Goal: Task Accomplishment & Management: Complete application form

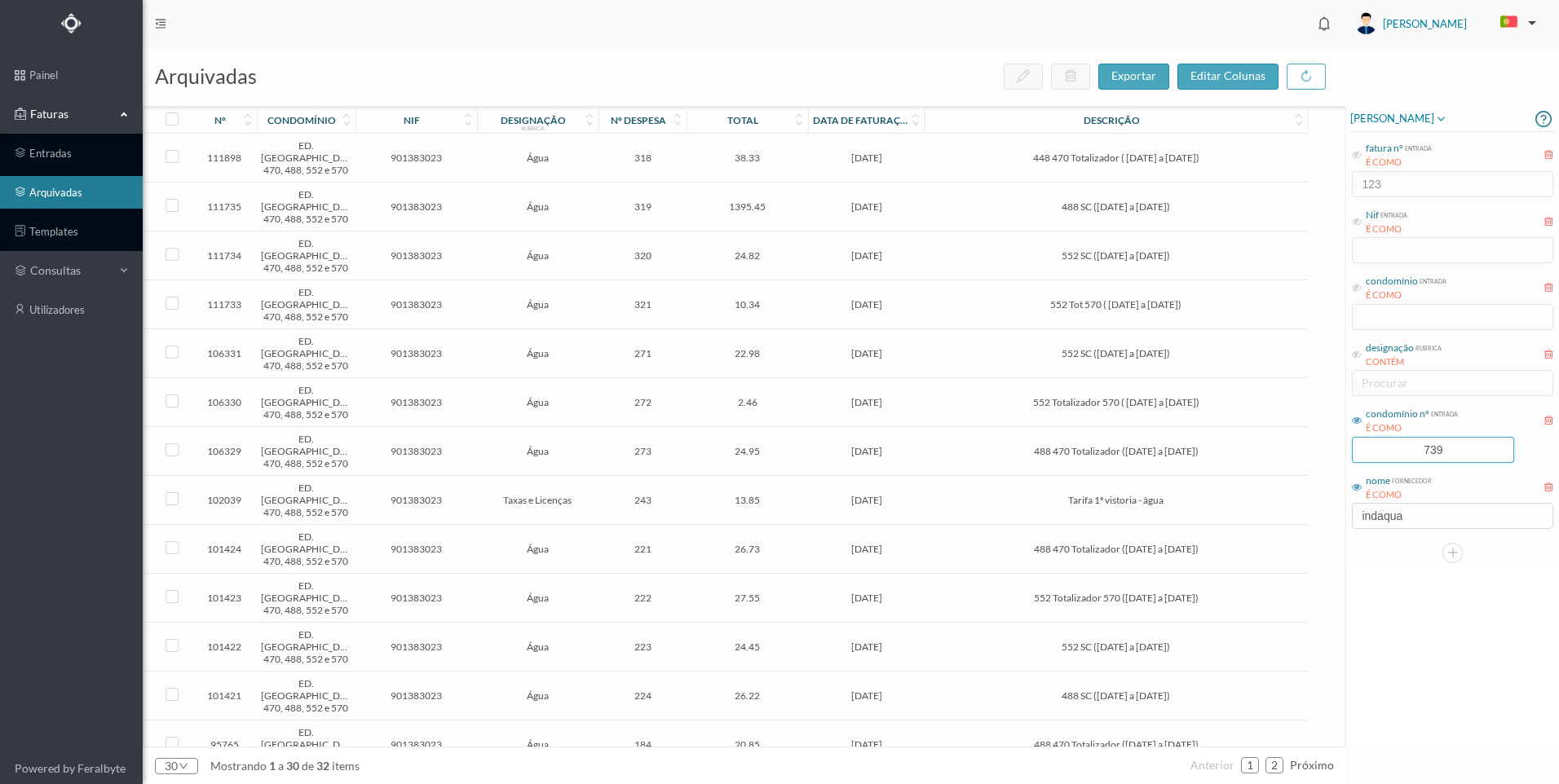
drag, startPoint x: 1458, startPoint y: 452, endPoint x: 1348, endPoint y: 447, distance: 110.1
click at [1348, 447] on div "[PERSON_NAME] fatura nº entrada É COMO 123 Nif entrada É COMO condomínio entrad…" at bounding box center [1452, 334] width 213 height 457
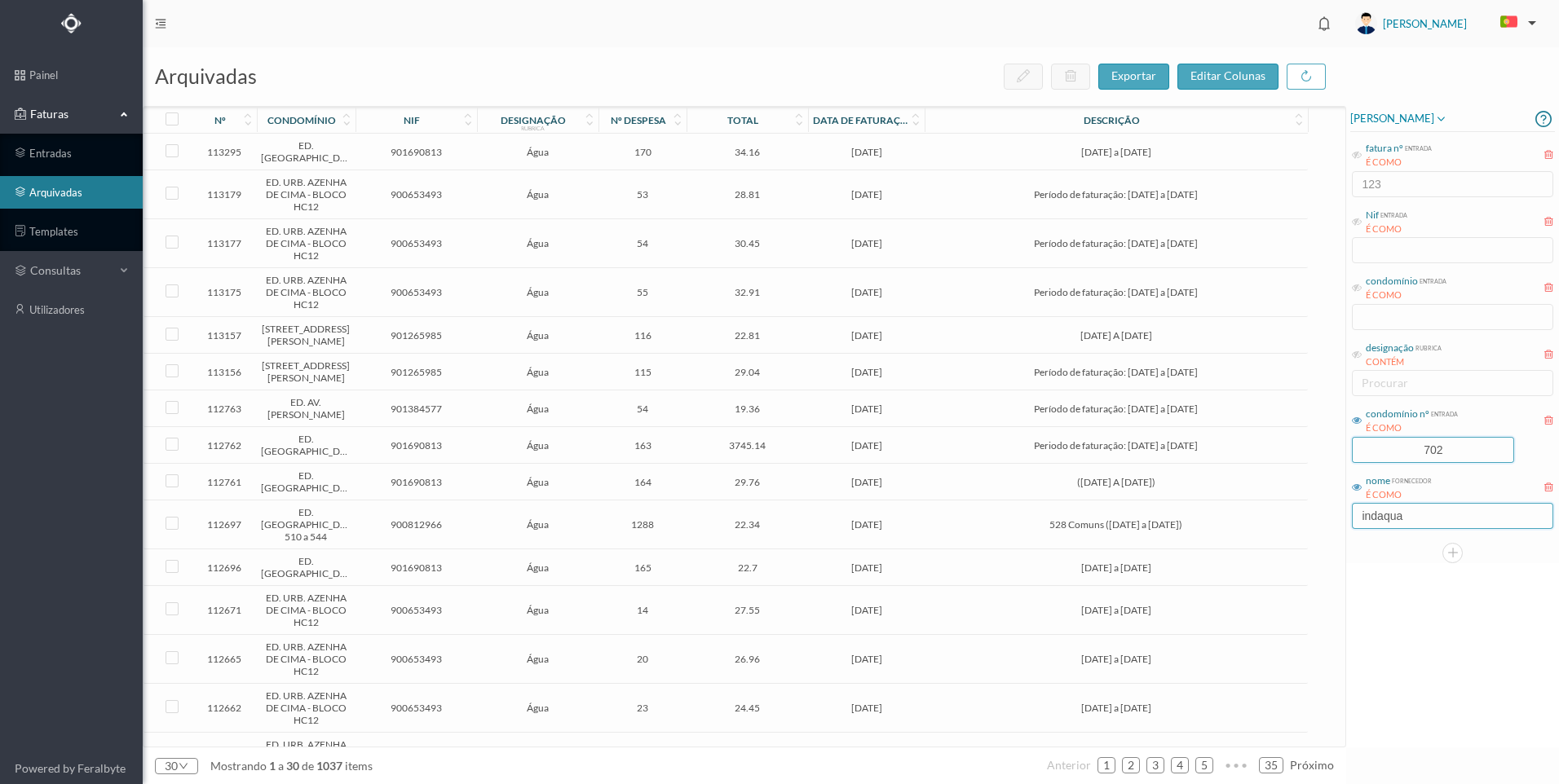
type input "702"
drag, startPoint x: 1417, startPoint y: 515, endPoint x: 1304, endPoint y: 508, distance: 113.2
click at [1304, 508] on div "arquivadas exportar editar colunas nº condomínio nif designação rubrica nº desp…" at bounding box center [851, 416] width 1416 height 737
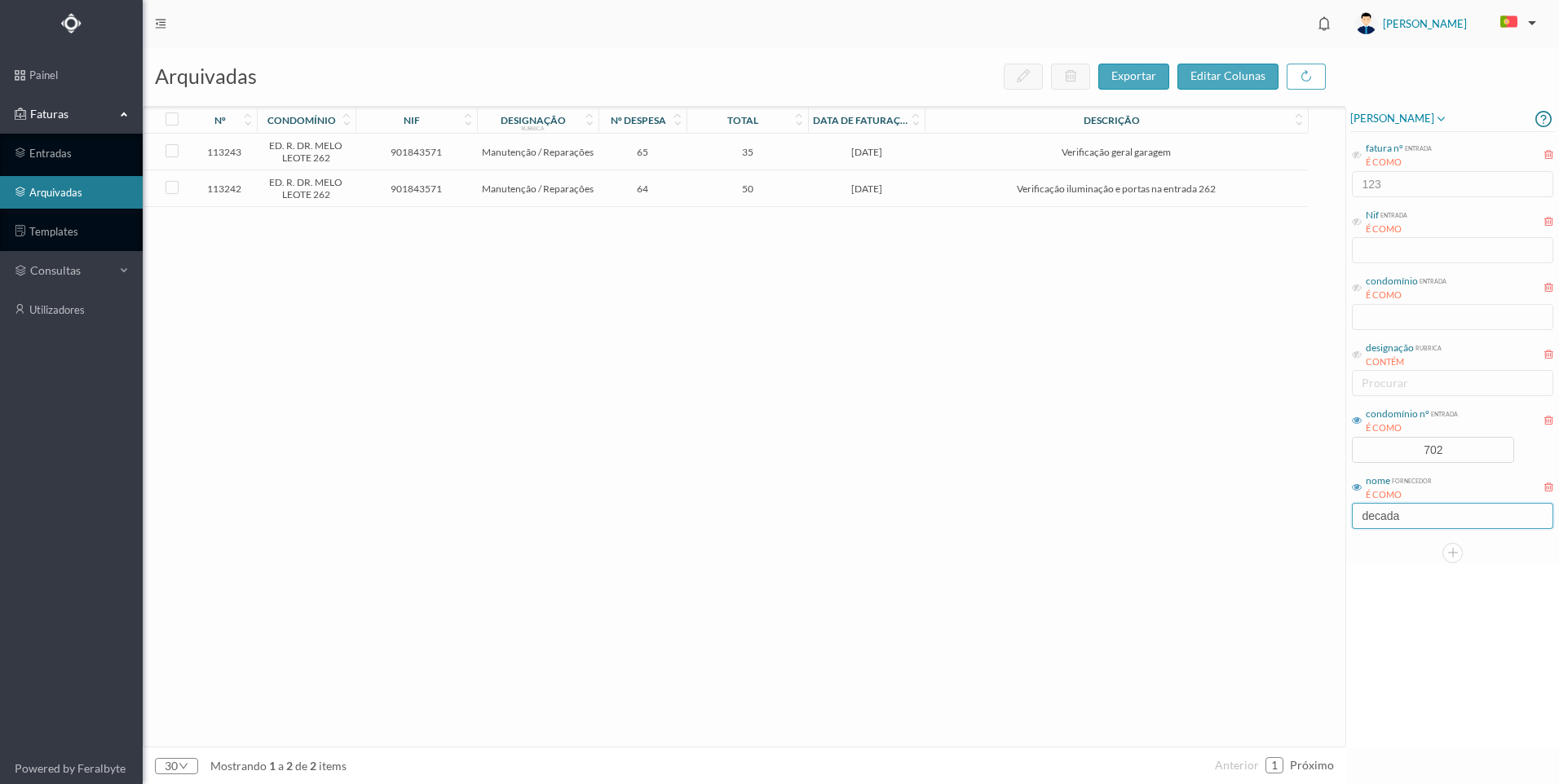
type input "decada"
click at [883, 146] on span "[DATE]" at bounding box center [866, 152] width 108 height 12
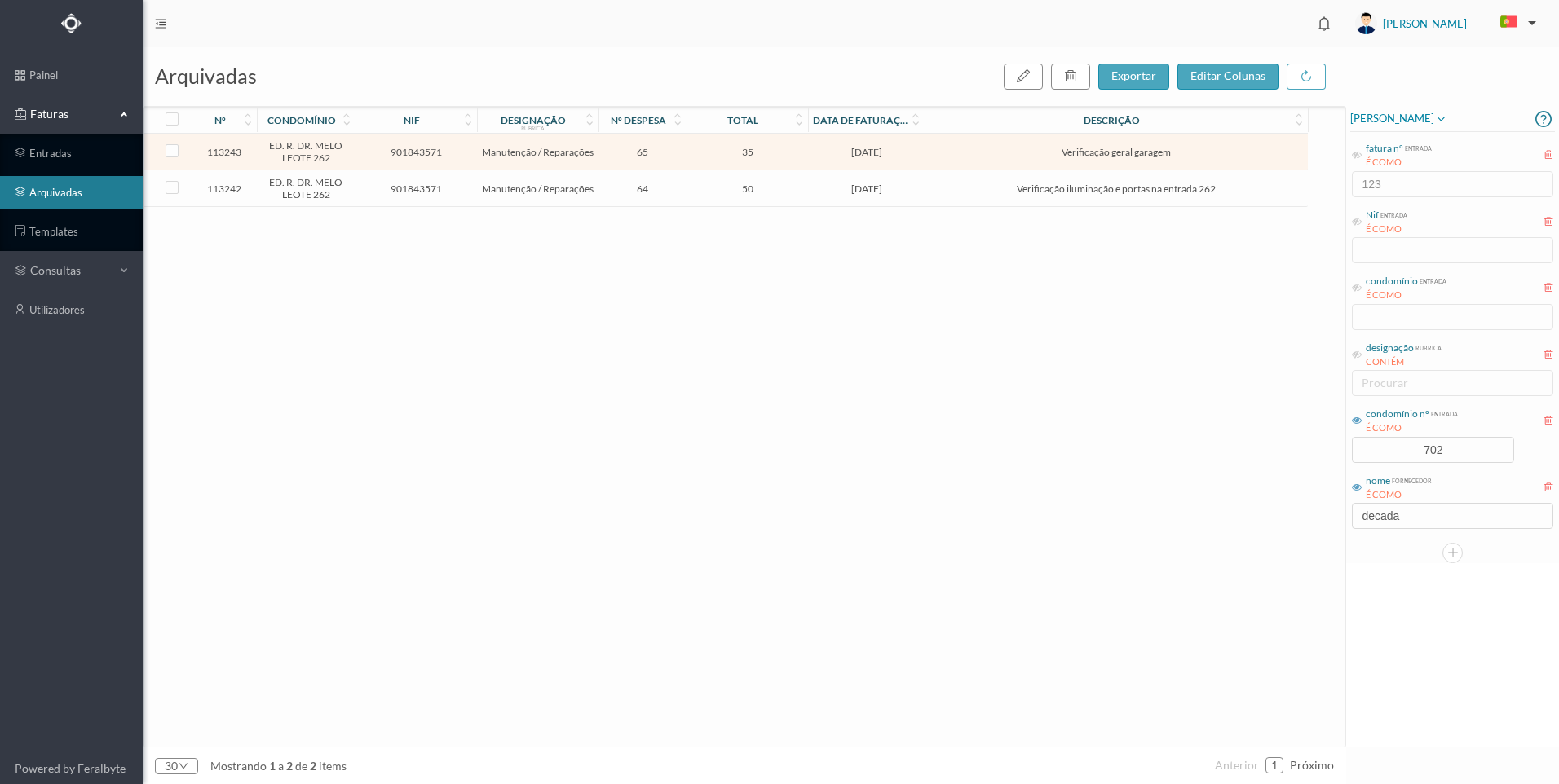
click at [883, 146] on span "[DATE]" at bounding box center [866, 152] width 108 height 12
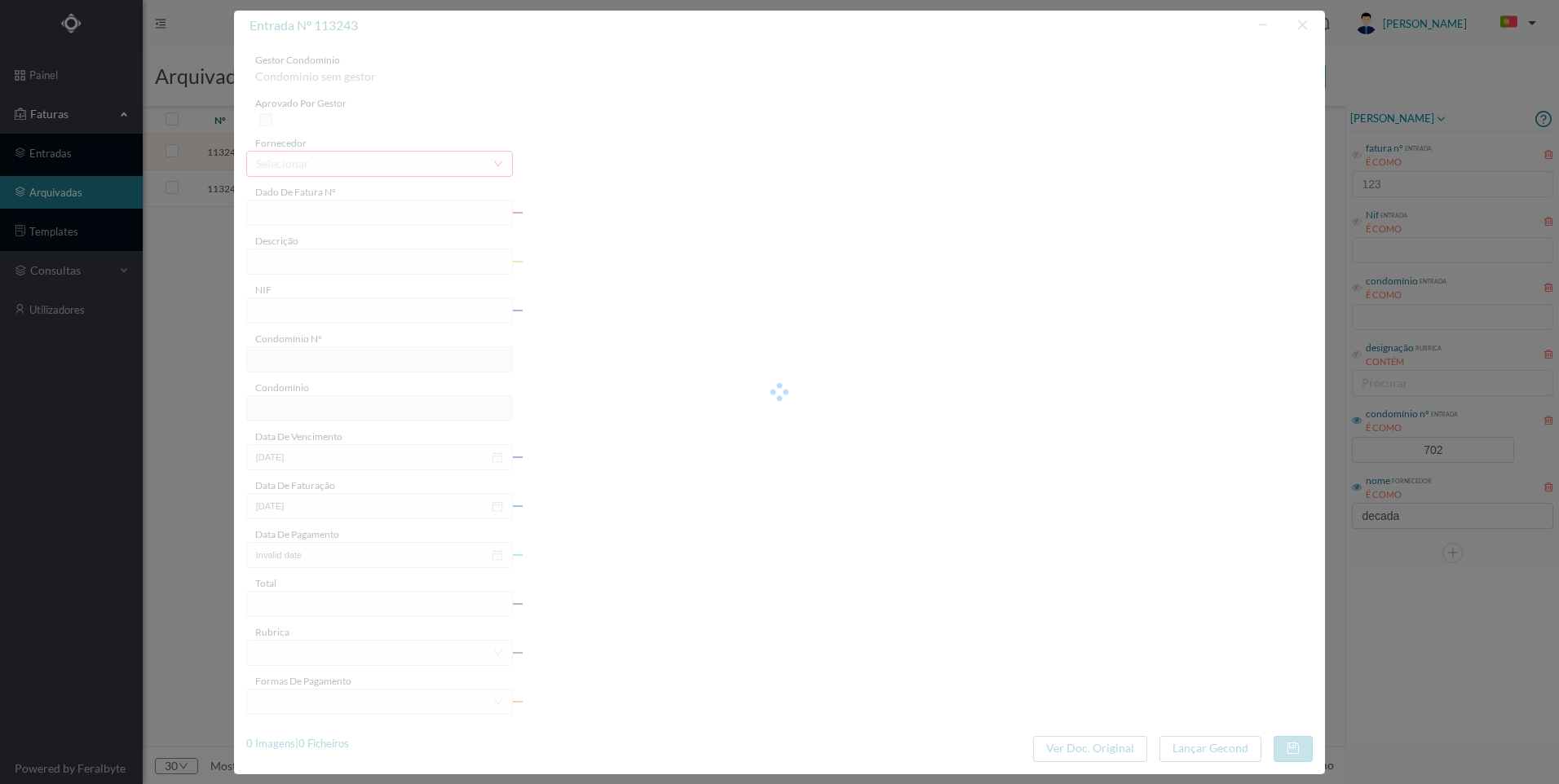
type input "FT 2025A1/1259"
type input "Verificação geral garagem"
type input "901843571"
type input "[DATE]"
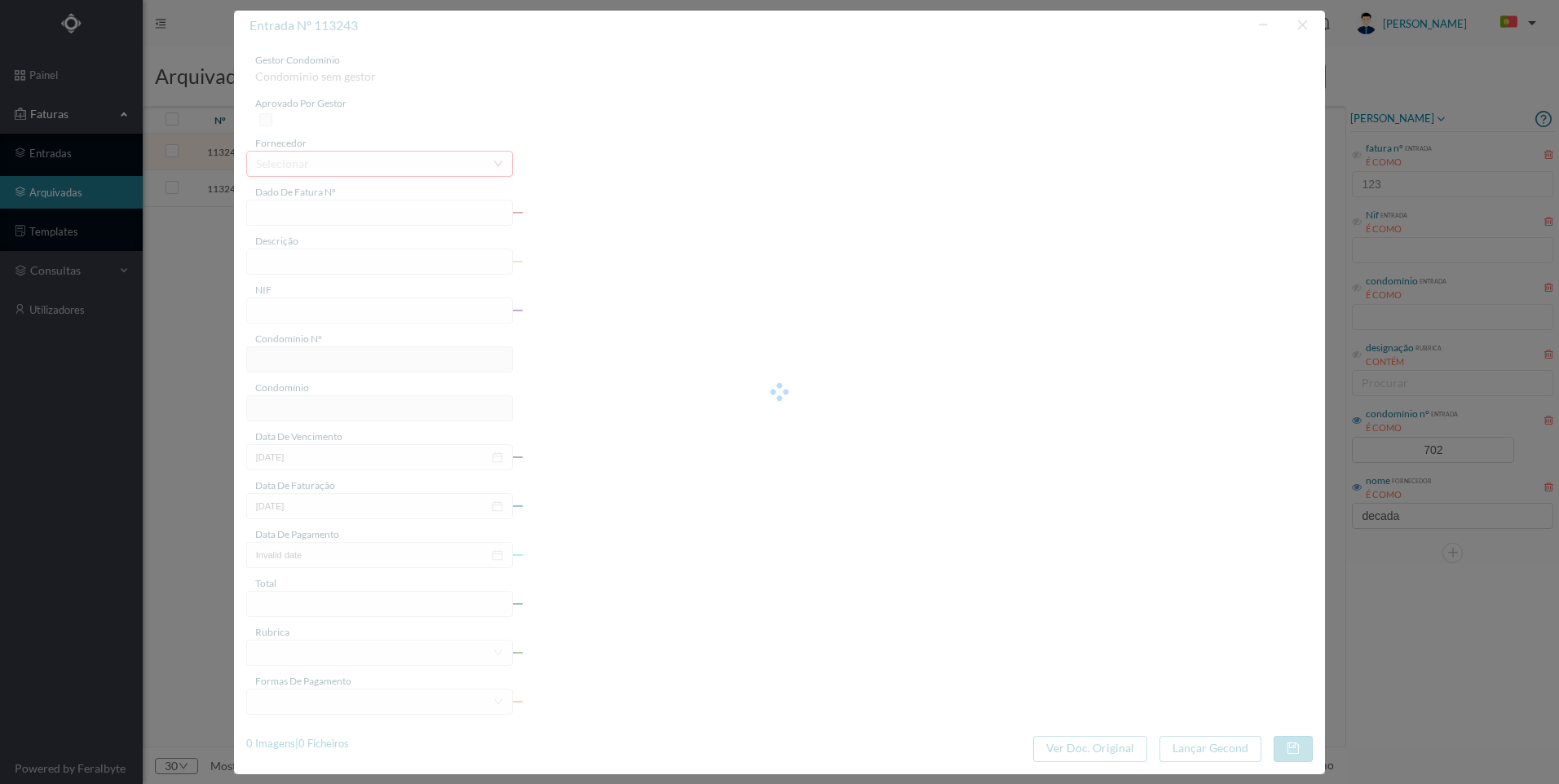
type input "[DATE]"
type input "35.00"
type input "702"
type input "ED. R. DR. MELO LEOTE 262"
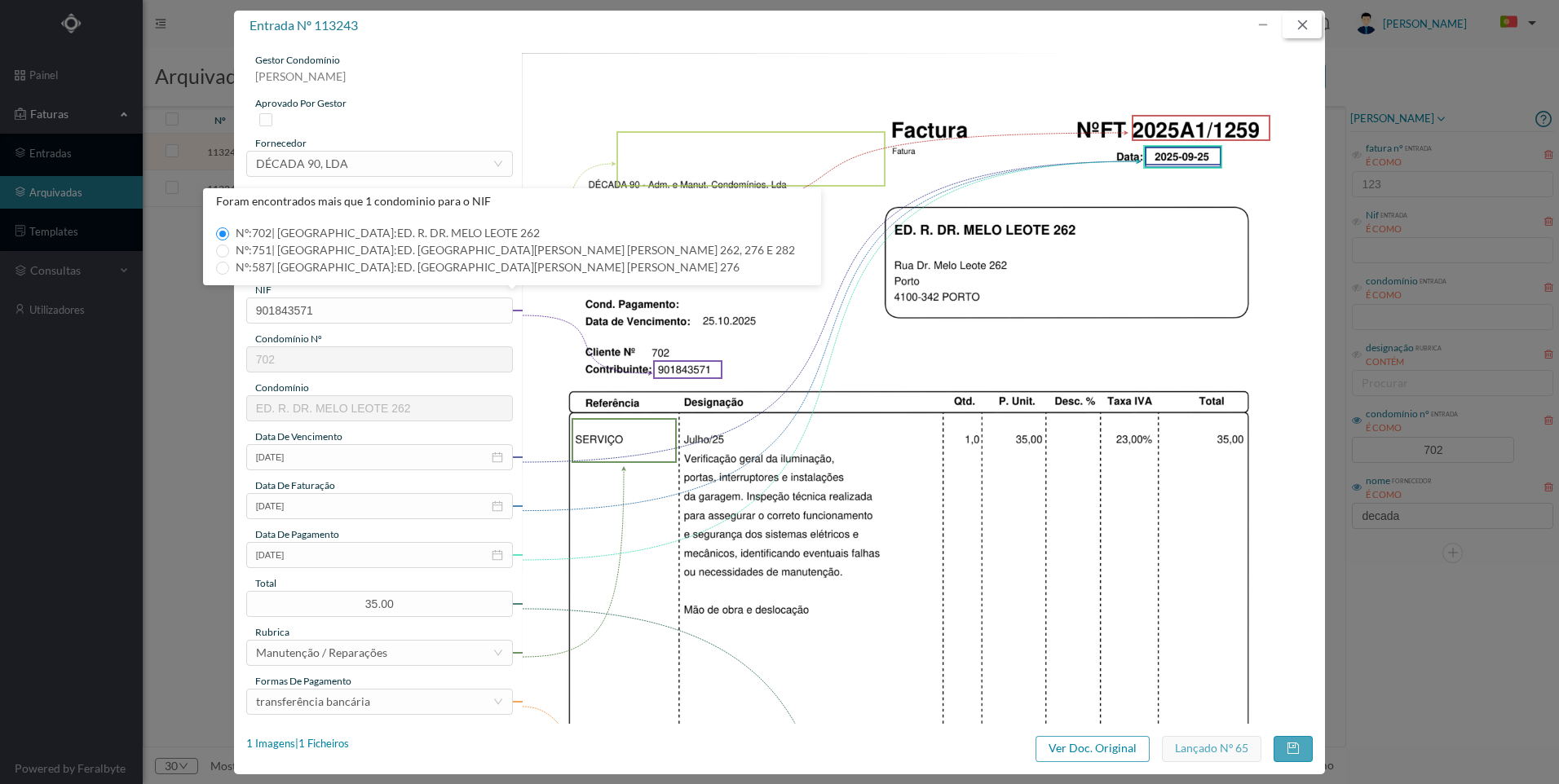
drag, startPoint x: 1302, startPoint y: 22, endPoint x: 1274, endPoint y: 106, distance: 88.5
click at [1302, 25] on button "button" at bounding box center [1302, 25] width 39 height 26
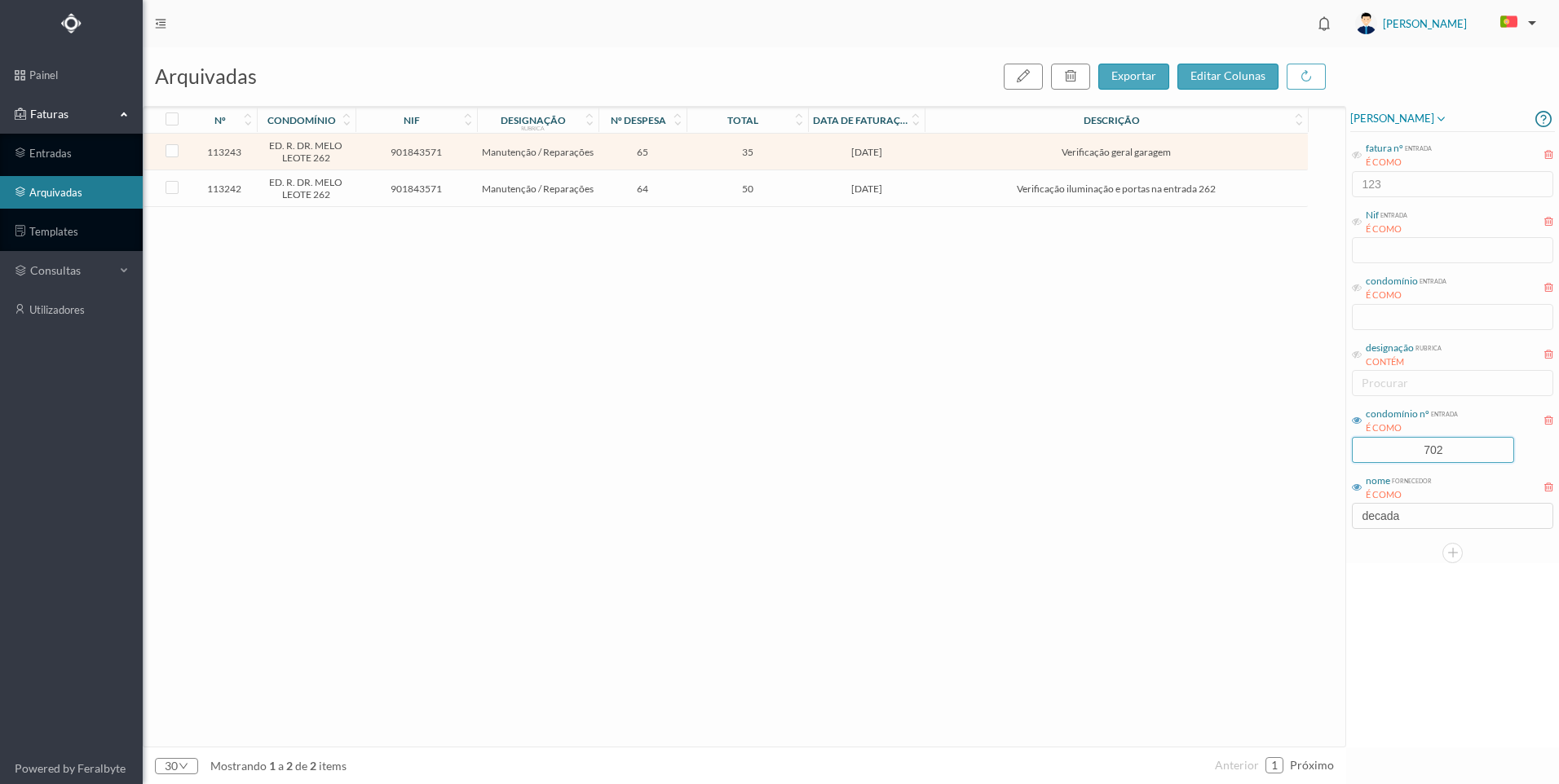
drag, startPoint x: 1430, startPoint y: 448, endPoint x: 1343, endPoint y: 435, distance: 88.0
click at [1344, 435] on div "arquivadas exportar editar colunas nº condomínio nif designação rubrica nº desp…" at bounding box center [851, 416] width 1416 height 737
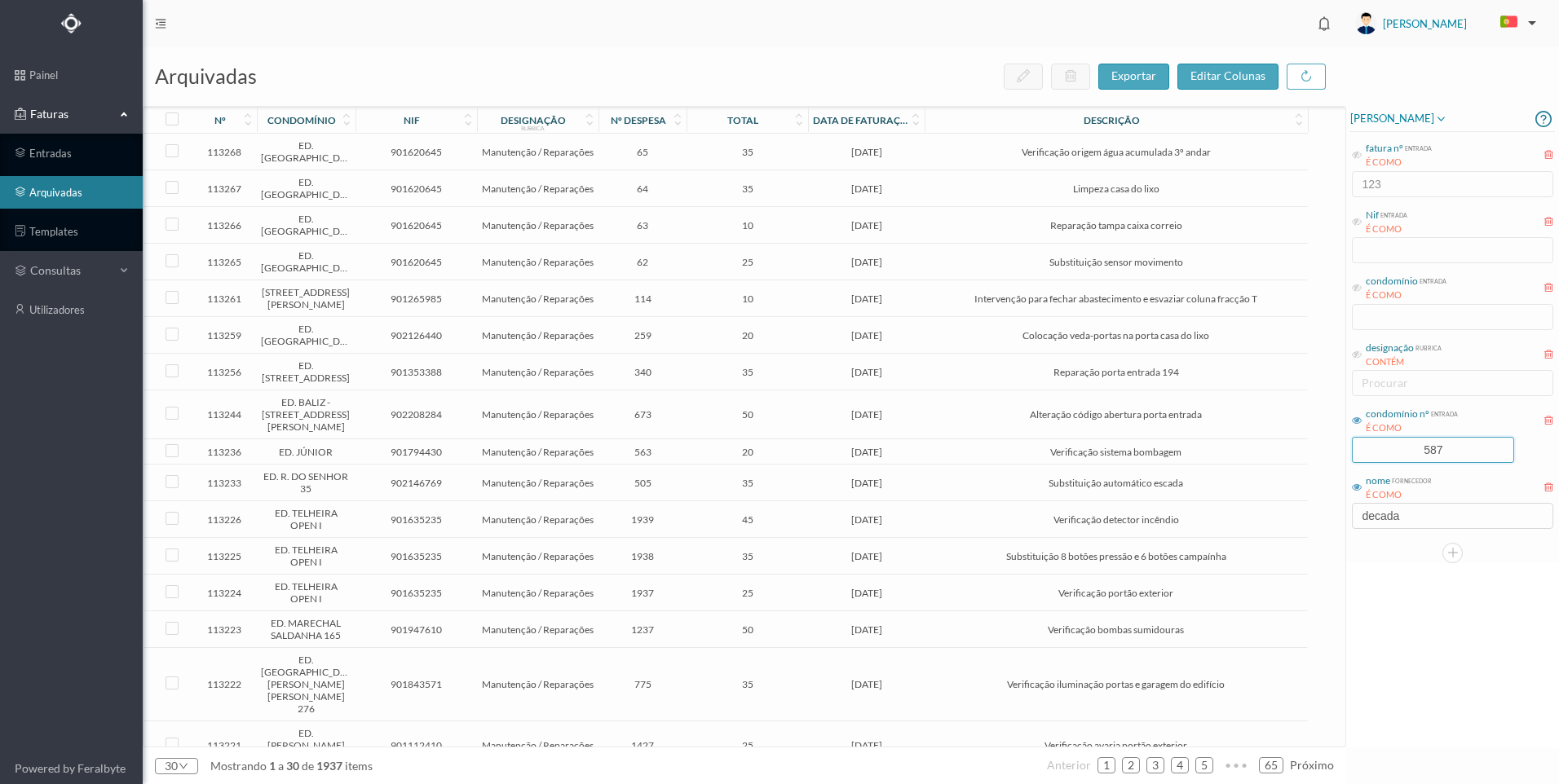
scroll to position [82, 0]
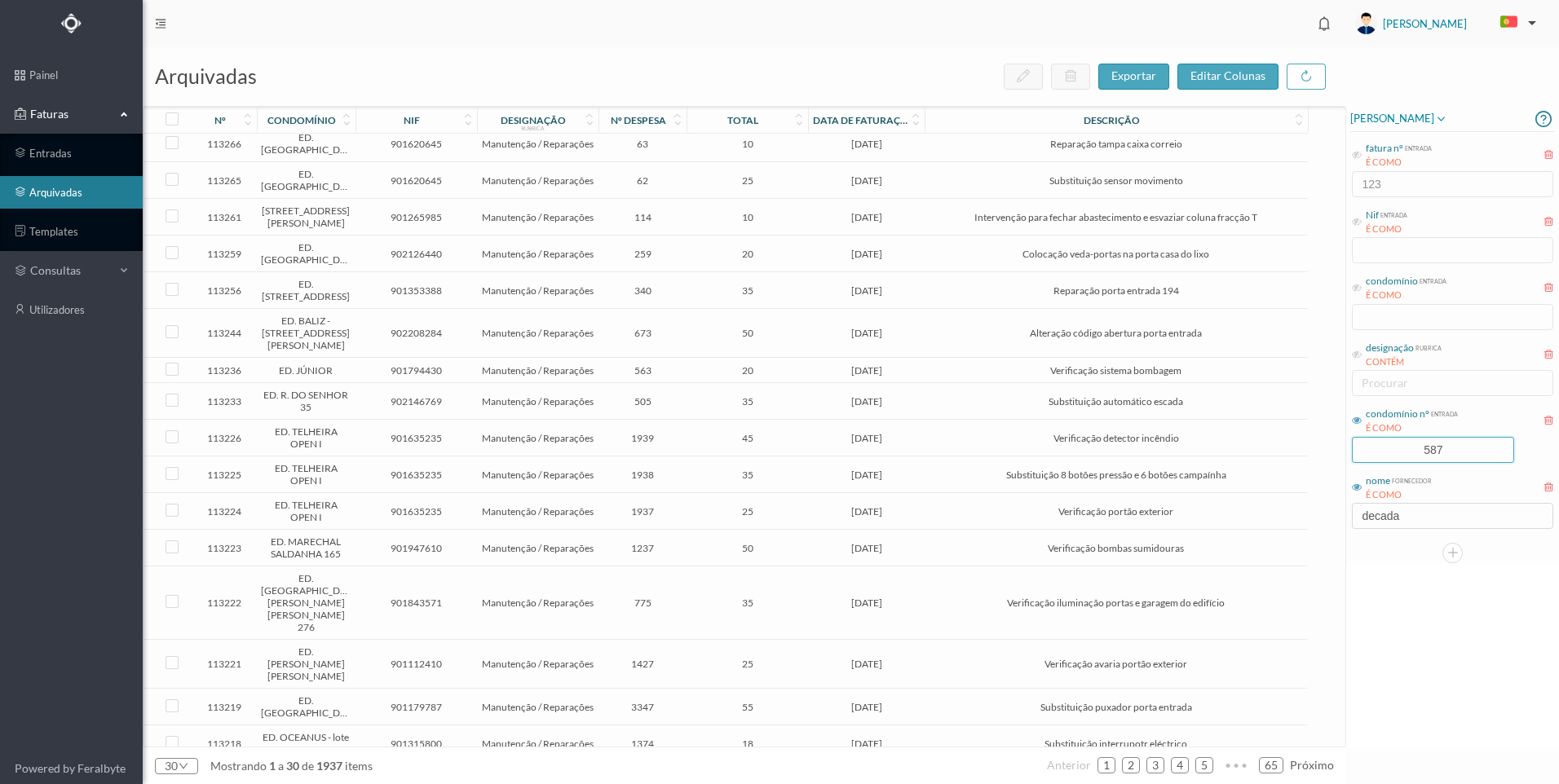
type input "587"
drag, startPoint x: 1394, startPoint y: 614, endPoint x: 1426, endPoint y: 461, distance: 156.3
click at [1395, 614] on div "[PERSON_NAME] fatura nº entrada É COMO 123 Nif entrada É COMO condomínio entrad…" at bounding box center [1452, 426] width 213 height 641
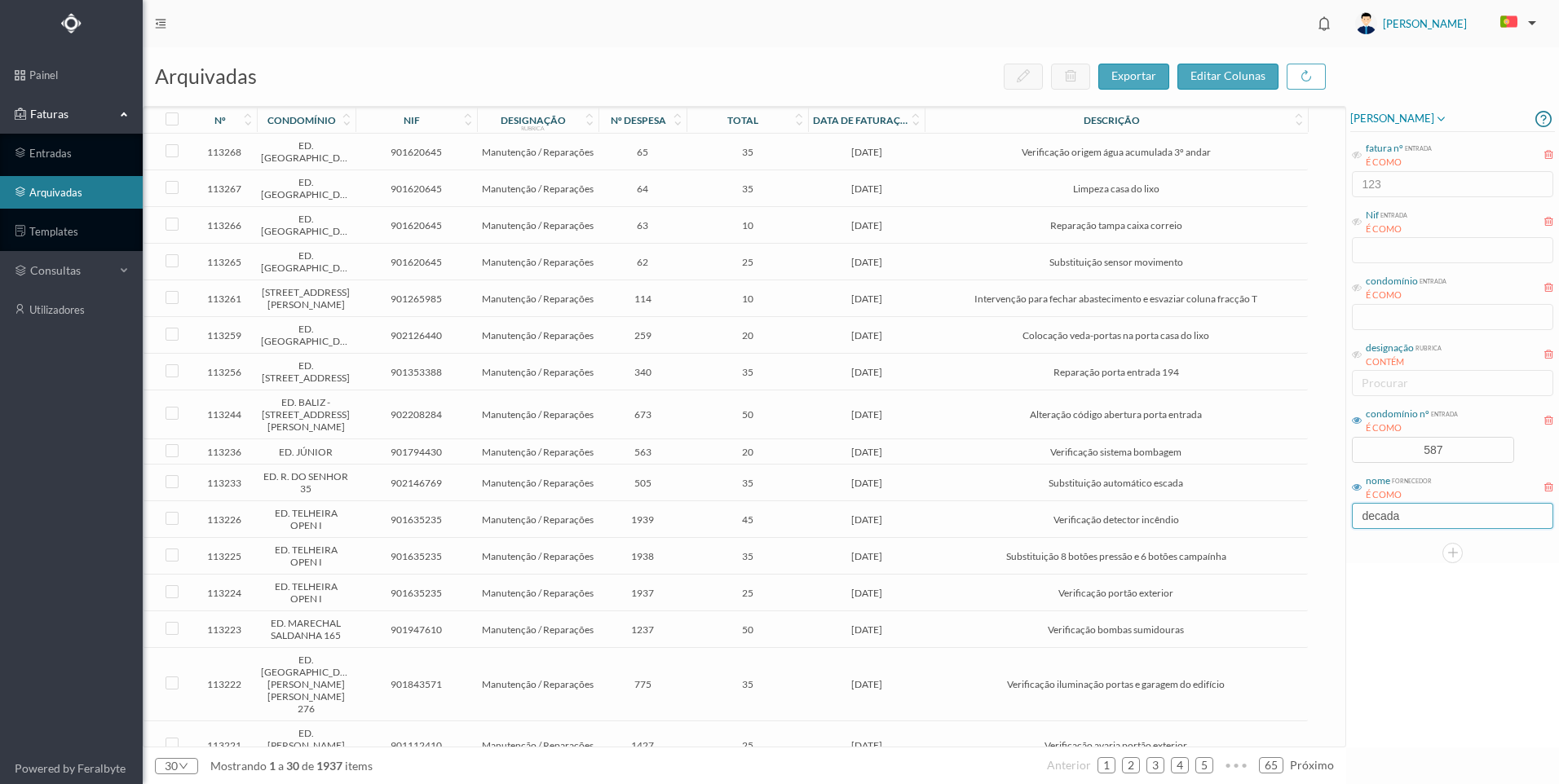
drag, startPoint x: 1425, startPoint y: 515, endPoint x: 1434, endPoint y: 514, distance: 9.1
click at [1426, 515] on input "decada" at bounding box center [1452, 515] width 201 height 26
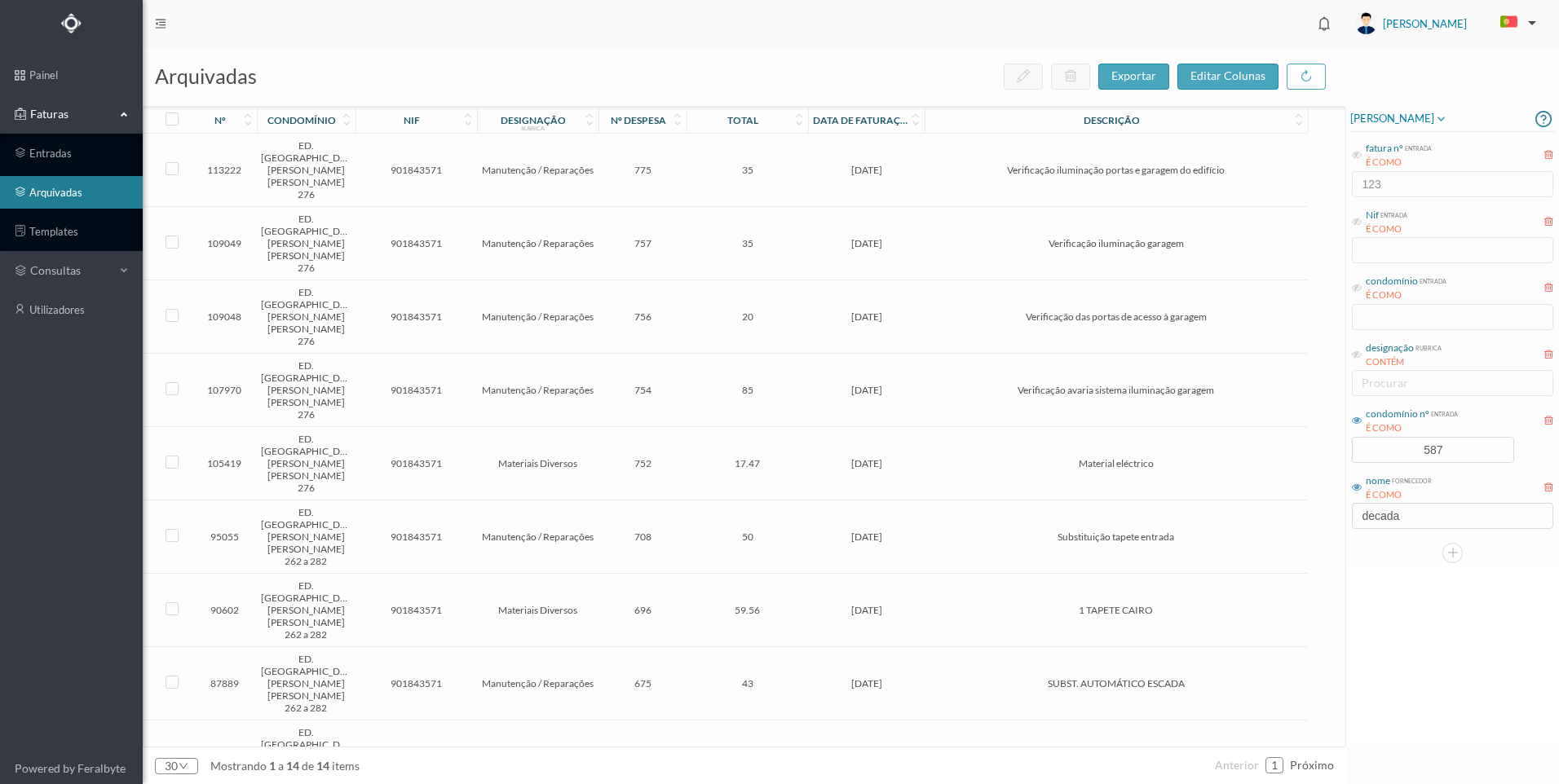
click at [949, 207] on td "Verificação iluminação garagem" at bounding box center [1116, 244] width 382 height 73
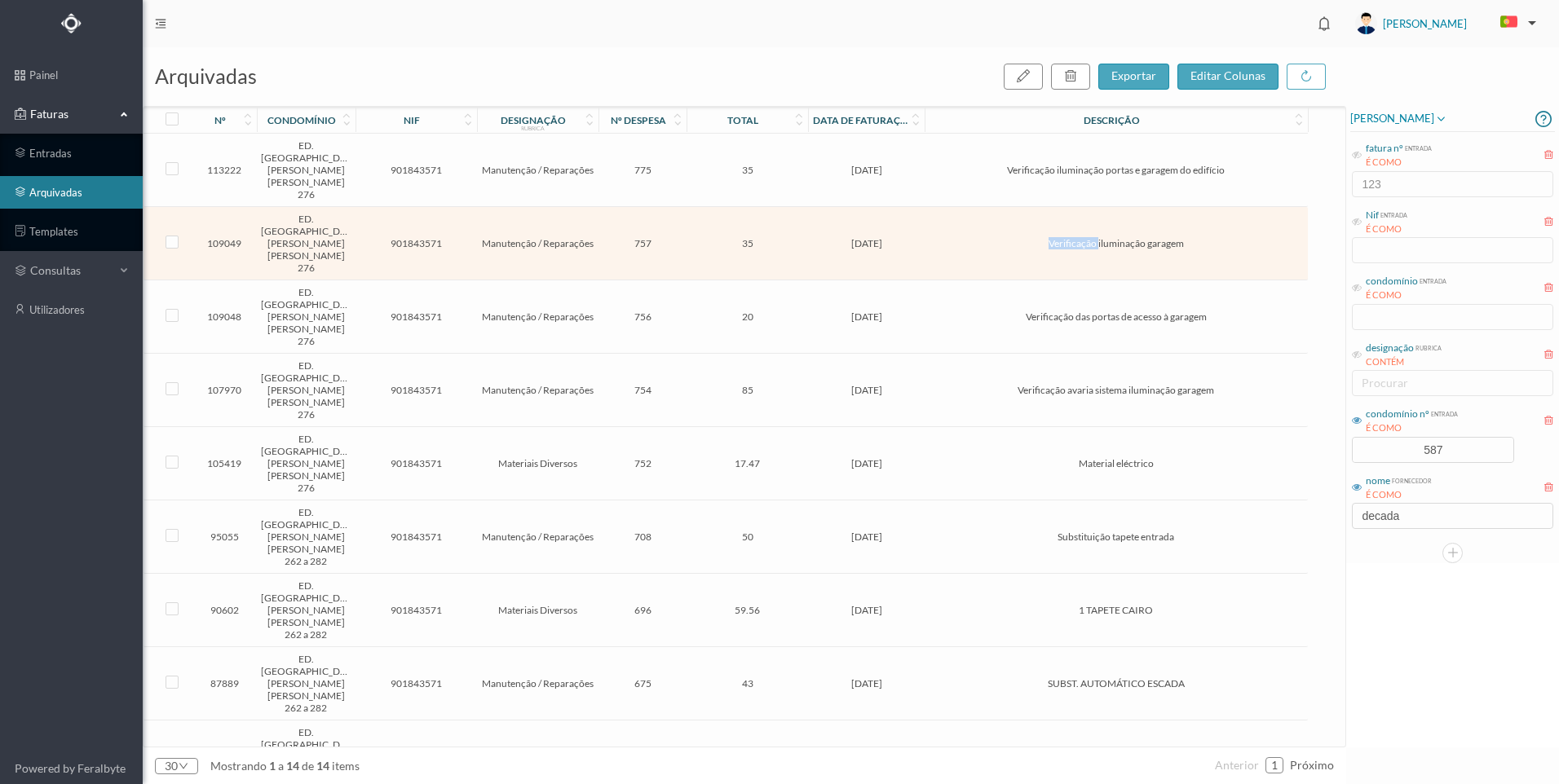
click at [949, 207] on td "Verificação iluminação garagem" at bounding box center [1116, 244] width 382 height 73
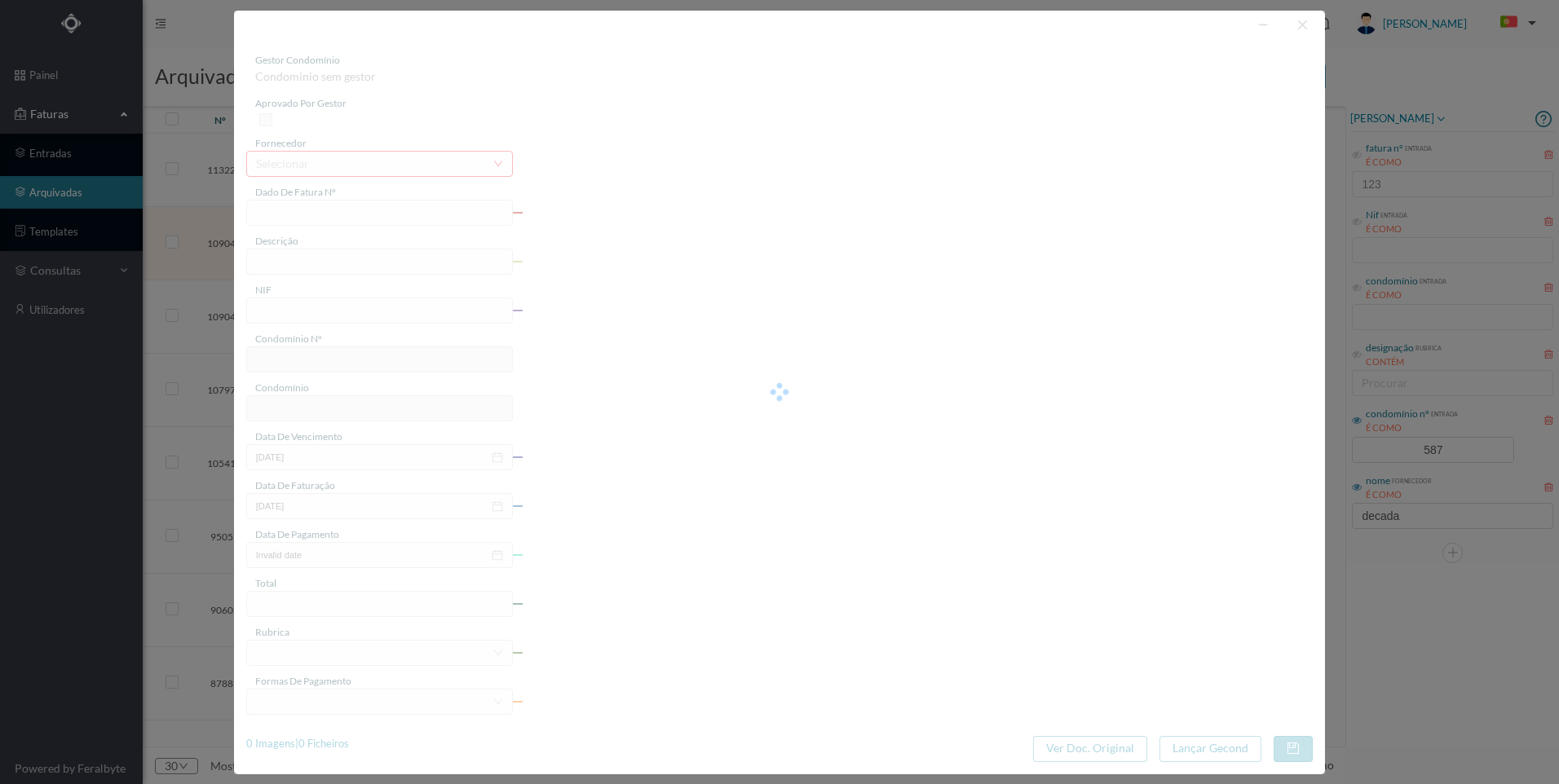
type input "FT 2025A1/1153"
type input "Verificação iluminação garagem"
type input "901843571"
type input "[DATE]"
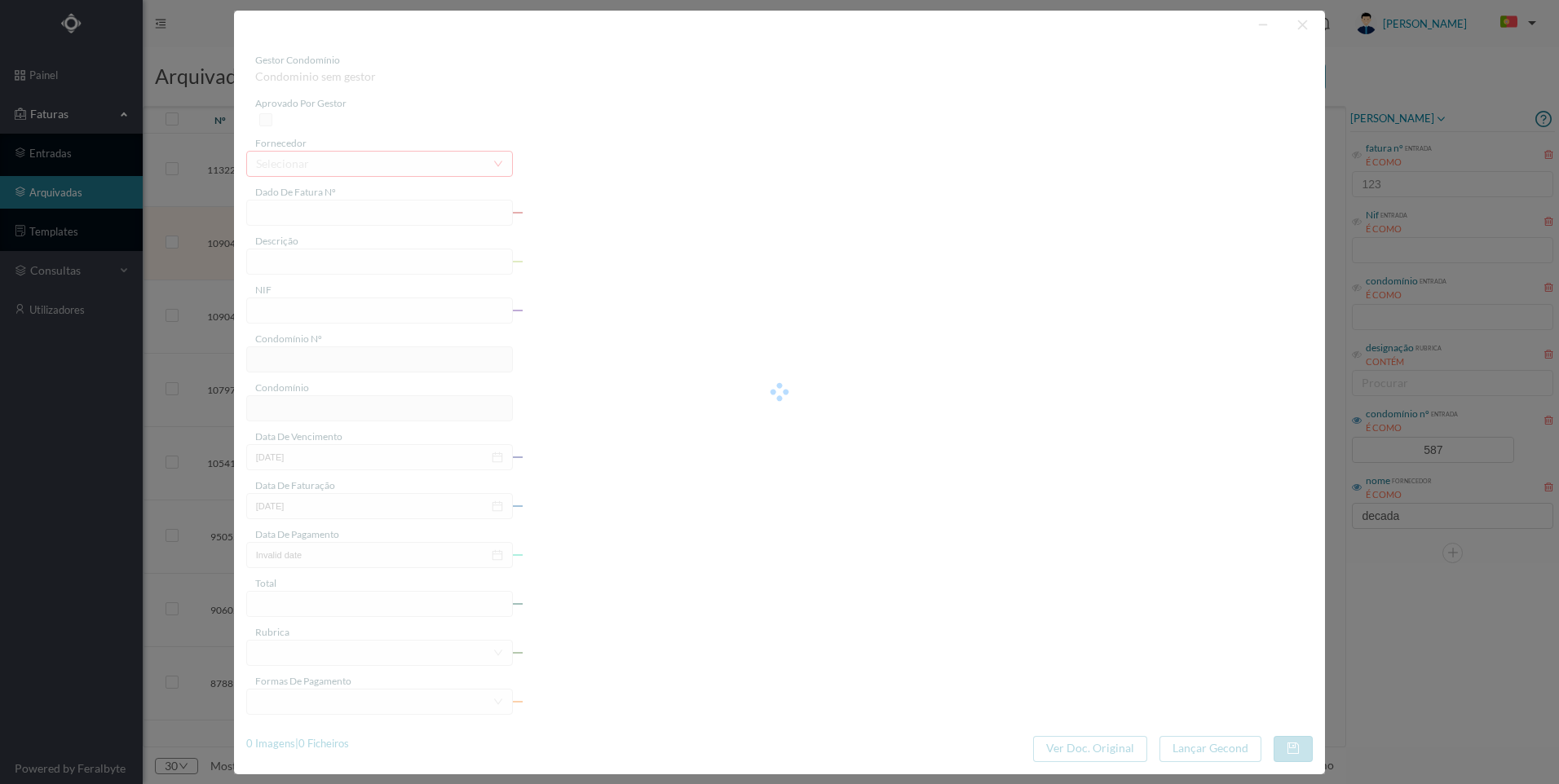
type input "[DATE]"
type input "35.00"
type input "587"
type input "ED. [GEOGRAPHIC_DATA][PERSON_NAME] [PERSON_NAME] 276"
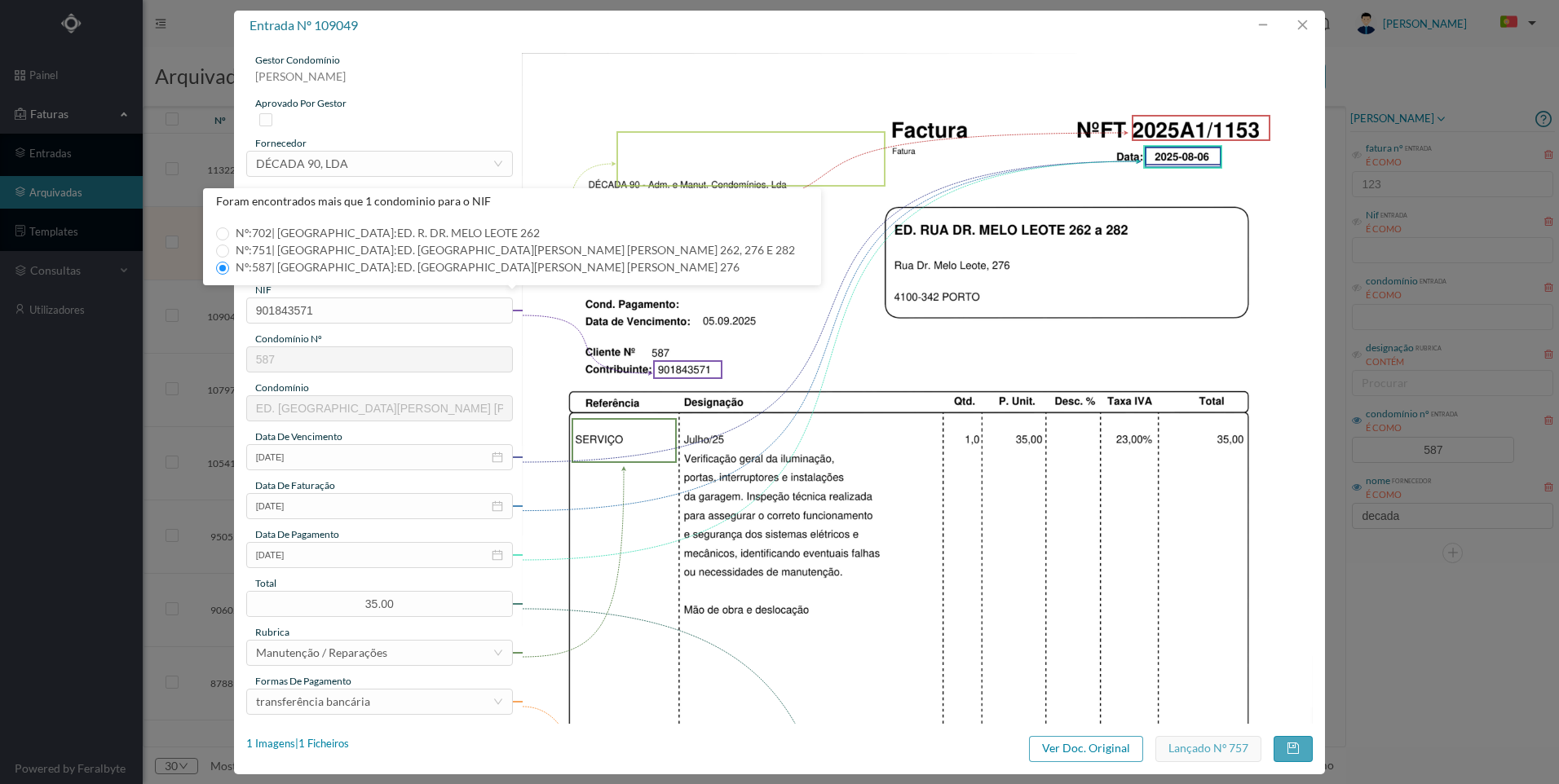
click at [1518, 697] on div "entrada nº 109049 gestor condomínio [PERSON_NAME] aprovado por gestor fornecedo…" at bounding box center [779, 392] width 1559 height 784
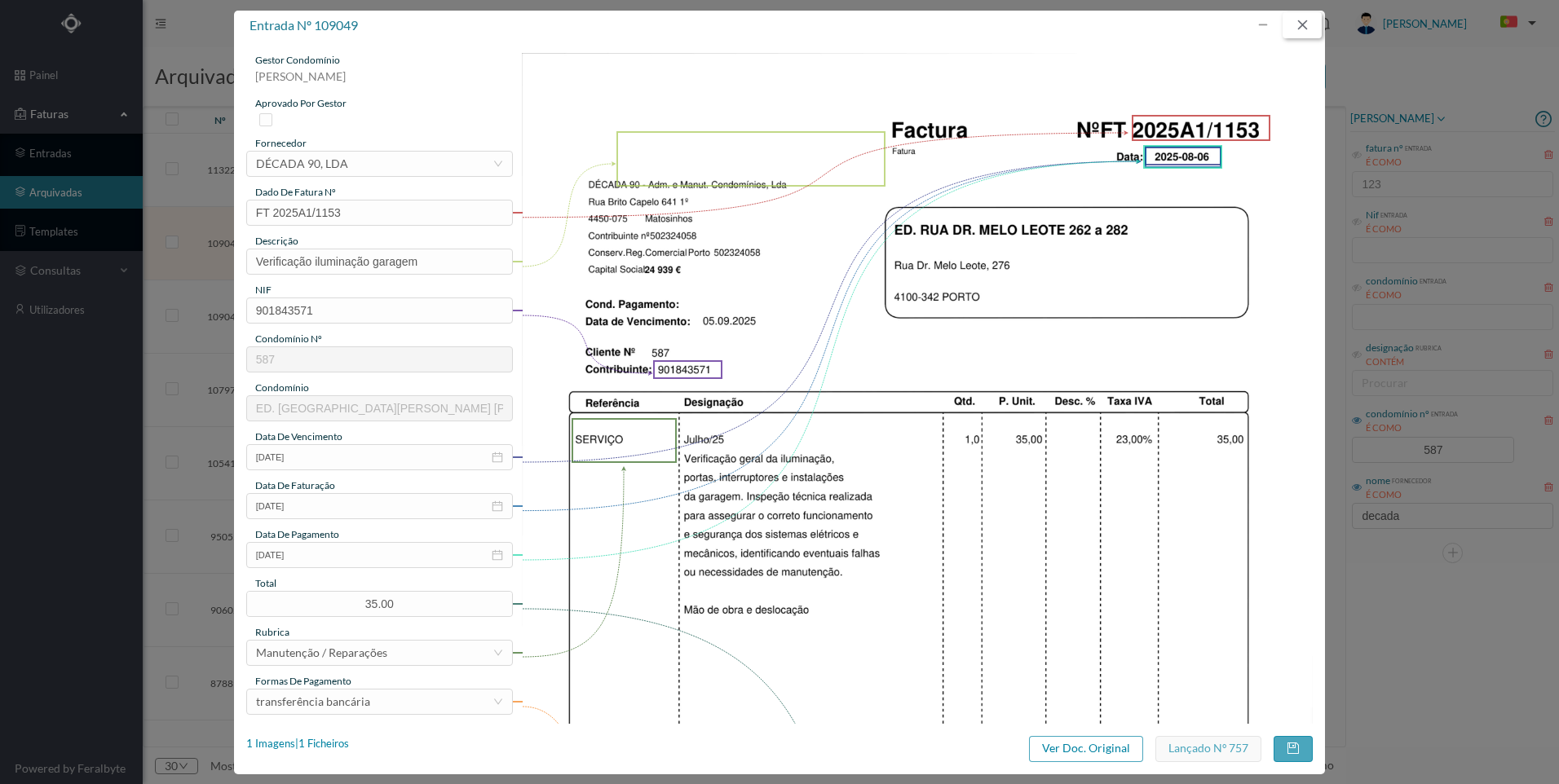
click at [1303, 34] on button "button" at bounding box center [1302, 25] width 39 height 26
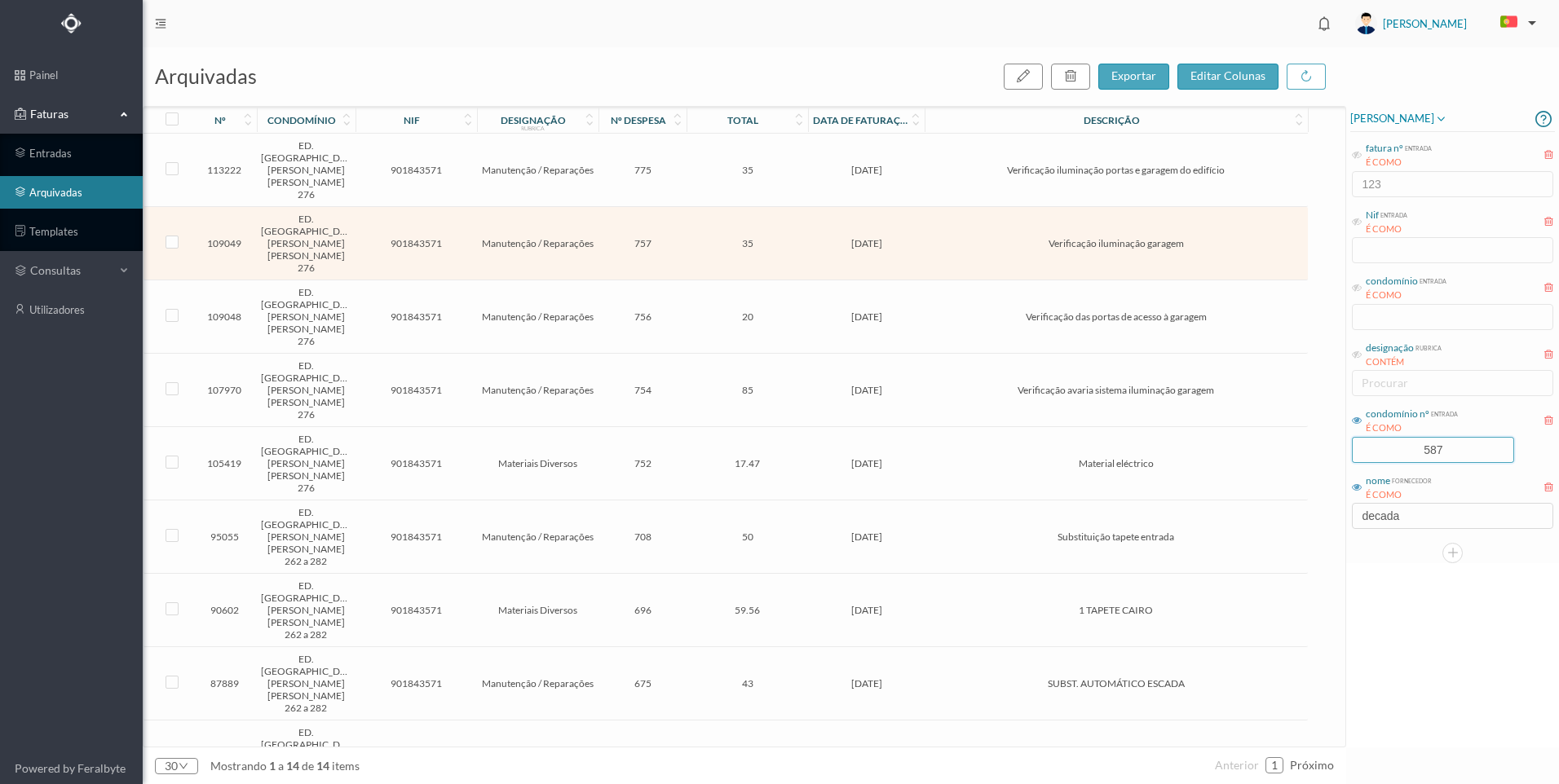
drag, startPoint x: 1274, startPoint y: 433, endPoint x: 1258, endPoint y: 432, distance: 16.0
click at [1258, 432] on div "arquivadas exportar editar colunas nº condomínio nif designação rubrica nº desp…" at bounding box center [851, 416] width 1416 height 737
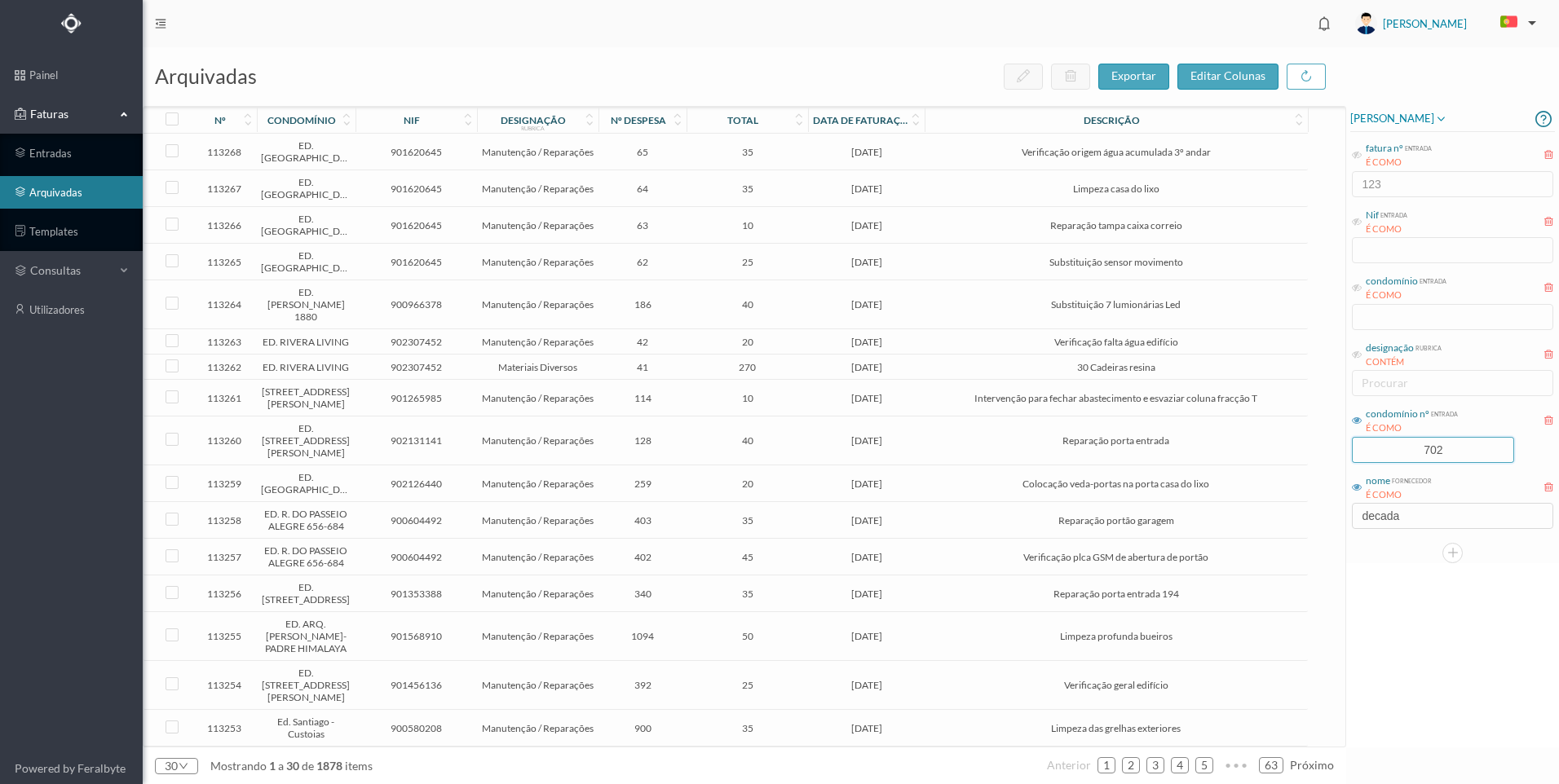
type input "702"
click at [1379, 651] on div "[PERSON_NAME] fatura nº entrada É COMO 123 Nif entrada É COMO condomínio entrad…" at bounding box center [1452, 426] width 213 height 641
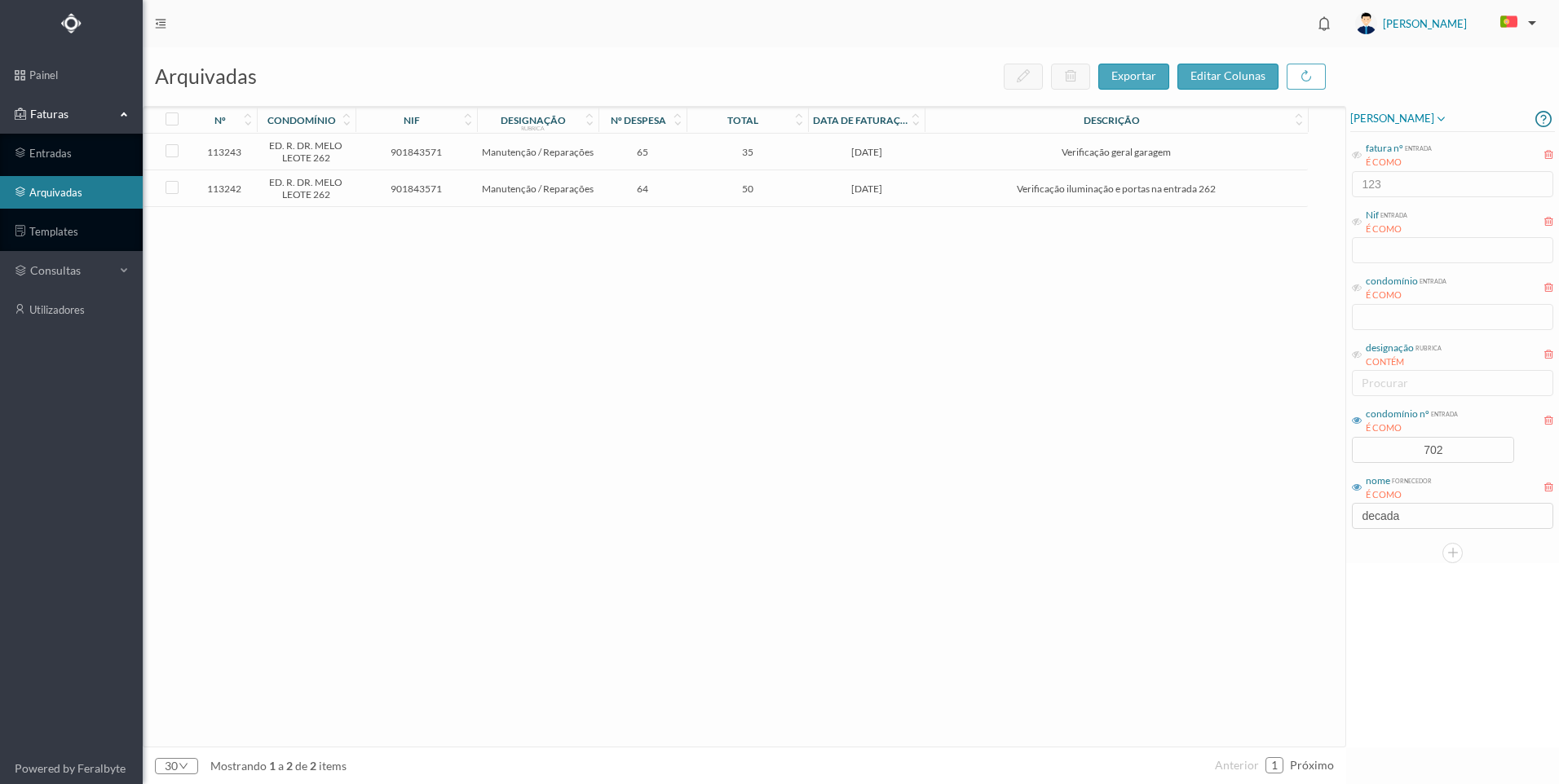
click at [941, 196] on td "Verificação iluminação e portas na entrada 262" at bounding box center [1116, 188] width 382 height 37
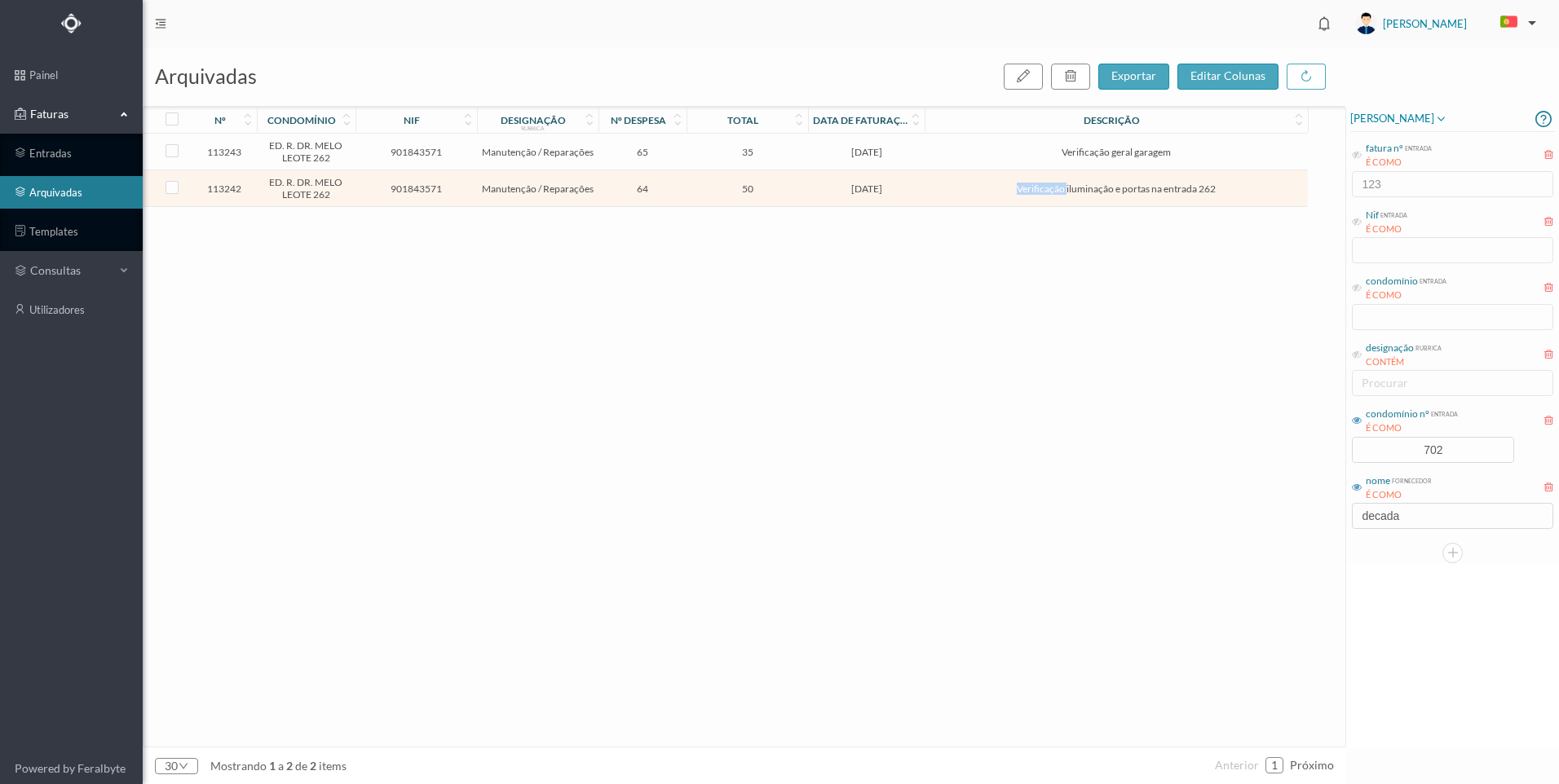
click at [941, 196] on td "Verificação iluminação e portas na entrada 262" at bounding box center [1116, 188] width 382 height 37
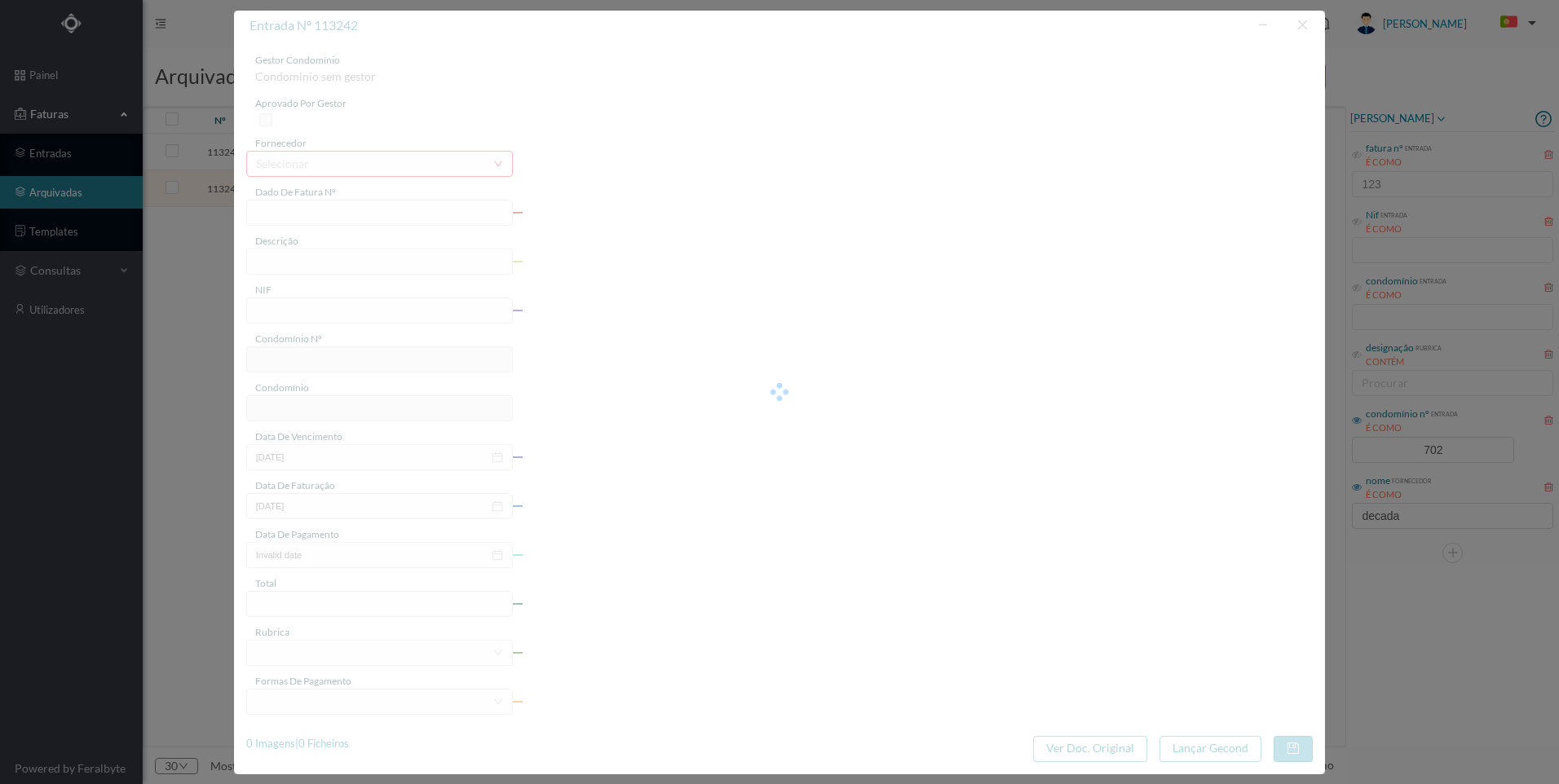
type input "FT 2025A1/1258"
type input "Verificação iluminação e portas na entrada 262"
type input "901843571"
type input "[DATE]"
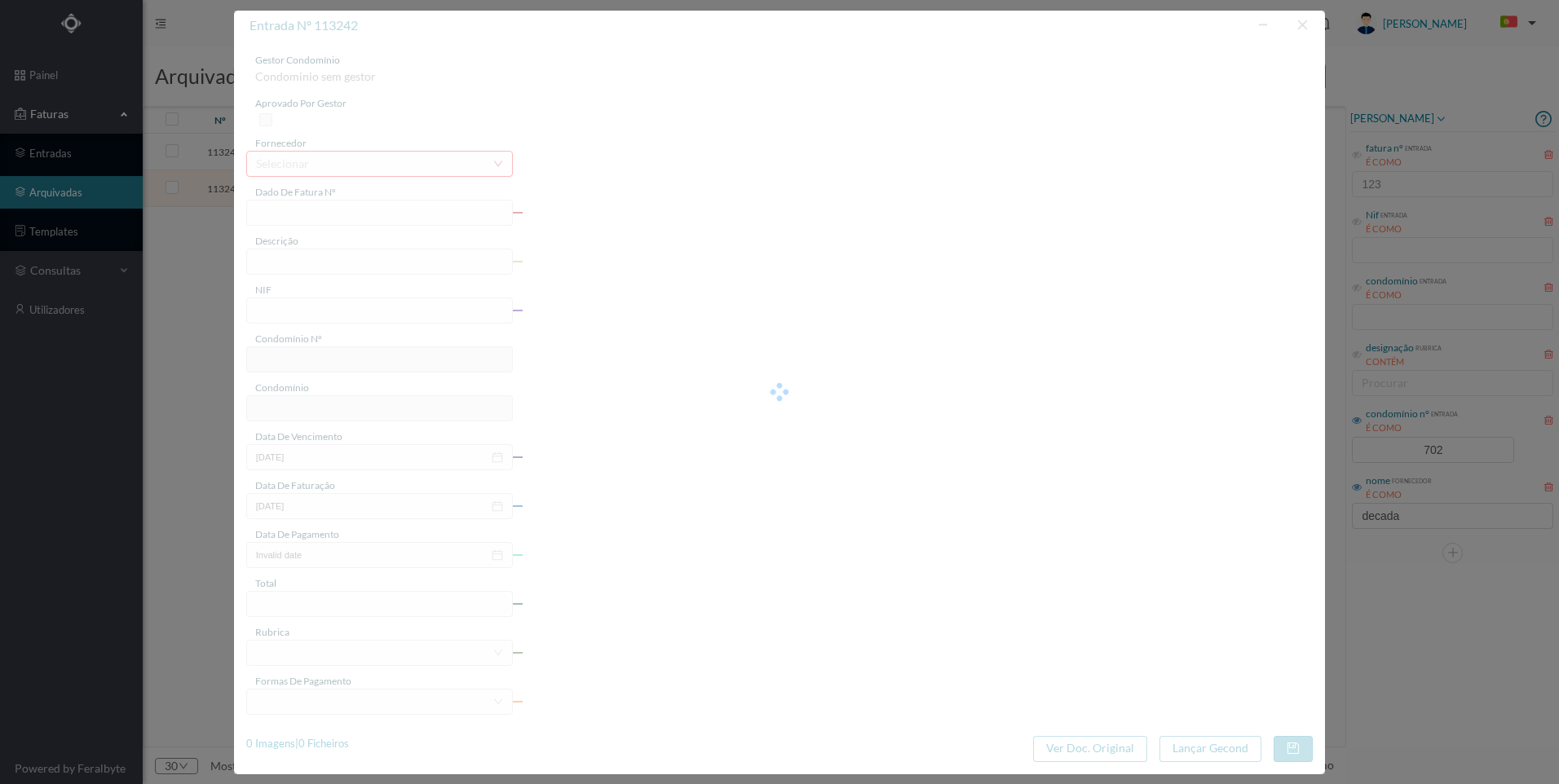
type input "[DATE]"
type input "50.00"
type input "702"
type input "ED. R. DR. MELO LEOTE 262"
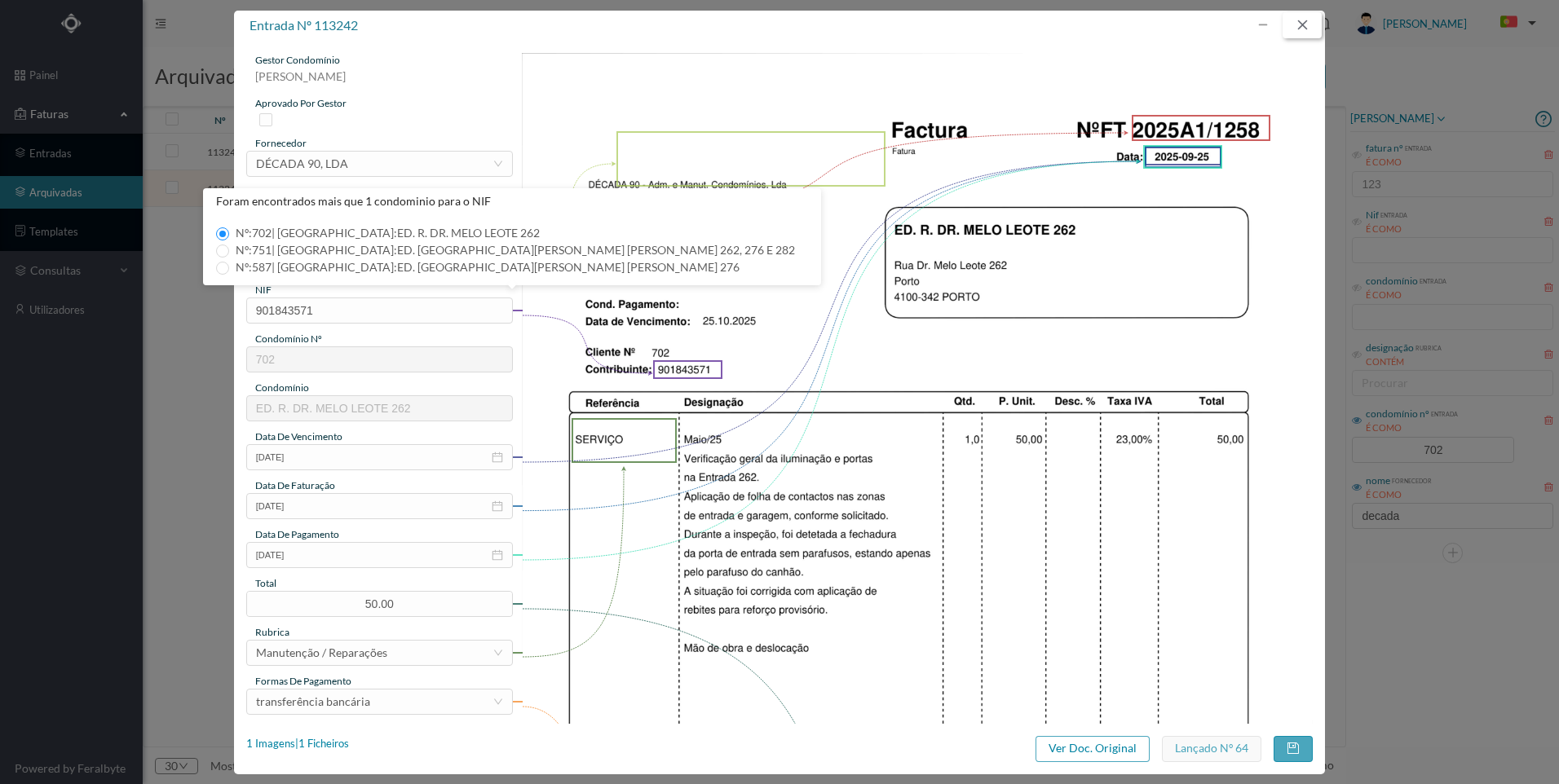
click at [1298, 30] on button "button" at bounding box center [1302, 25] width 39 height 26
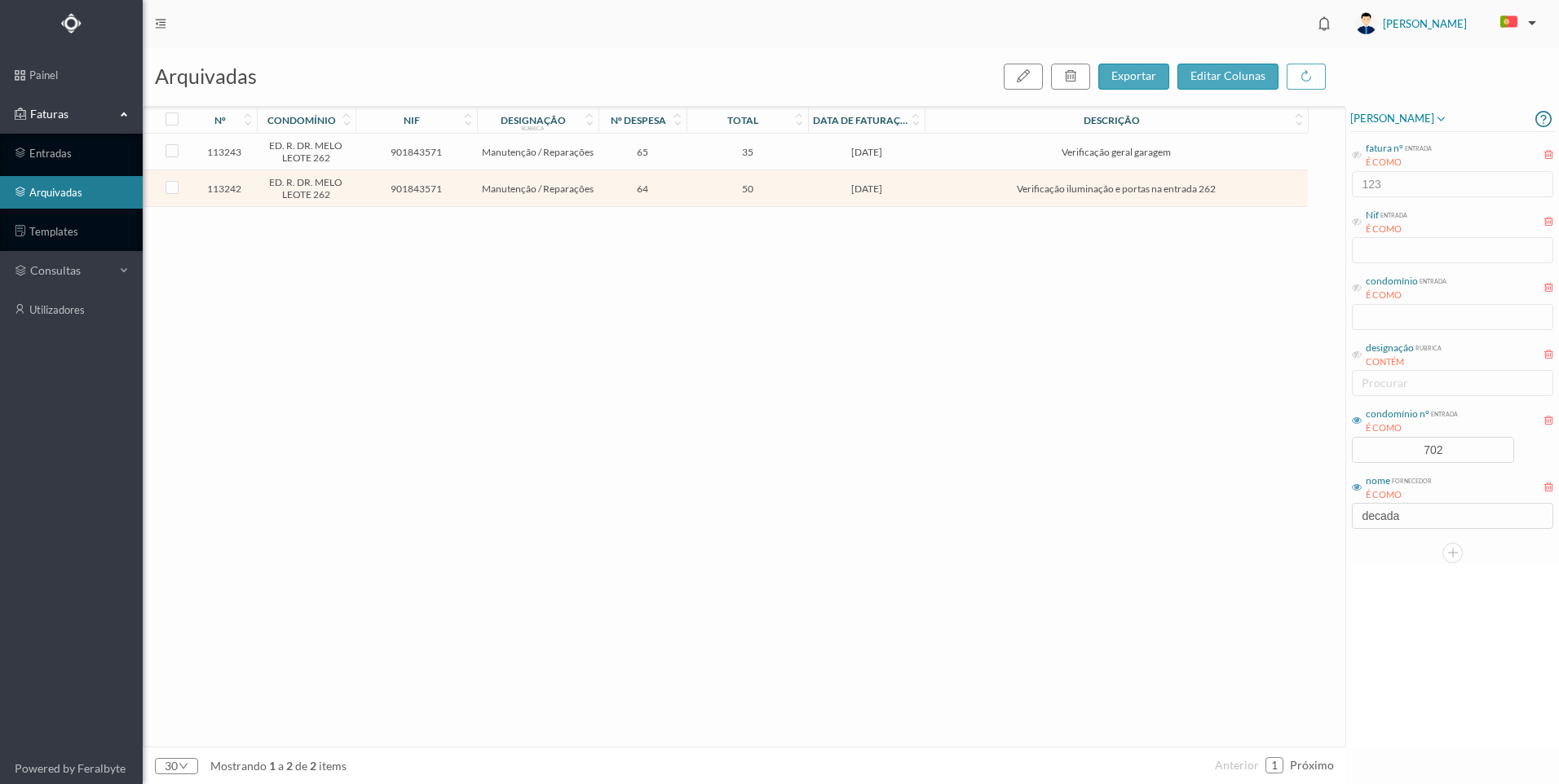
click at [941, 156] on span "Verificação geral garagem" at bounding box center [1116, 152] width 374 height 12
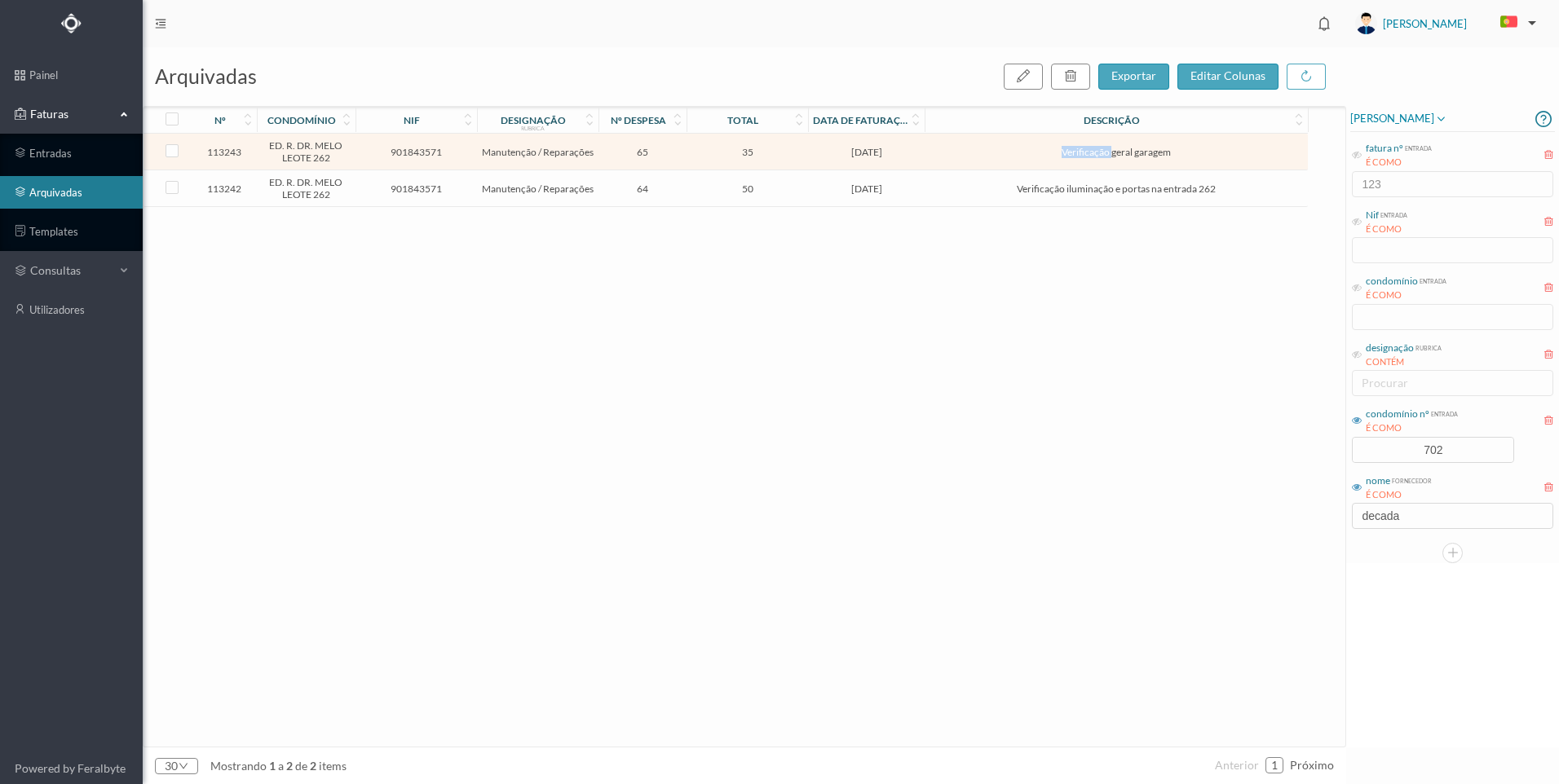
click at [941, 156] on span "Verificação geral garagem" at bounding box center [1116, 152] width 374 height 12
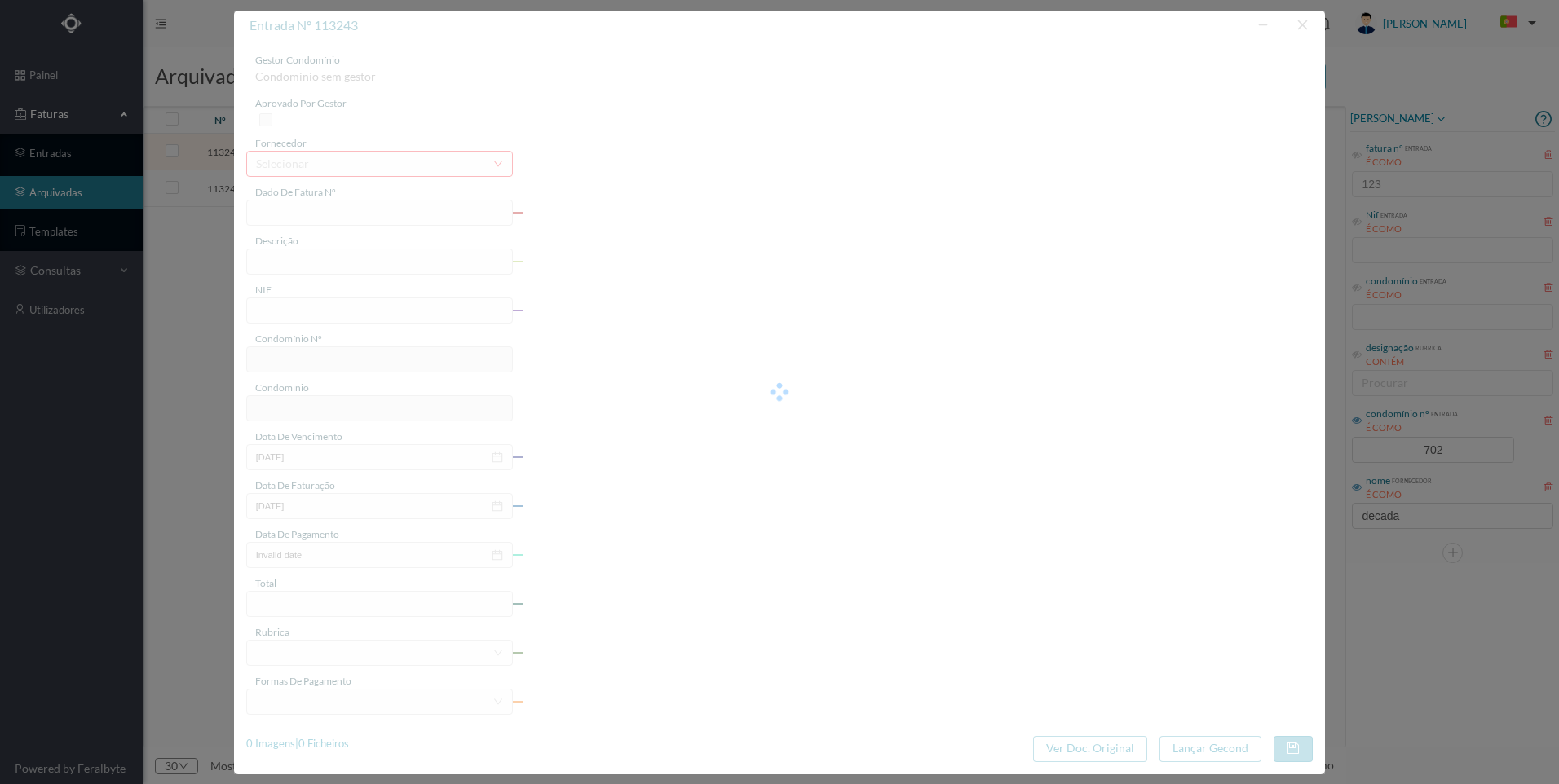
type input "FT 2025A1/1259"
type input "Verificação geral garagem"
type input "901843571"
type input "[DATE]"
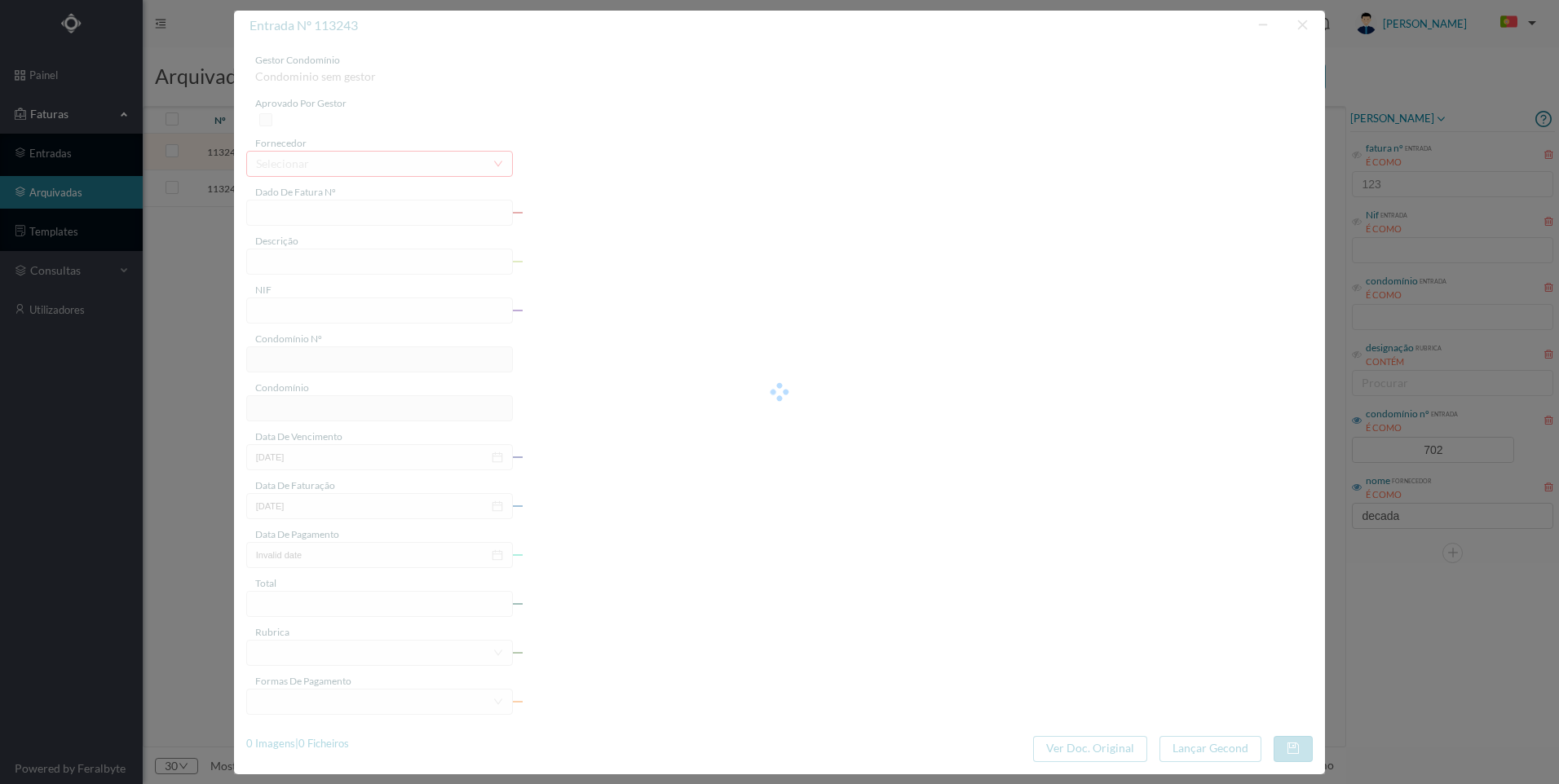
type input "[DATE]"
type input "35.00"
type input "702"
type input "ED. R. DR. MELO LEOTE 262"
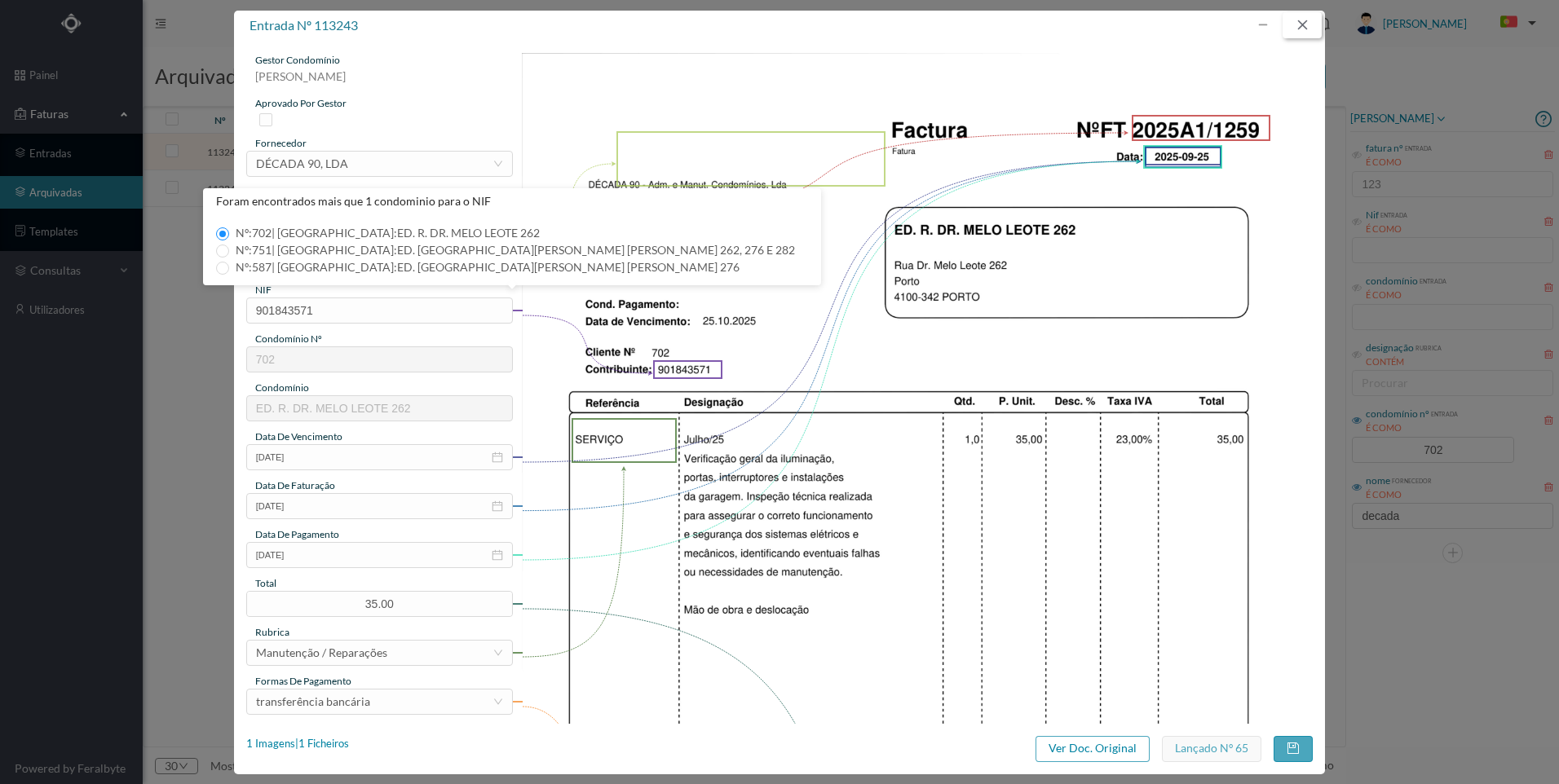
click at [1308, 23] on button "button" at bounding box center [1302, 25] width 39 height 26
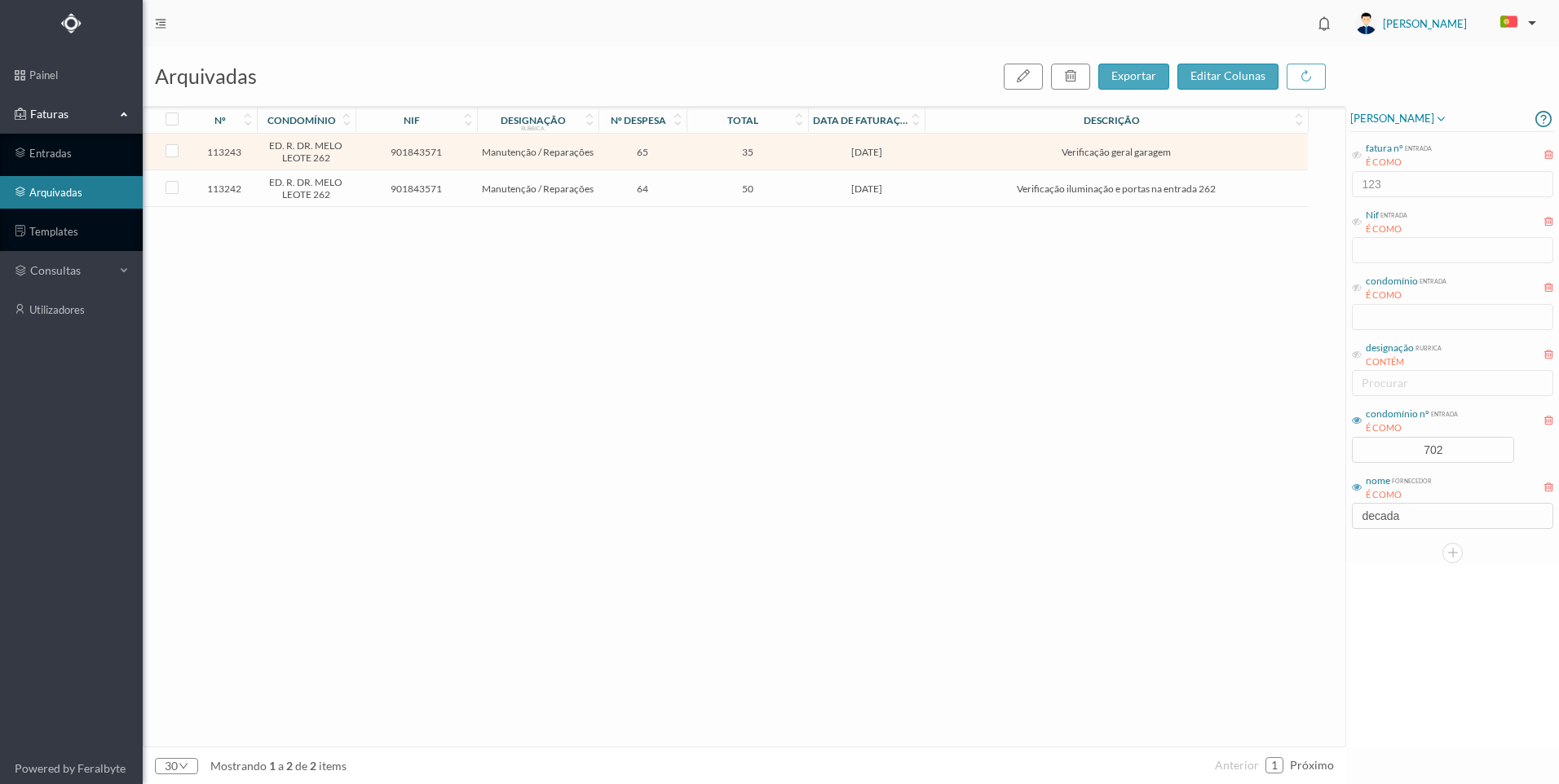
click at [859, 571] on div "113243 ED. R. [PERSON_NAME] [PERSON_NAME] 262 901843571 Manutenção / Reparações…" at bounding box center [726, 440] width 1164 height 613
click at [1044, 225] on div "113243 ED. R. [PERSON_NAME] [PERSON_NAME] 262 901843571 Manutenção / Reparações…" at bounding box center [726, 440] width 1164 height 613
click at [1030, 205] on td "Verificação iluminação e portas na entrada 262" at bounding box center [1116, 188] width 382 height 37
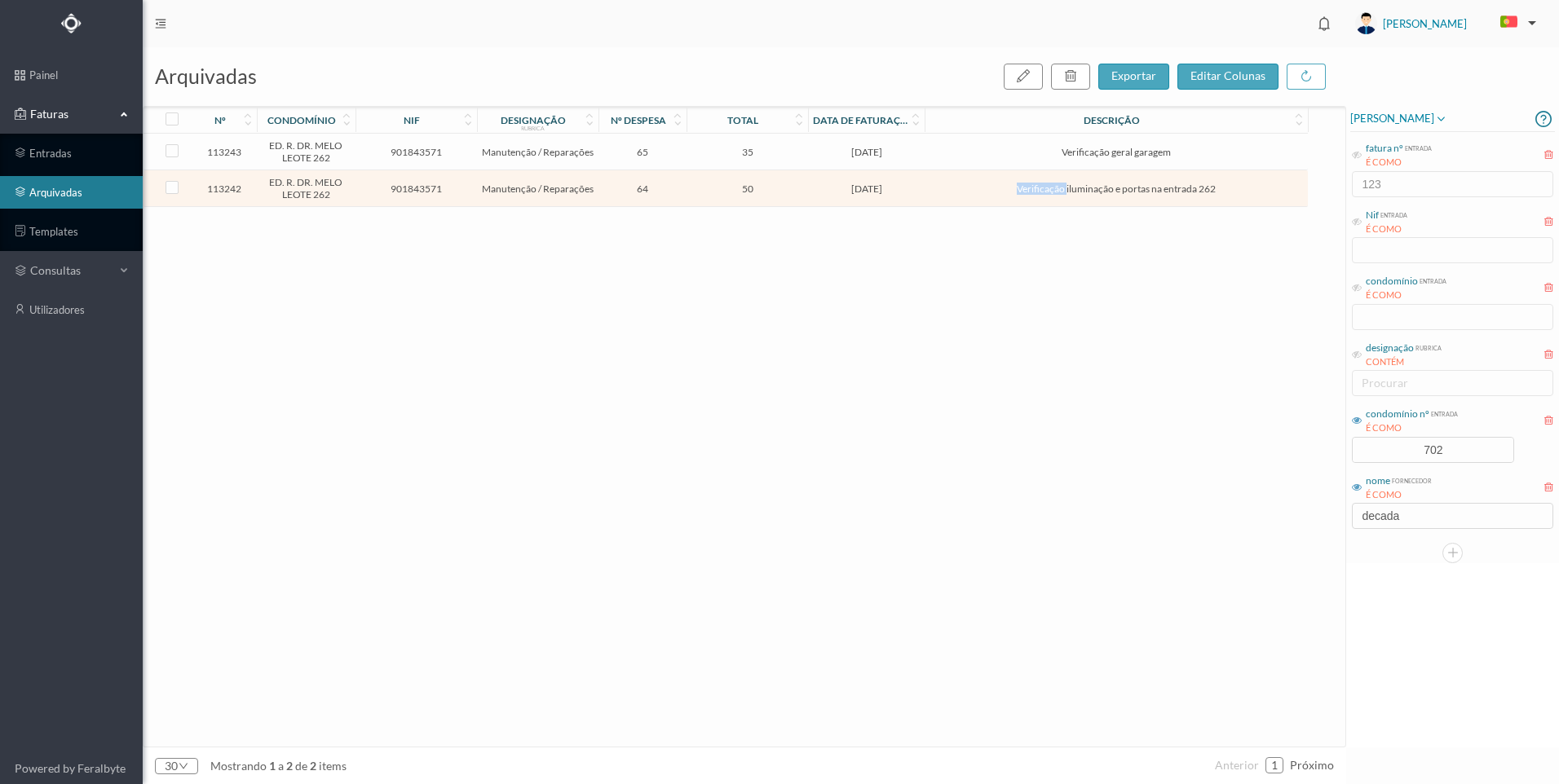
click at [1031, 205] on td "Verificação iluminação e portas na entrada 262" at bounding box center [1116, 188] width 382 height 37
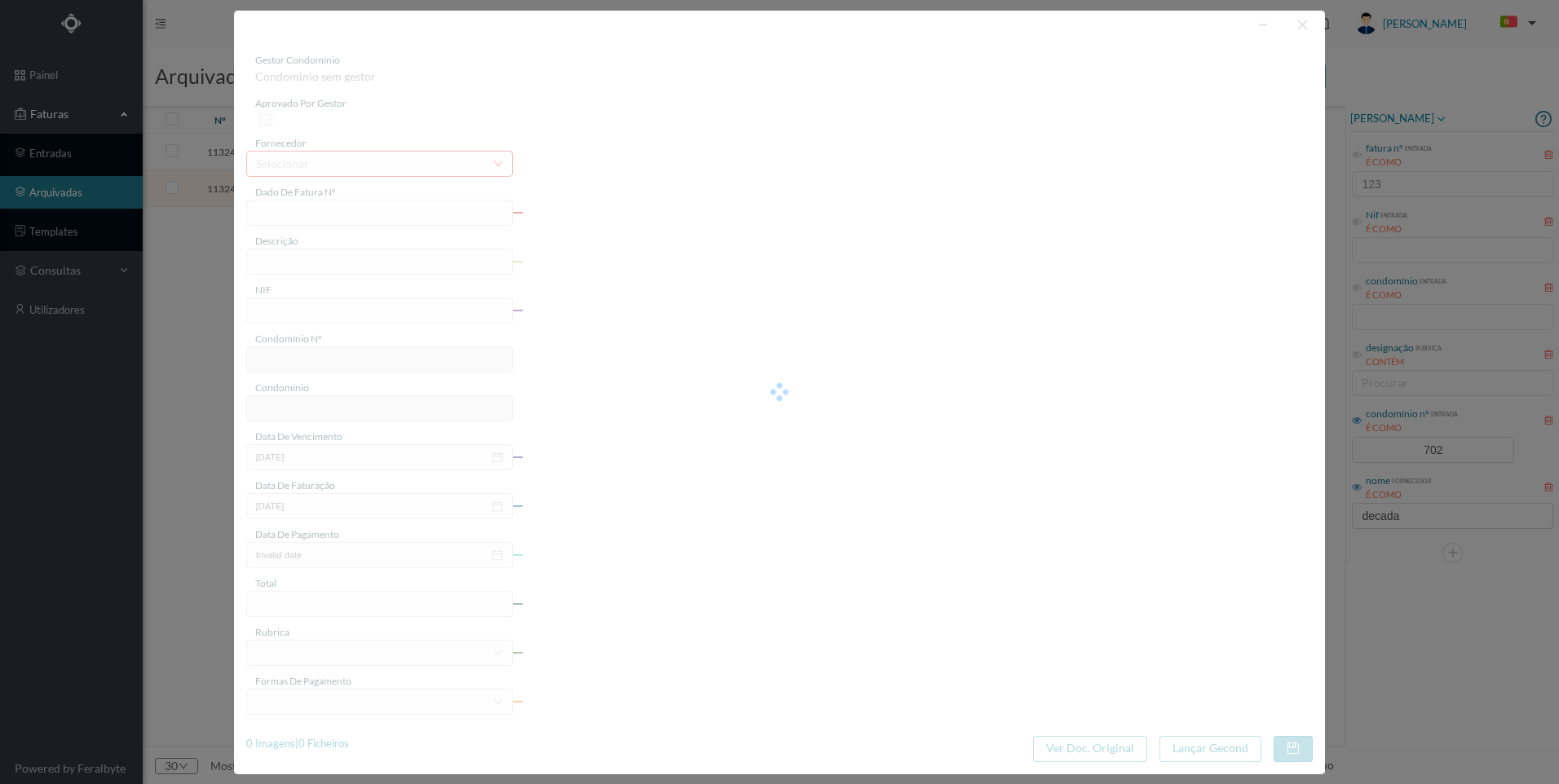
type input "FT 2025A1/1258"
type input "Verificação iluminação e portas na entrada 262"
type input "901843571"
type input "[DATE]"
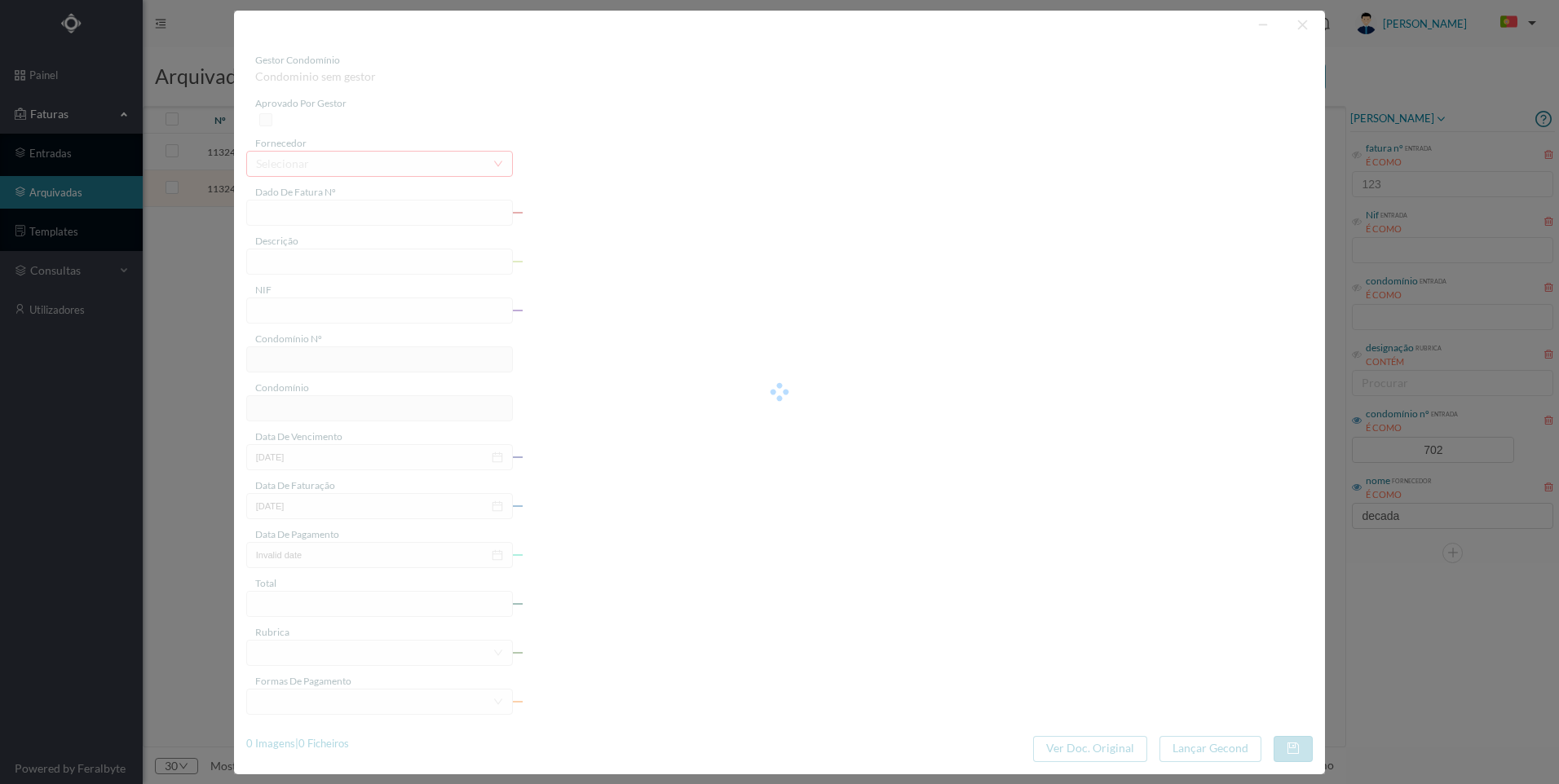
type input "[DATE]"
type input "50.00"
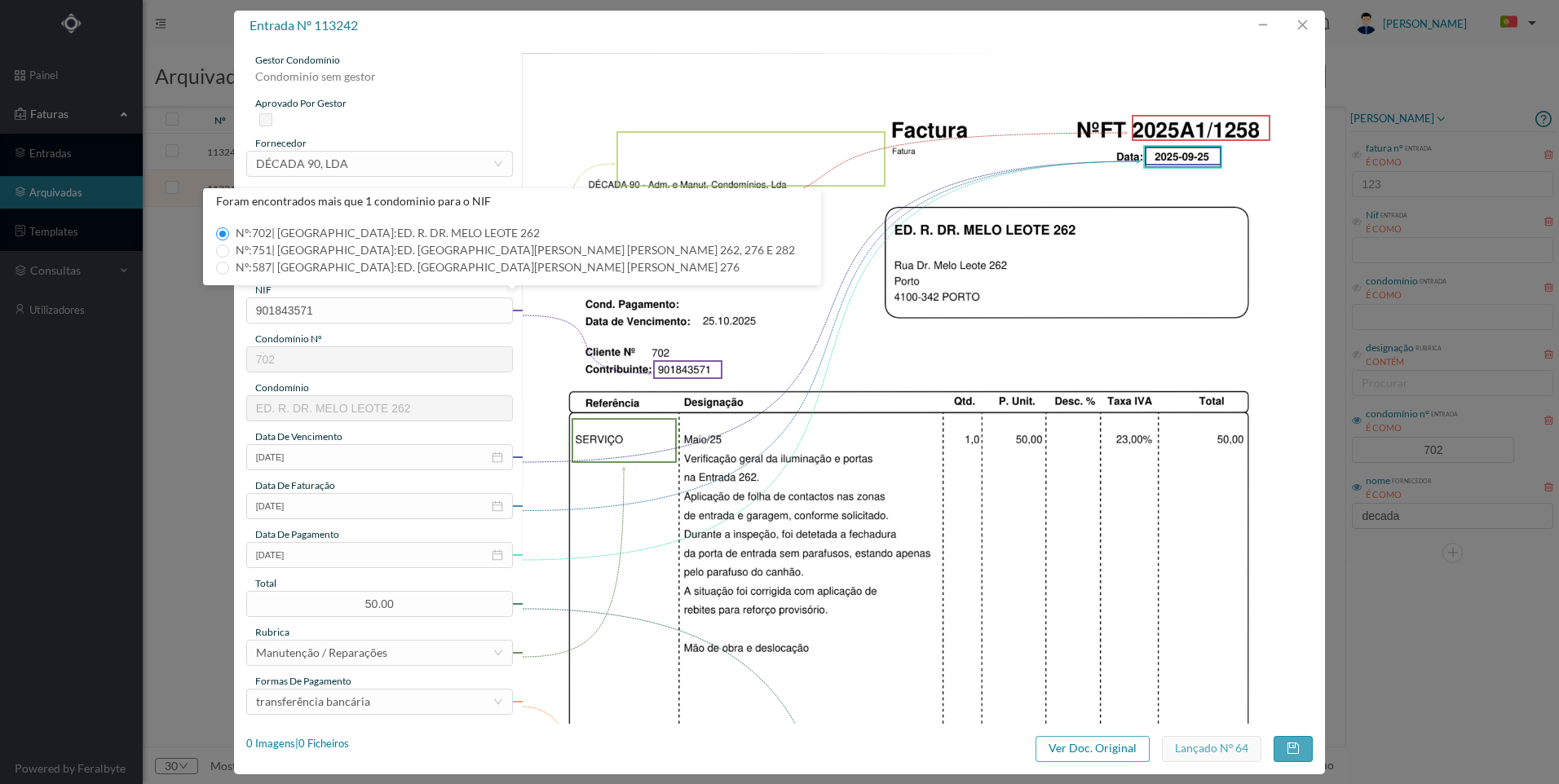
type input "702"
type input "ED. R. DR. MELO LEOTE 262"
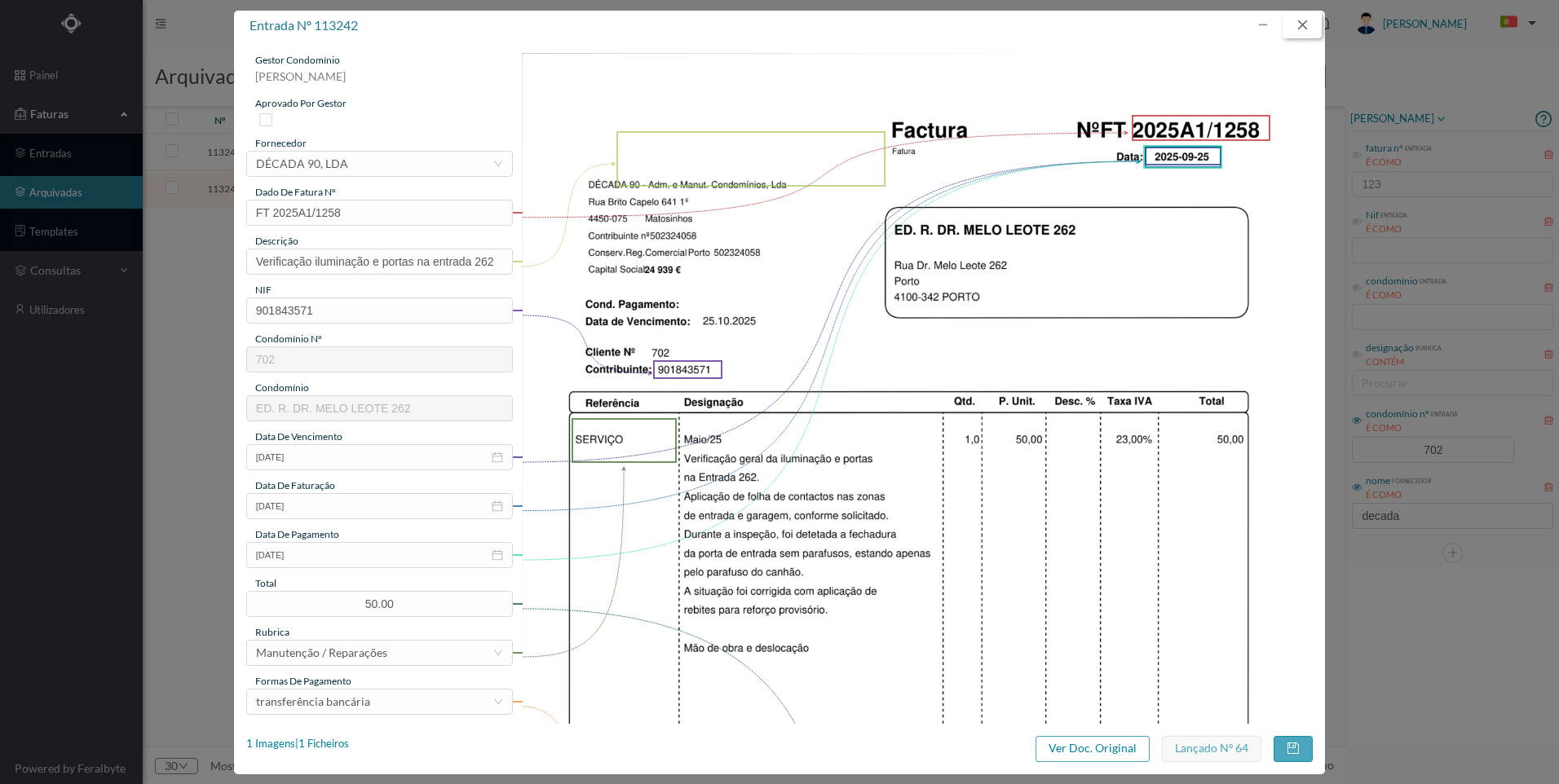
click at [1309, 28] on button "button" at bounding box center [1302, 25] width 39 height 26
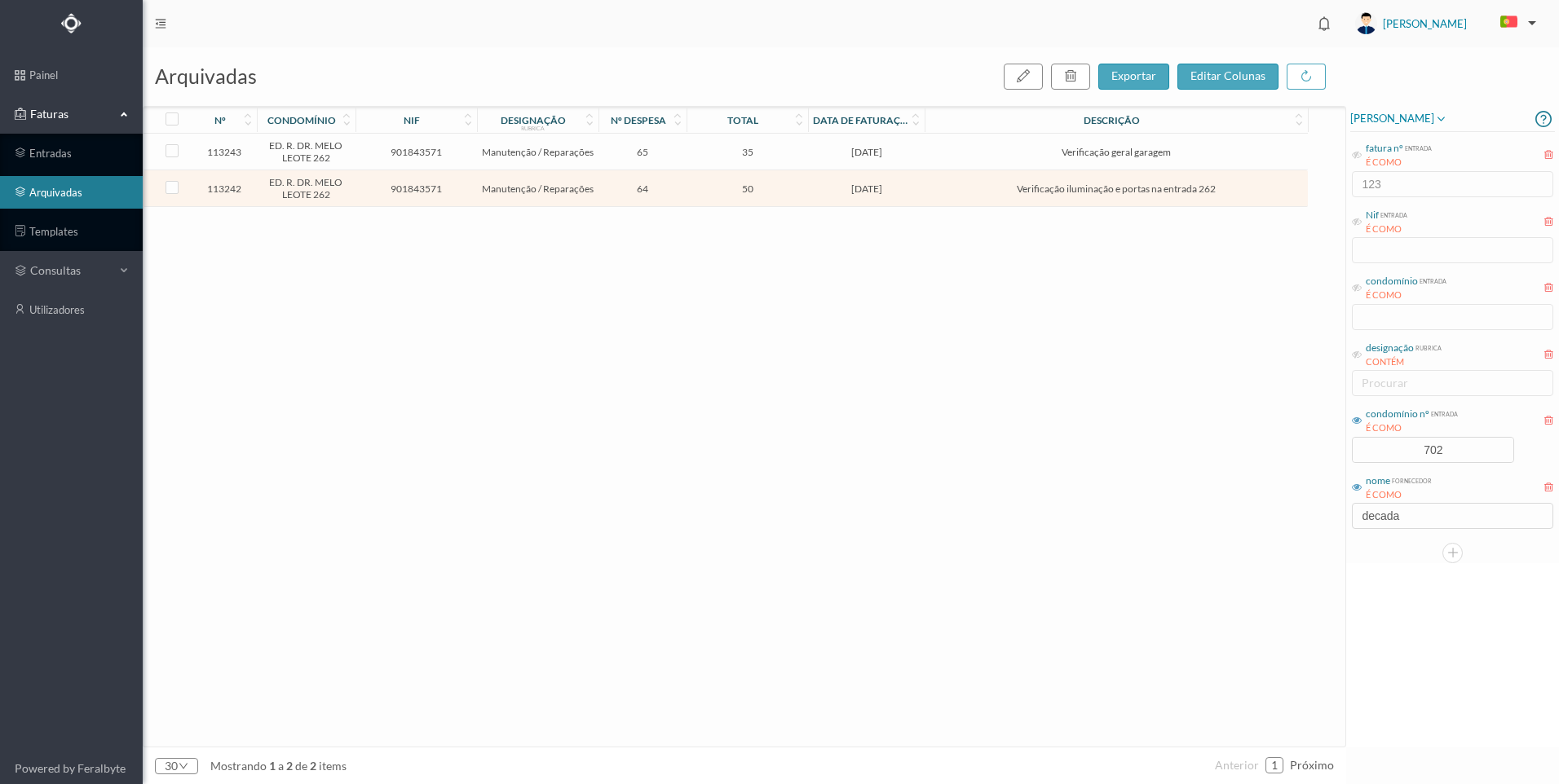
click at [848, 159] on td "[DATE]" at bounding box center [866, 151] width 116 height 37
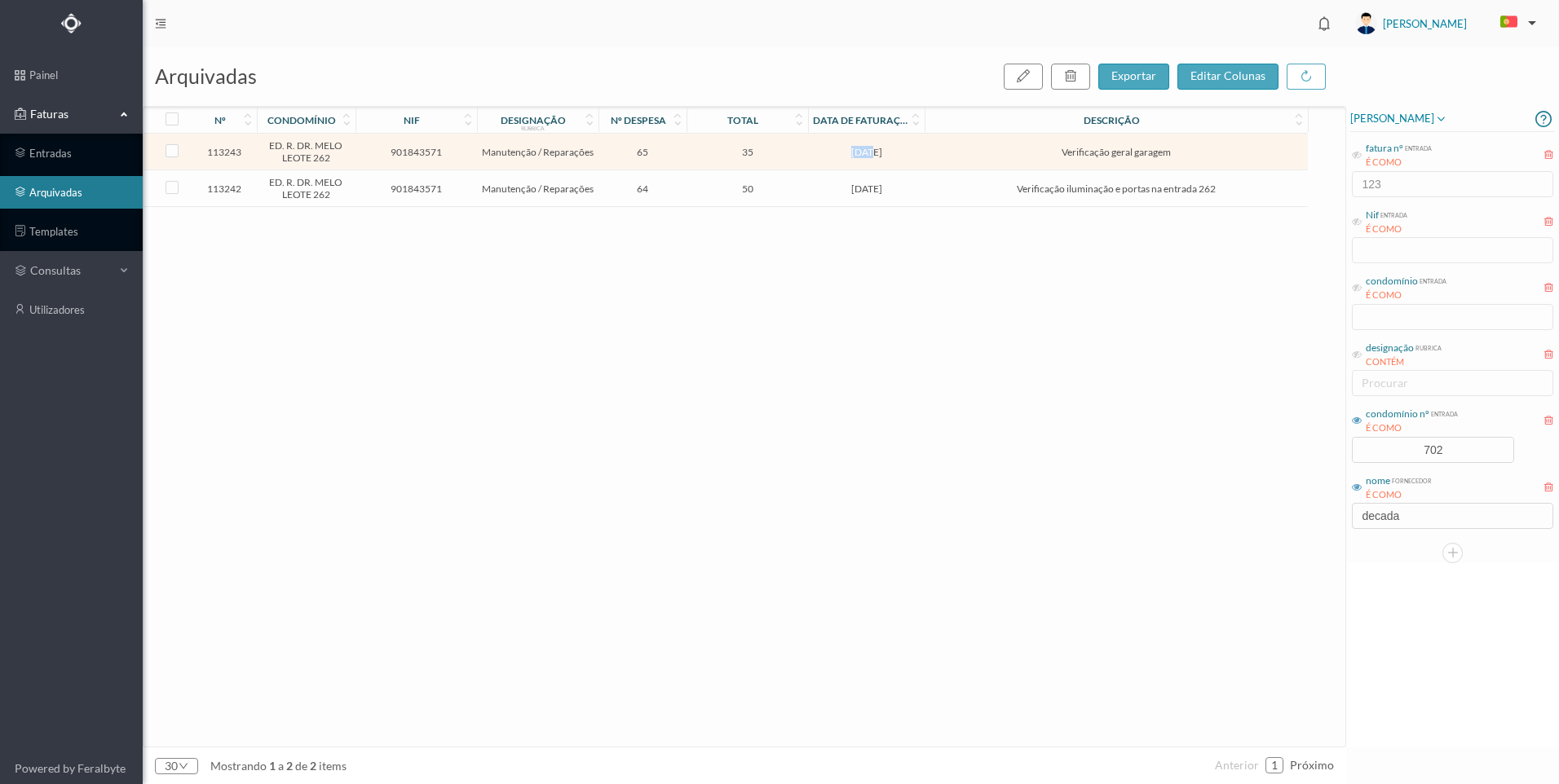
click at [848, 159] on td "[DATE]" at bounding box center [866, 151] width 116 height 37
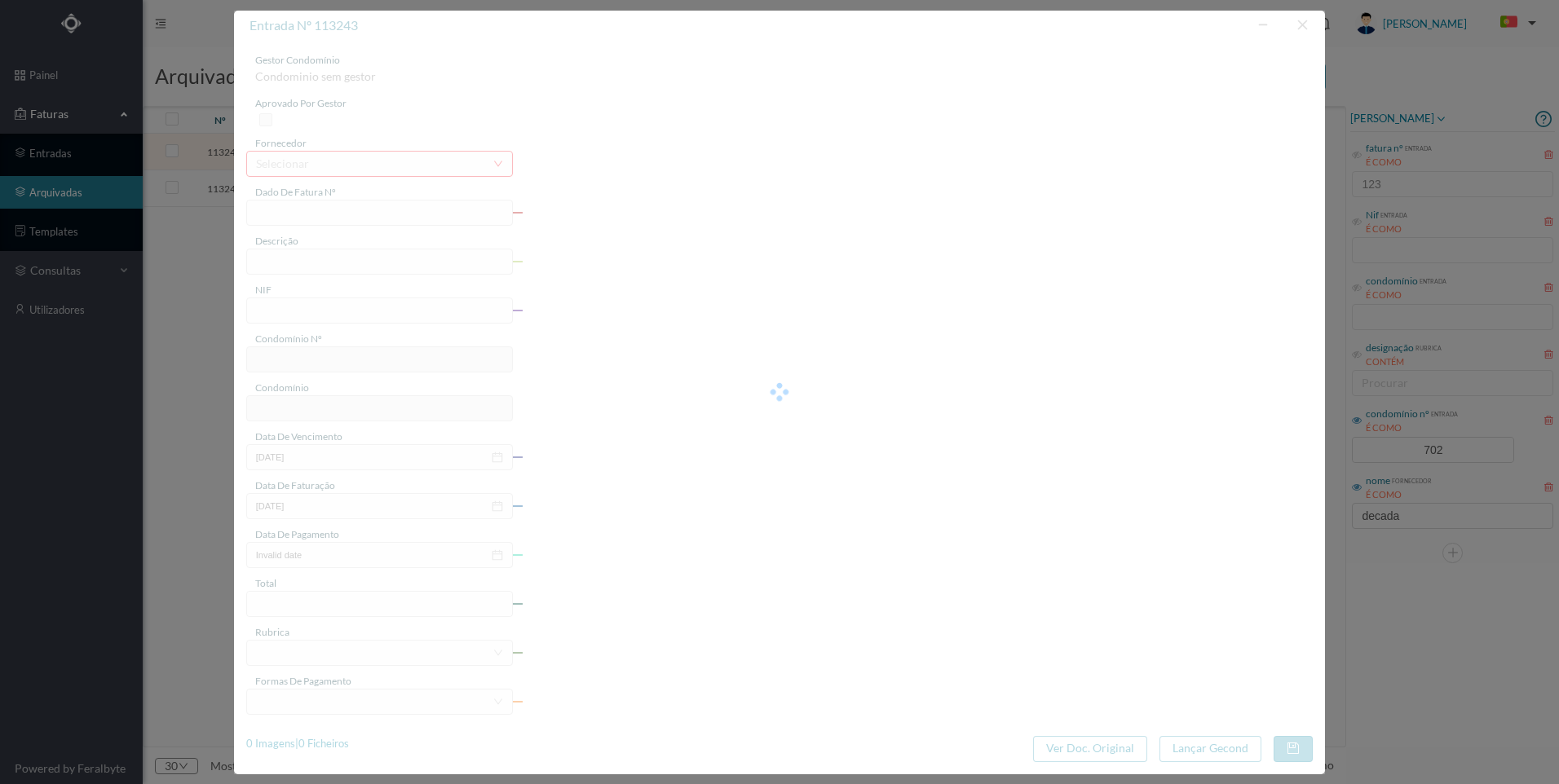
type input "FT 2025A1/1259"
type input "Verificação geral garagem"
type input "901843571"
type input "[DATE]"
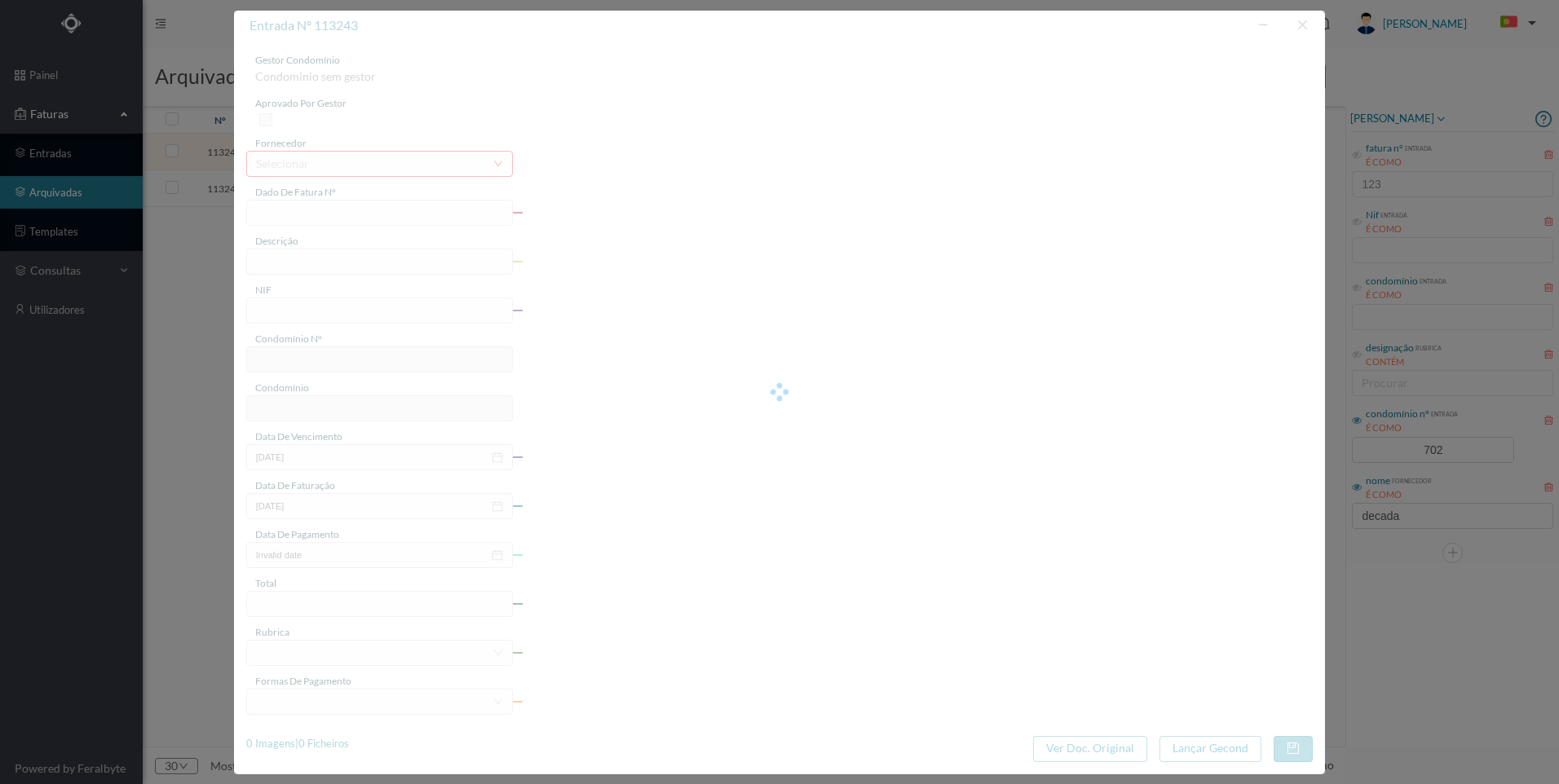
type input "[DATE]"
type input "35.00"
type input "702"
type input "ED. R. DR. MELO LEOTE 262"
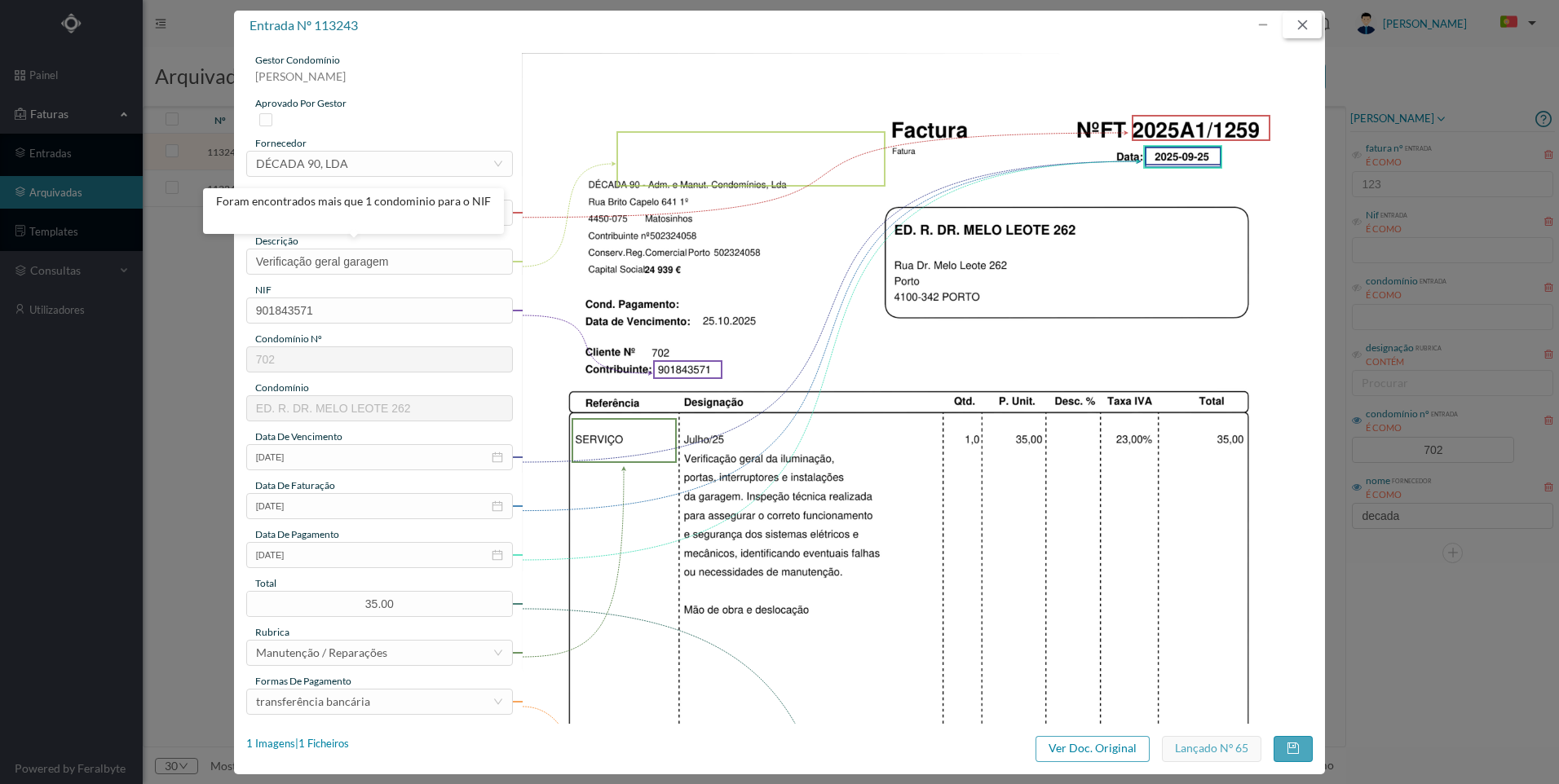
click at [1297, 23] on button "button" at bounding box center [1302, 25] width 39 height 26
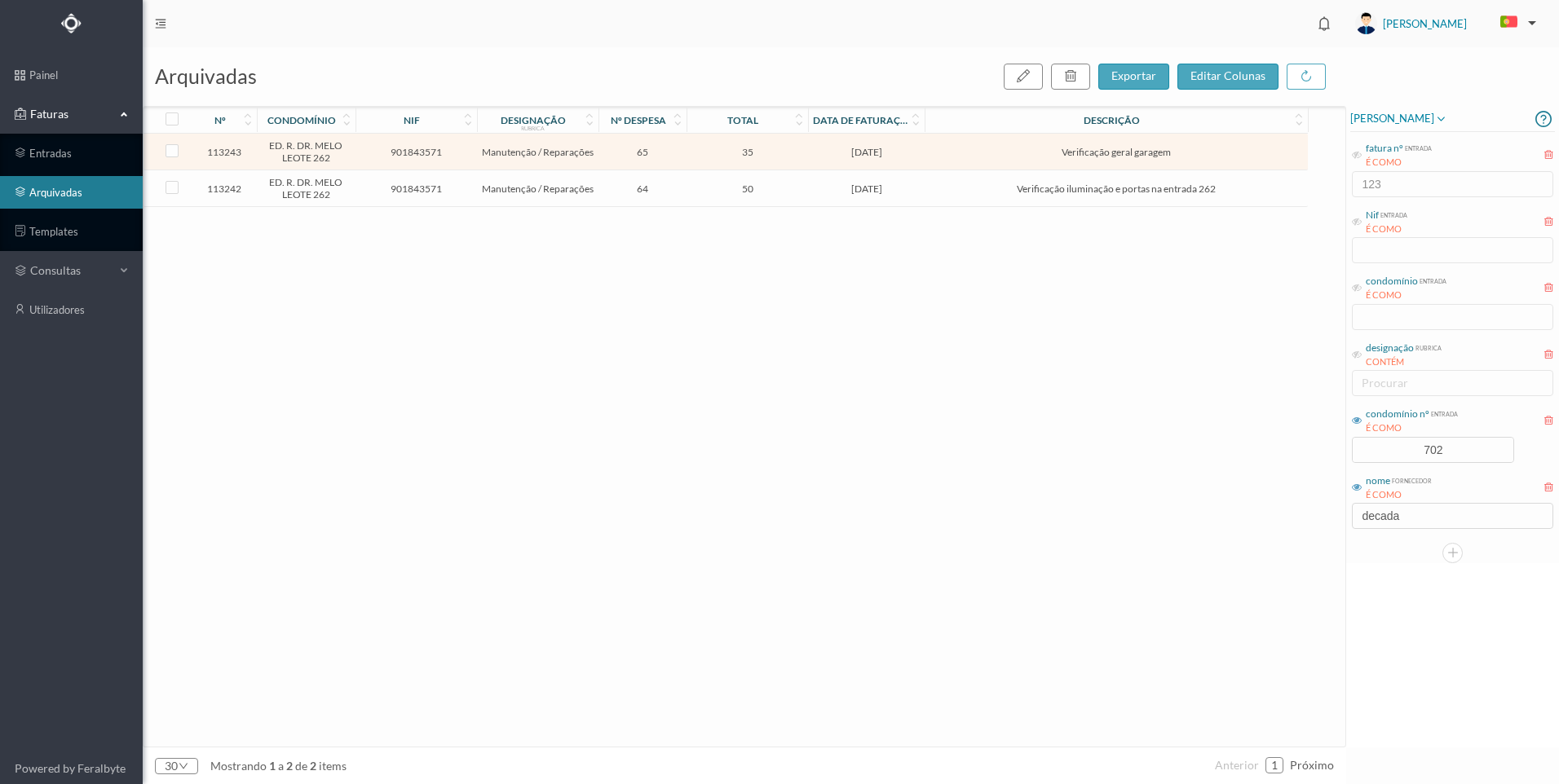
click at [708, 191] on span "50" at bounding box center [747, 188] width 114 height 12
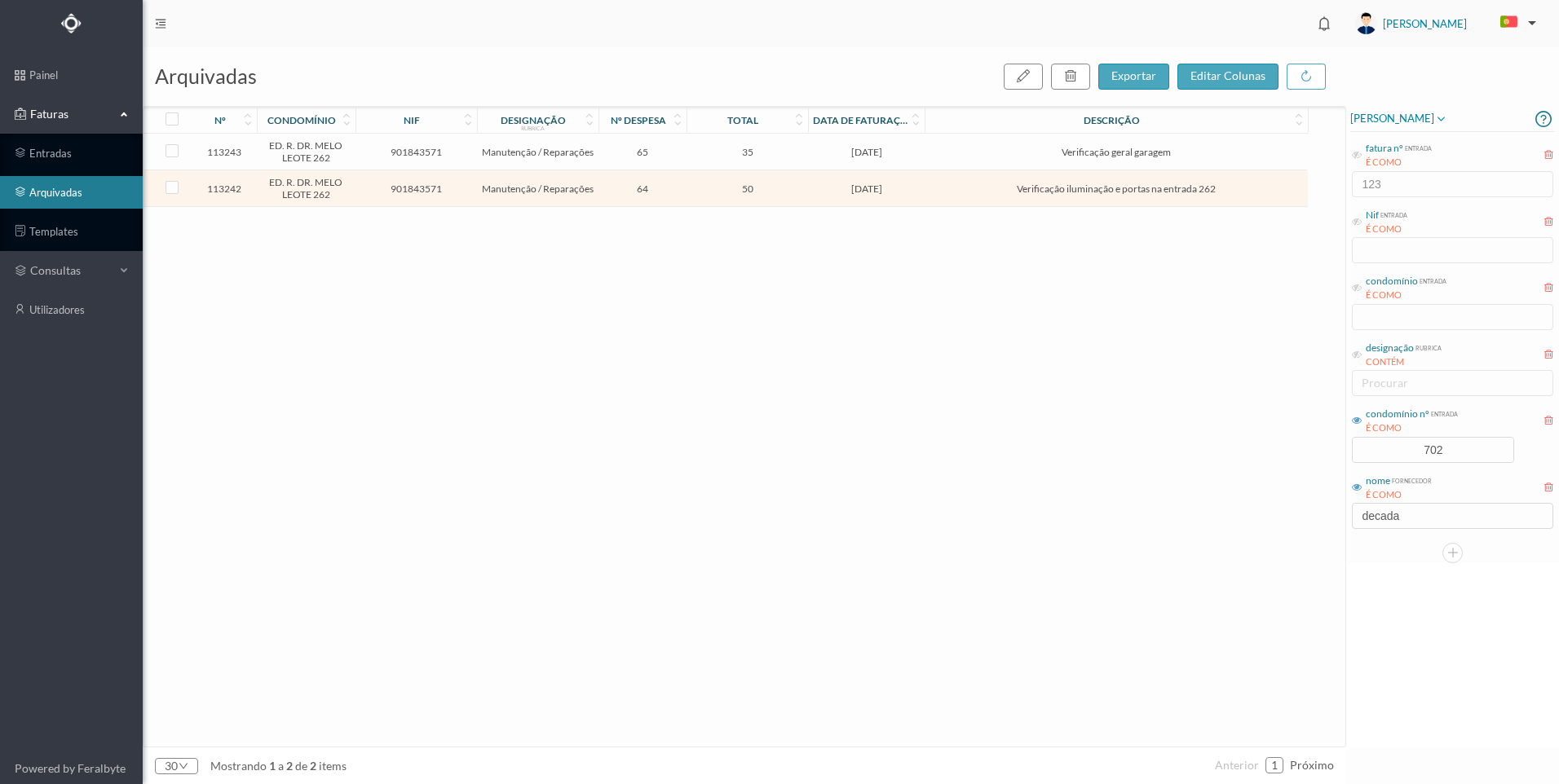
click at [708, 188] on span "50" at bounding box center [747, 188] width 114 height 12
click at [883, 181] on td "[DATE]" at bounding box center [866, 188] width 116 height 37
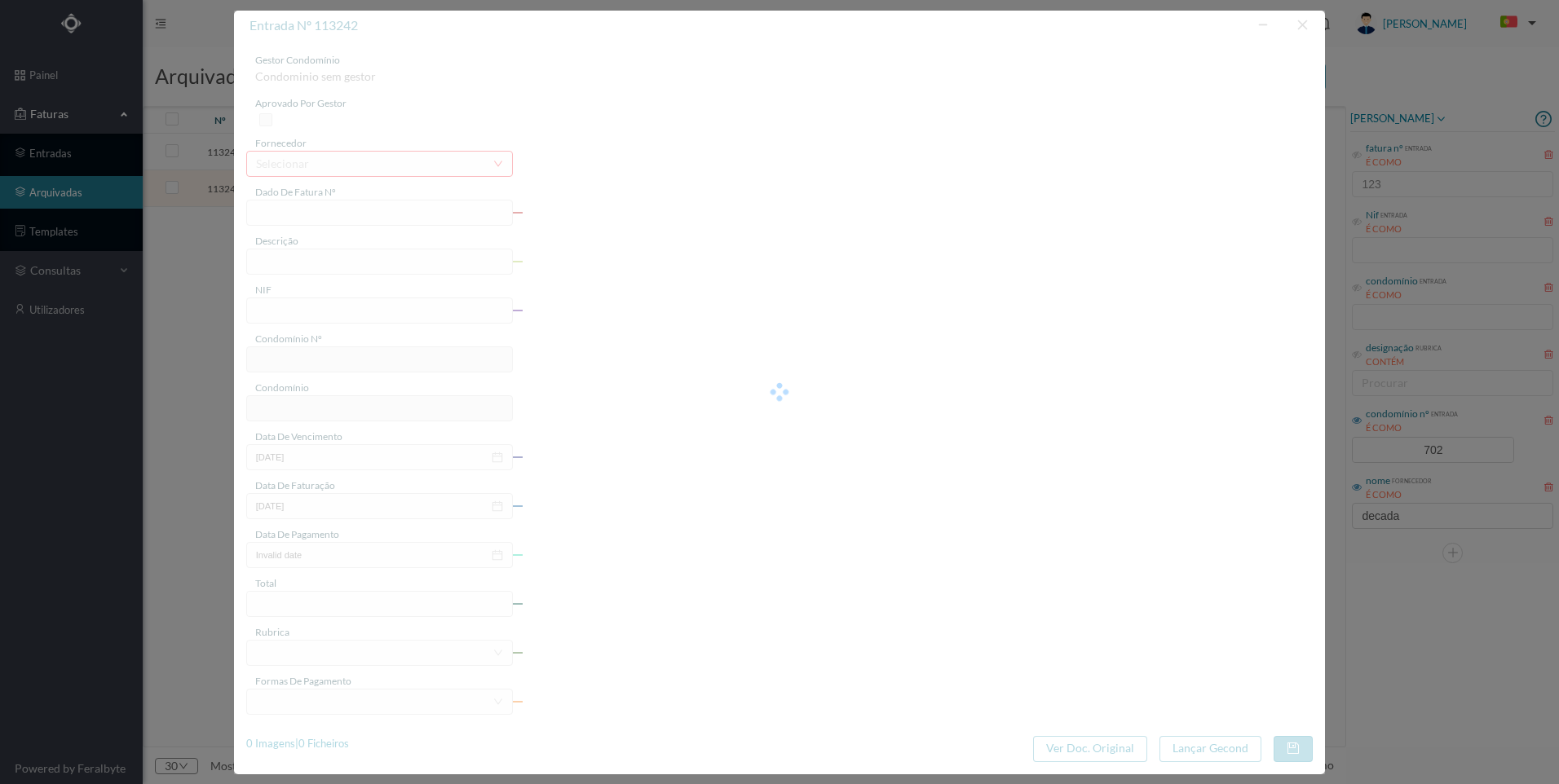
type input "FT 2025A1/1258"
type input "Verificação iluminação e portas na entrada 262"
type input "901843571"
type input "[DATE]"
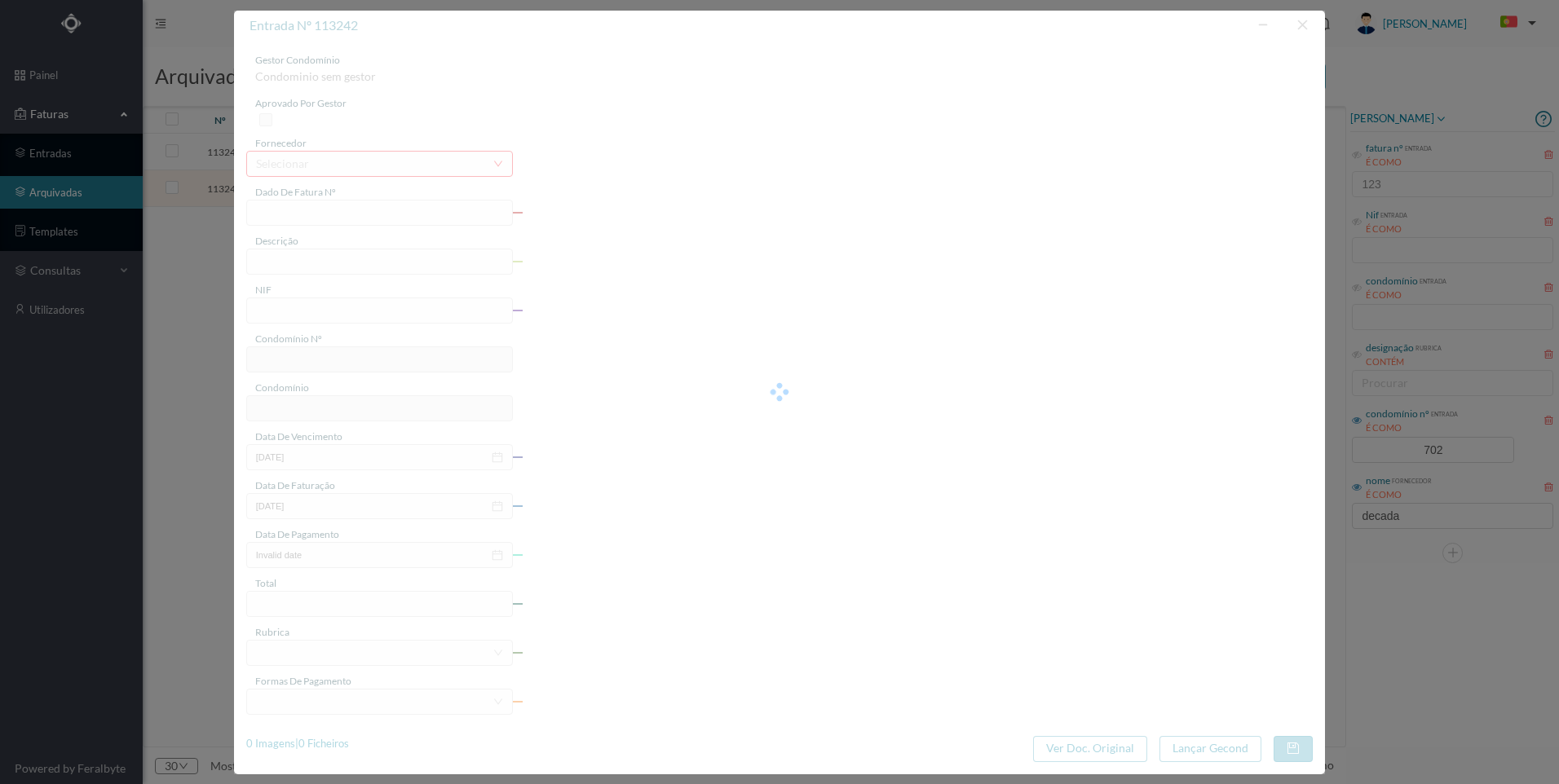
type input "[DATE]"
type input "50.00"
type input "702"
type input "ED. R. DR. MELO LEOTE 262"
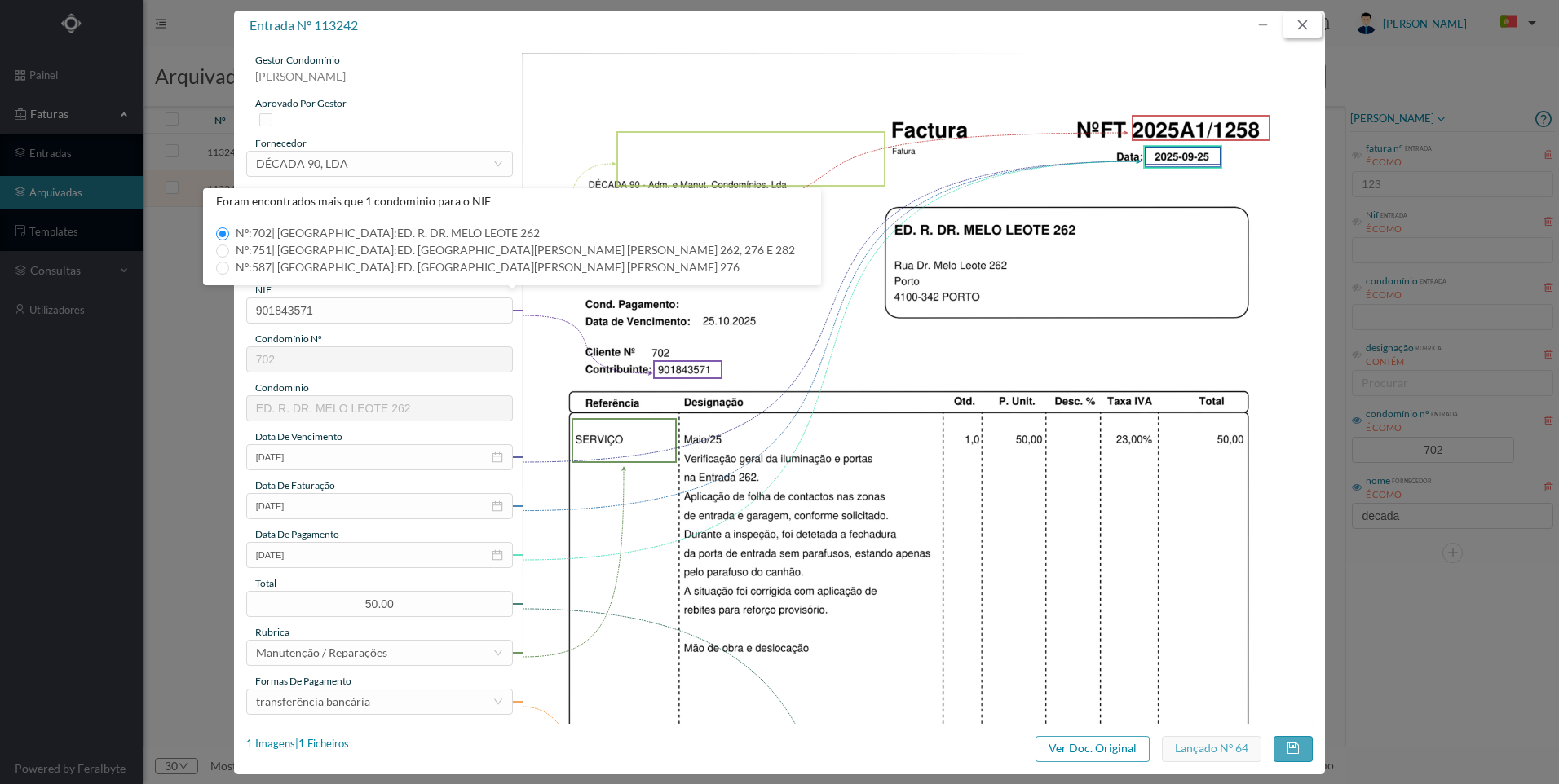
click at [1308, 21] on button "button" at bounding box center [1302, 25] width 39 height 26
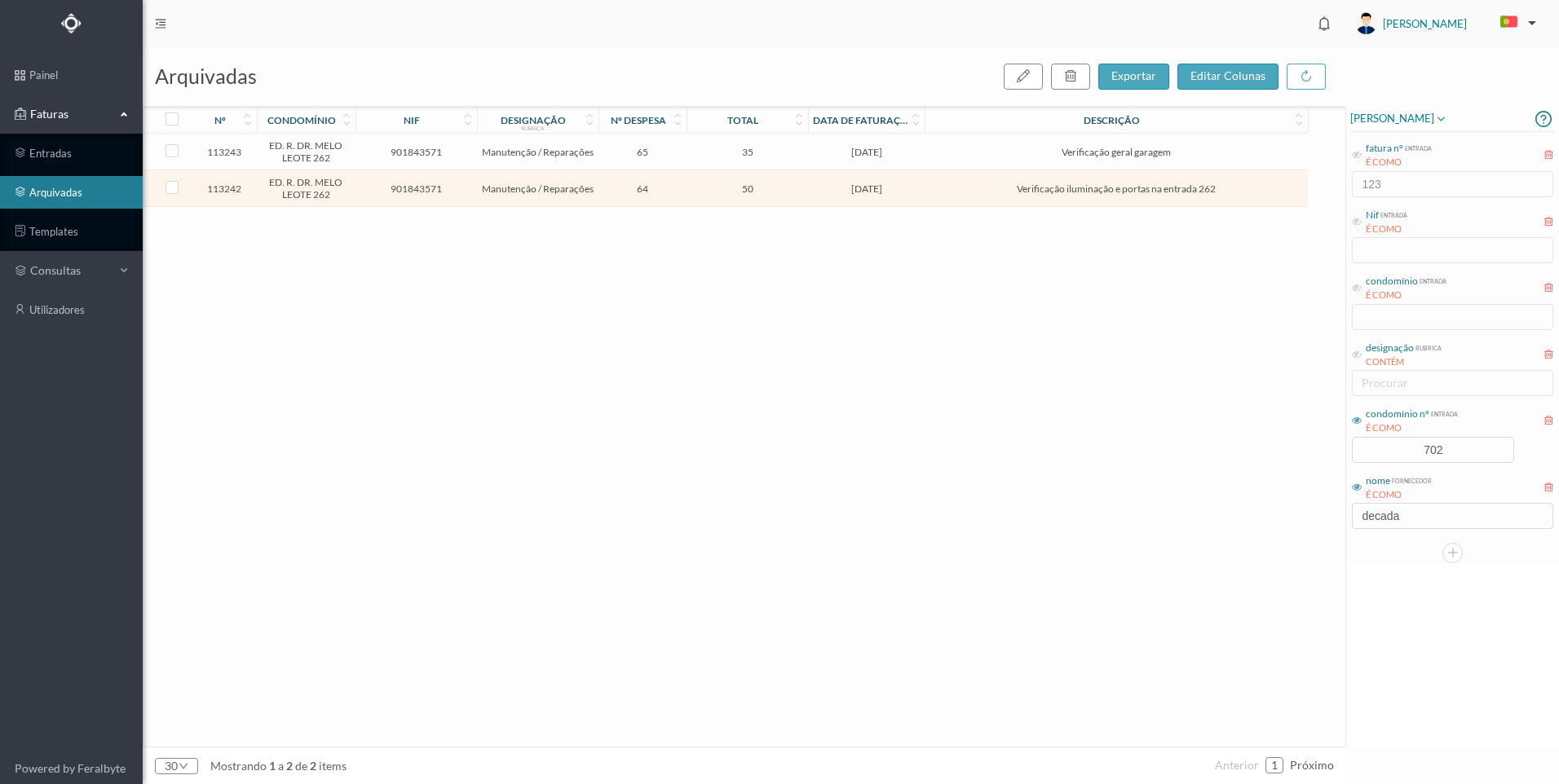
click at [1185, 429] on div "113243 ED. R. [PERSON_NAME] [PERSON_NAME] 262 901843571 Manutenção / Reparações…" at bounding box center [726, 440] width 1164 height 613
click at [879, 182] on span "[DATE]" at bounding box center [866, 188] width 108 height 12
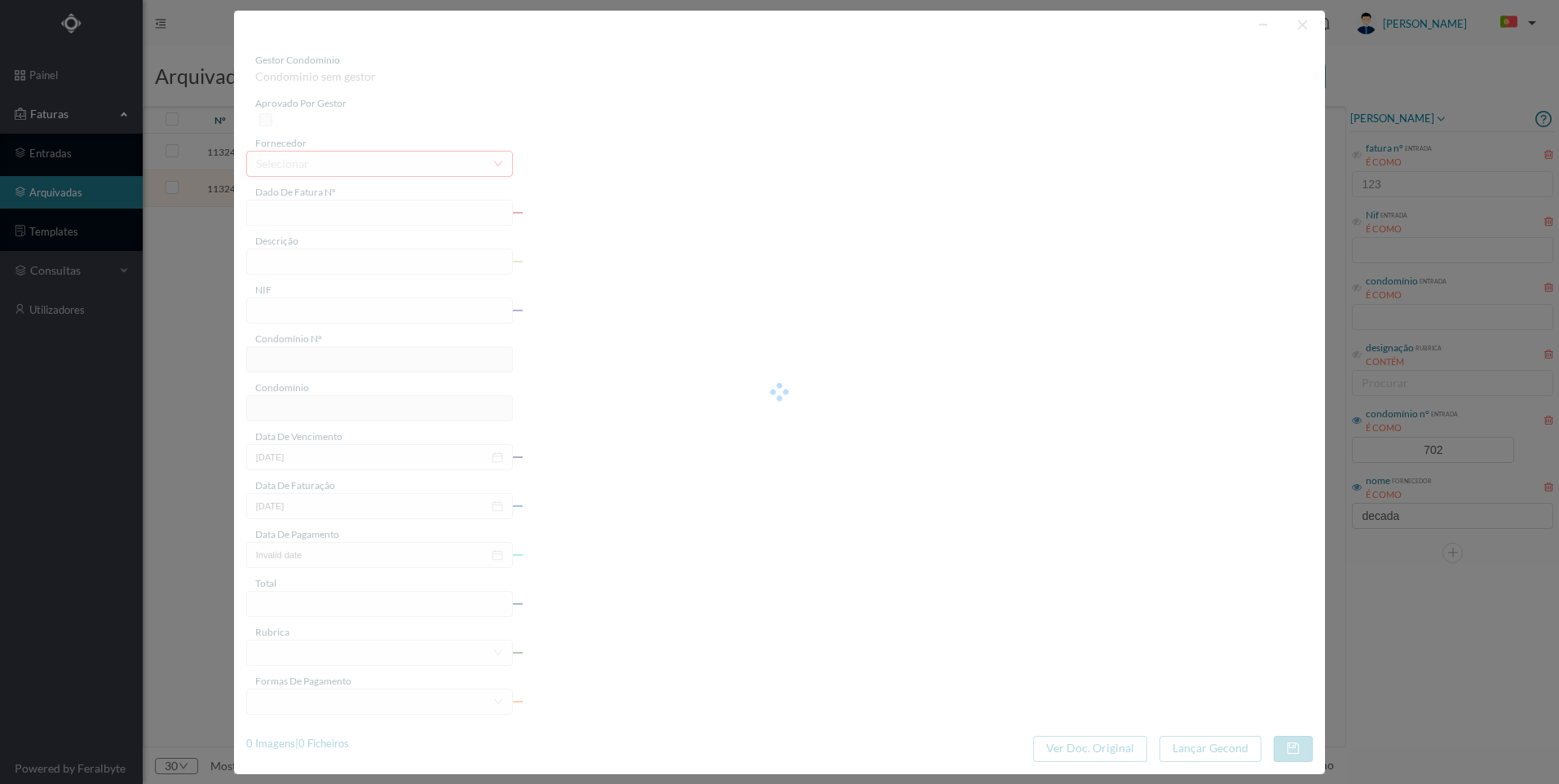
type input "FT 2025A1/1258"
type input "Verificação iluminação e portas na entrada 262"
type input "901843571"
type input "[DATE]"
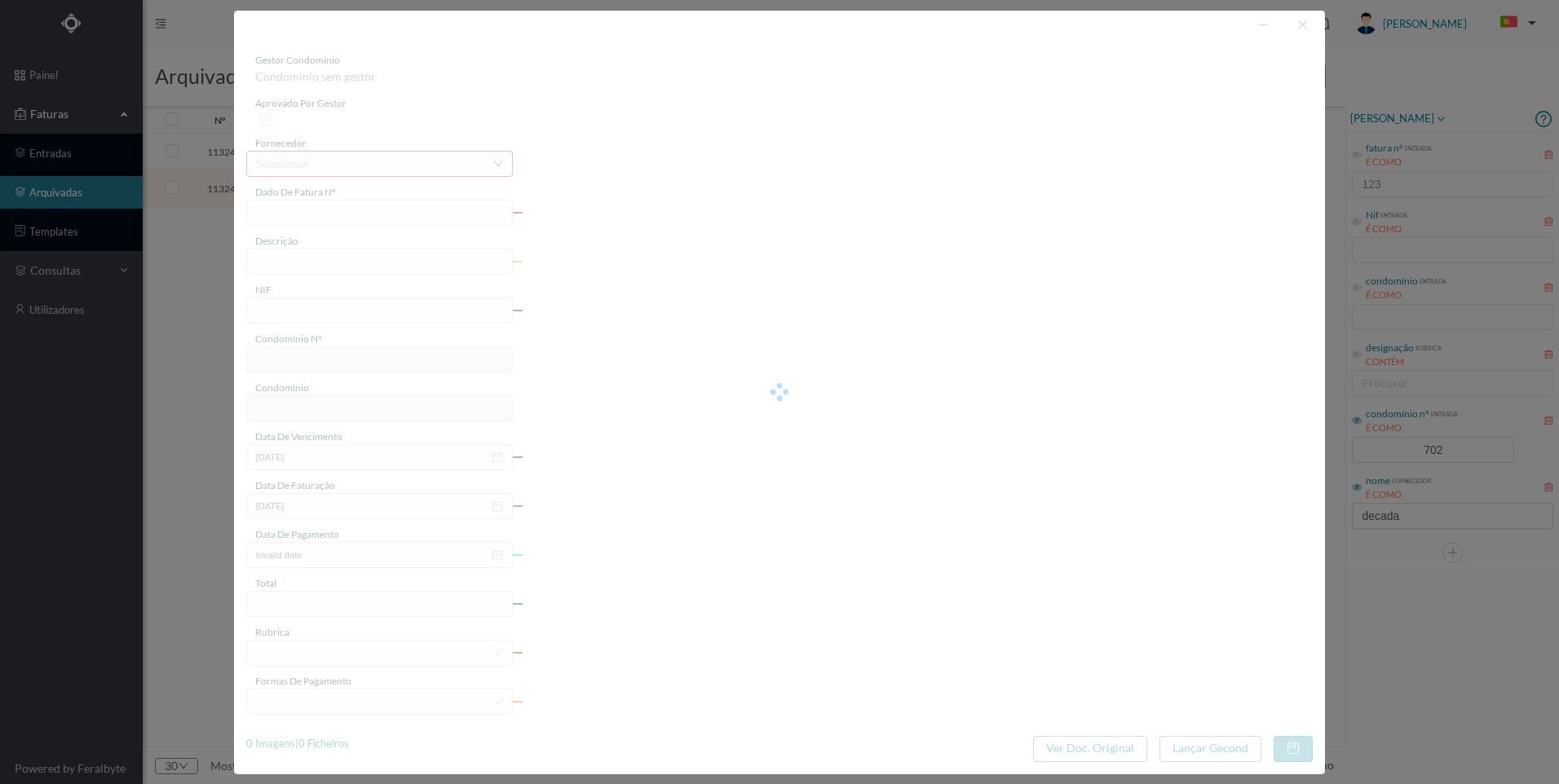
type input "[DATE]"
type input "50.00"
type input "702"
type input "ED. R. DR. MELO LEOTE 262"
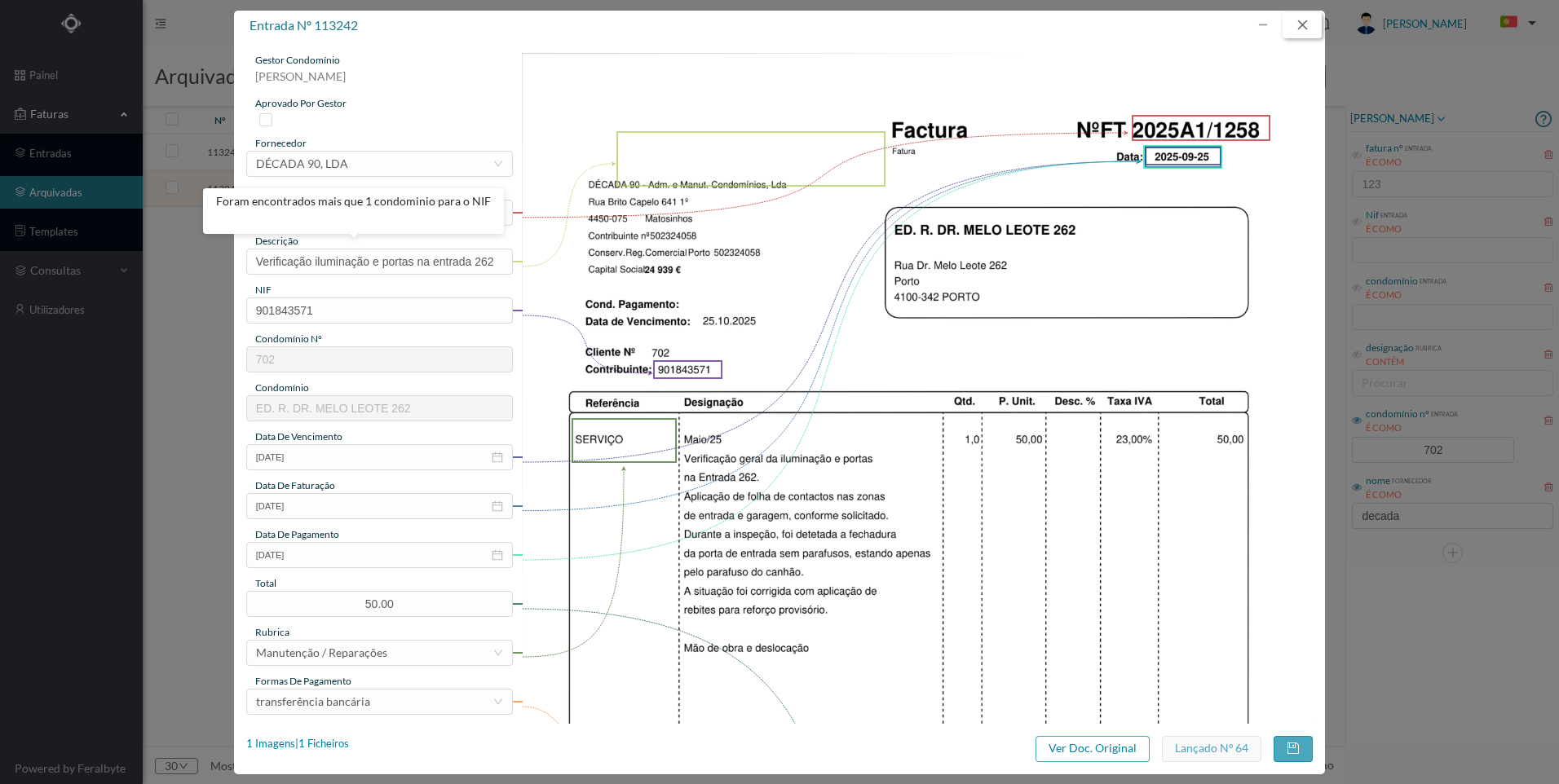
click at [1313, 22] on button "button" at bounding box center [1302, 25] width 39 height 26
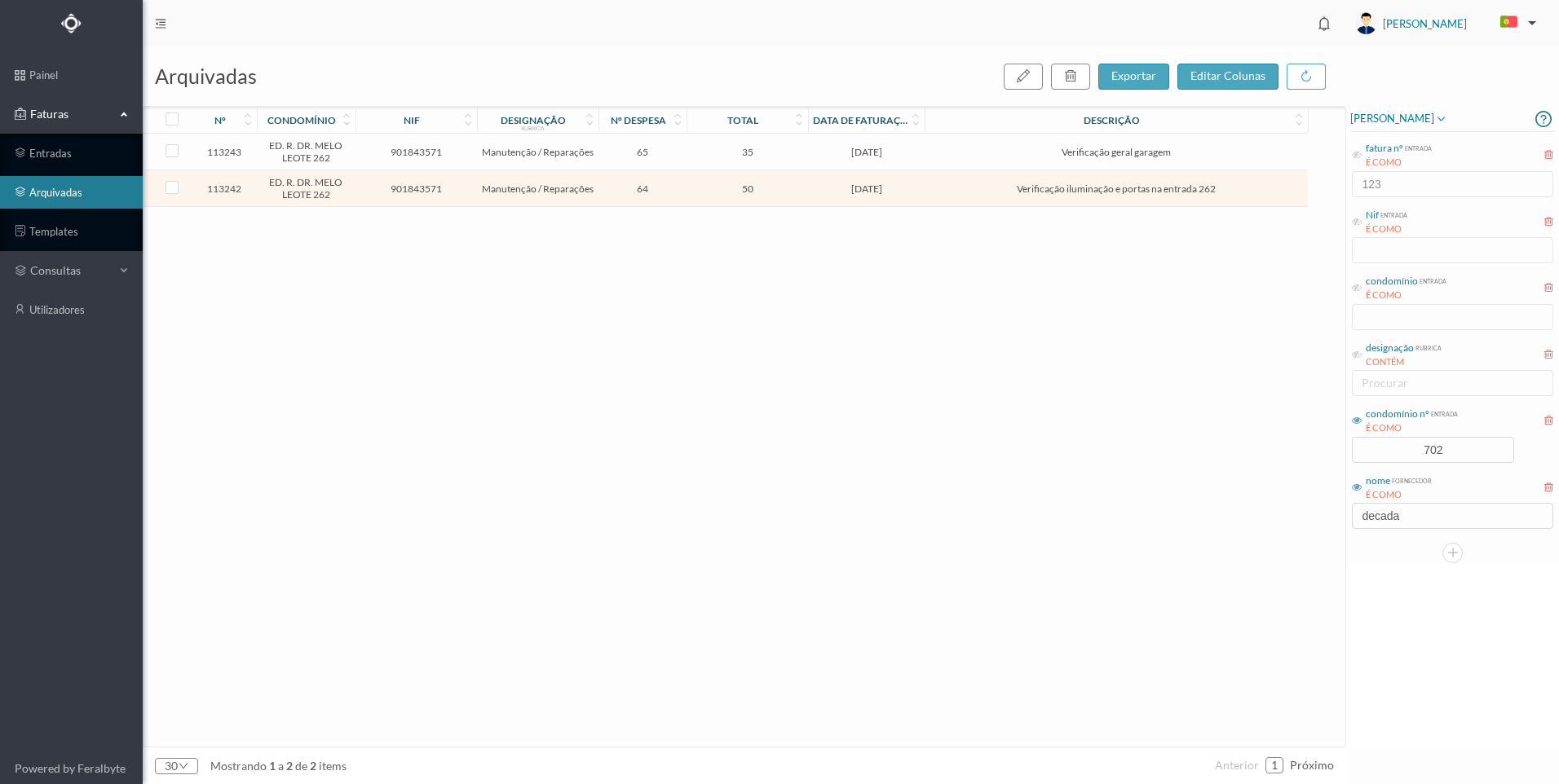
click at [849, 151] on span "[DATE]" at bounding box center [866, 152] width 108 height 12
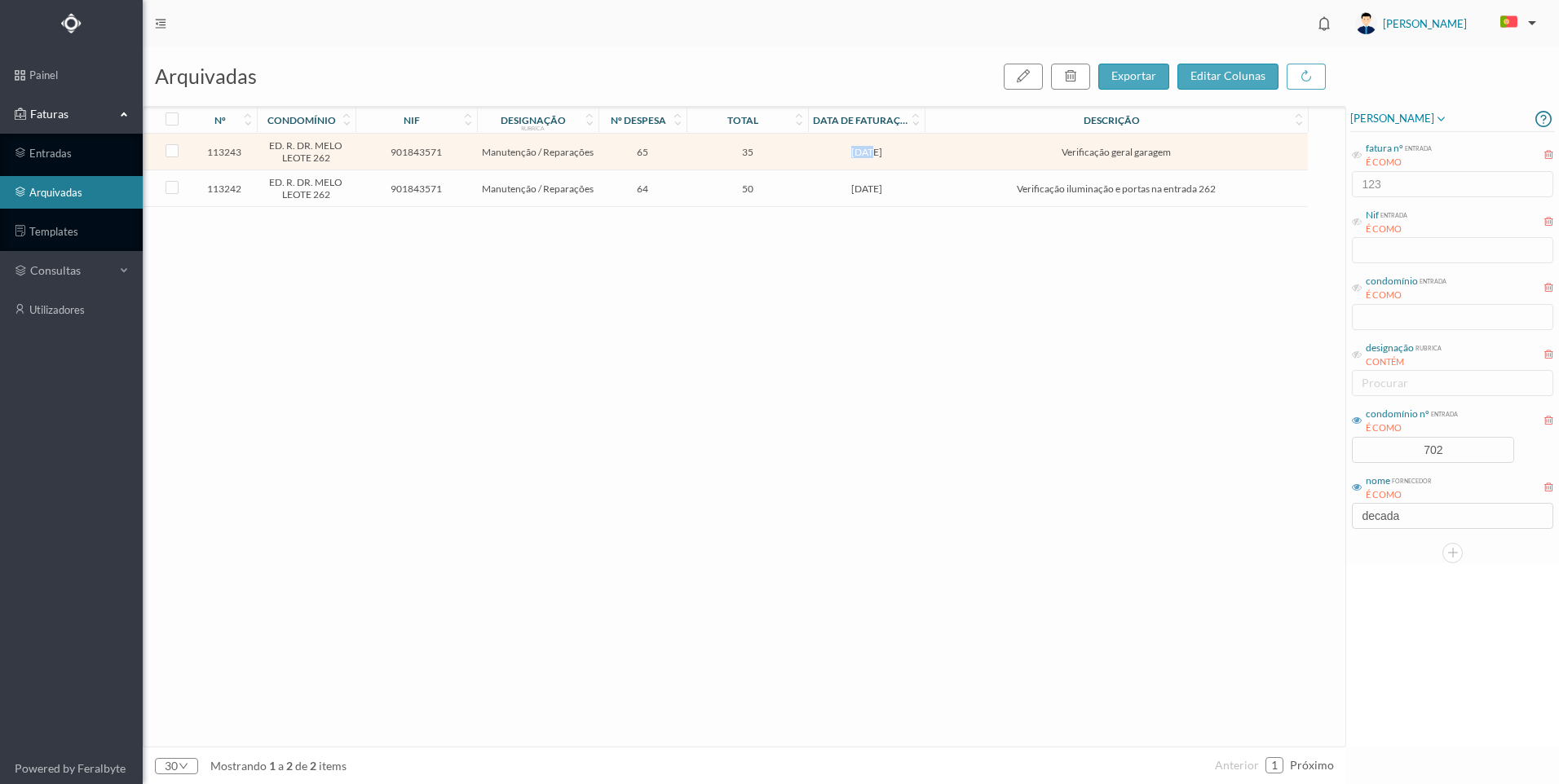
click at [849, 151] on span "[DATE]" at bounding box center [866, 152] width 108 height 12
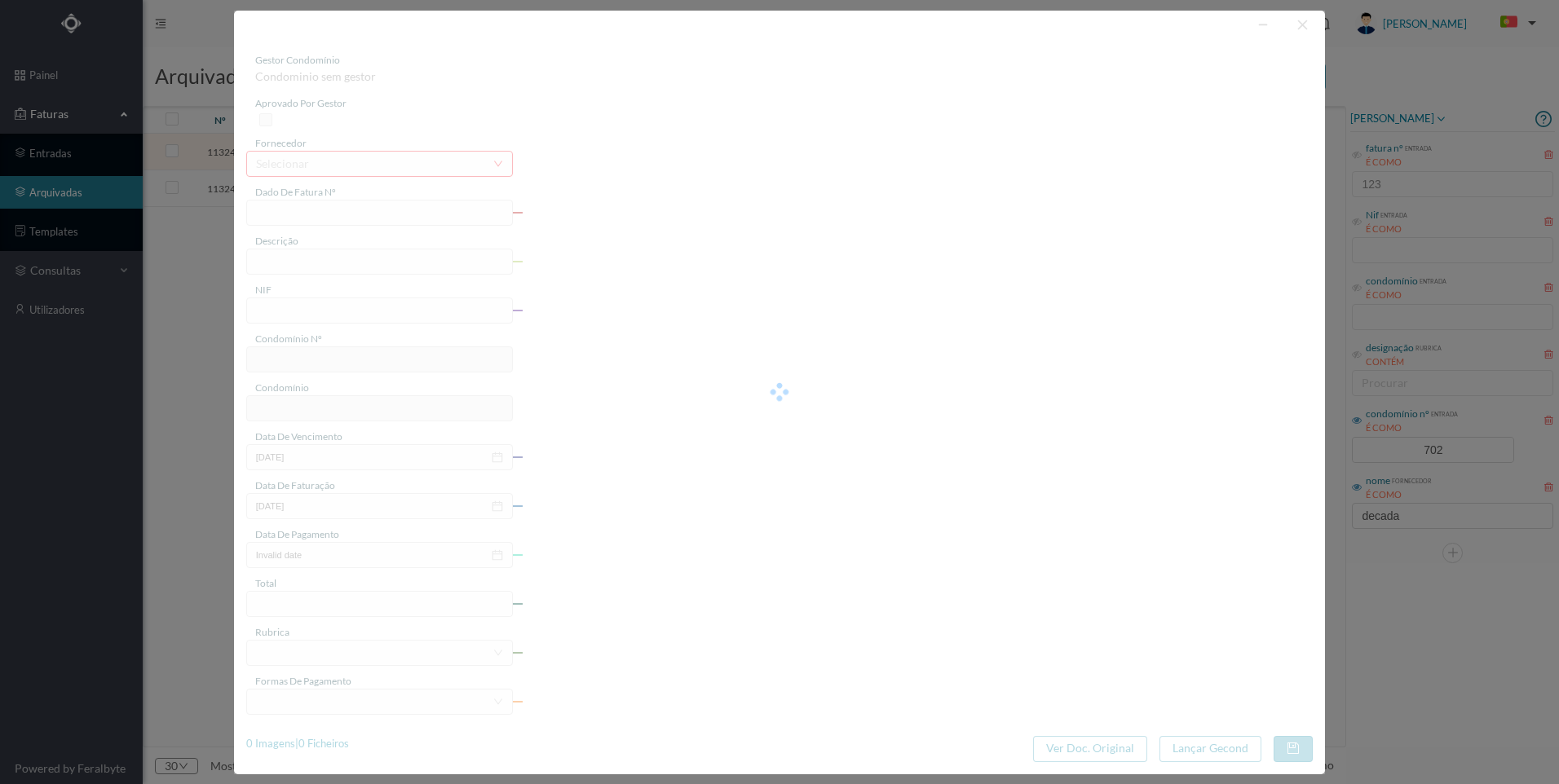
type input "FT 2025A1/1259"
type input "Verificação geral garagem"
type input "901843571"
type input "[DATE]"
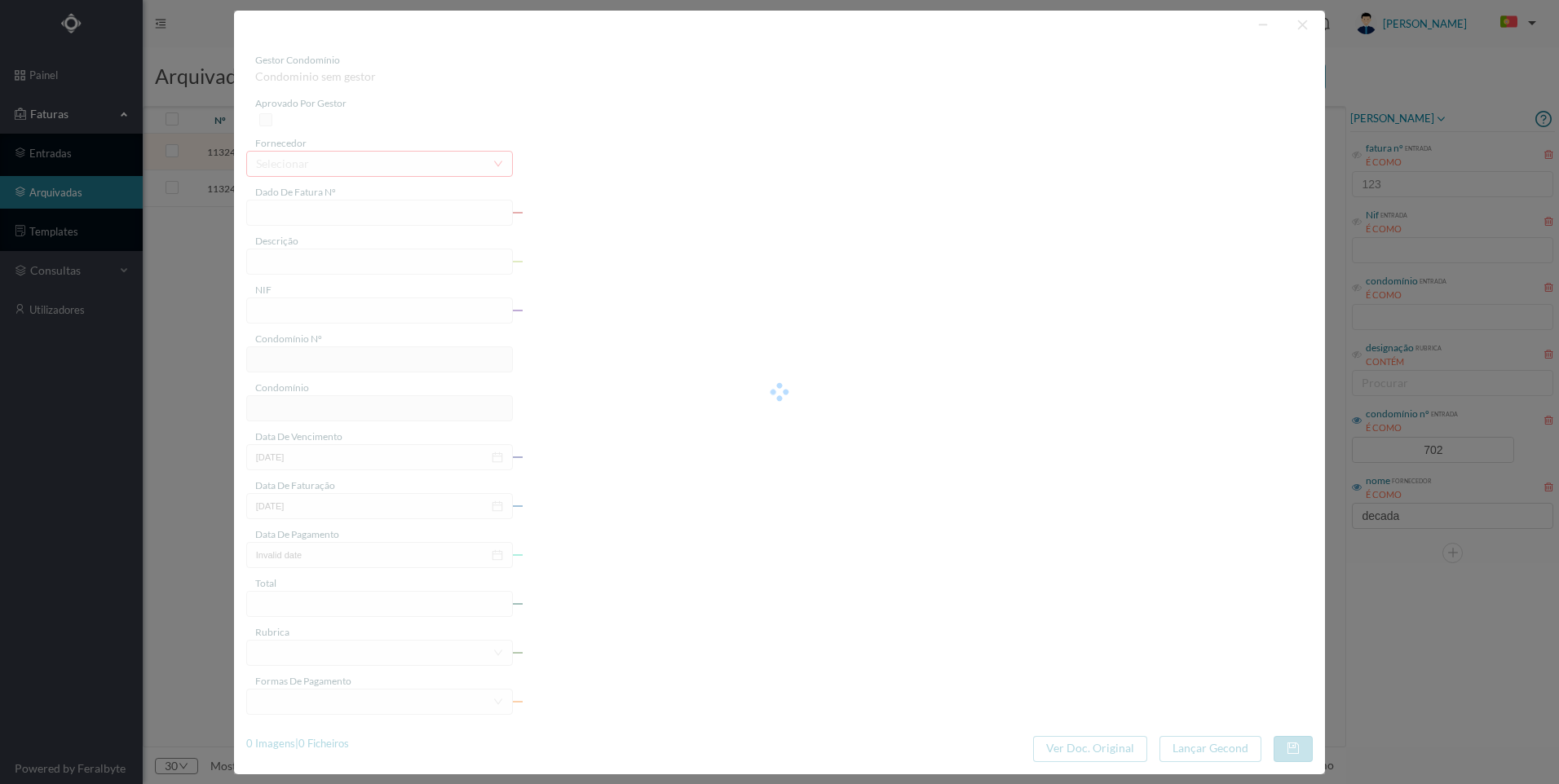
type input "[DATE]"
type input "35.00"
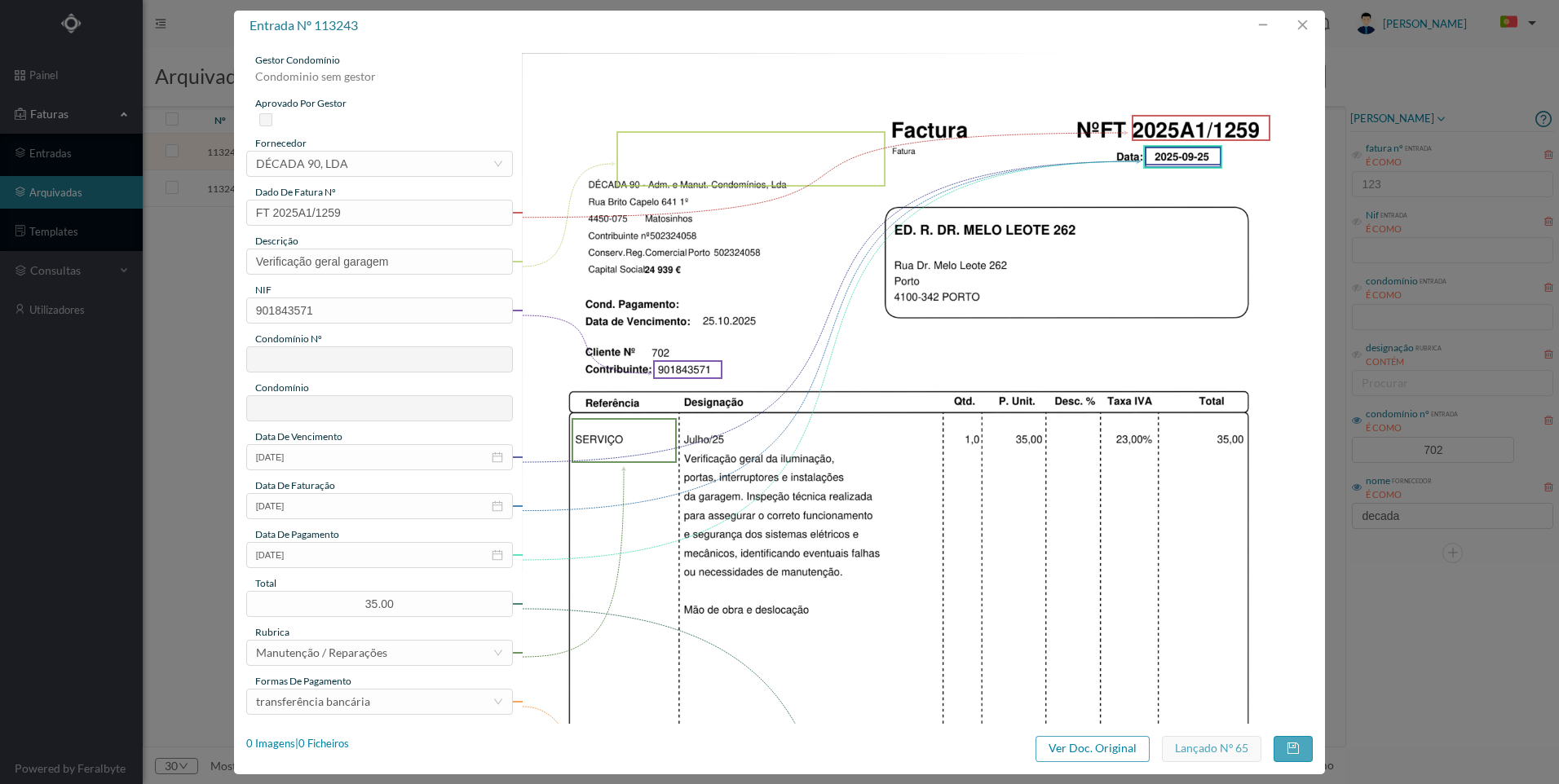
type input "702"
type input "ED. R. DR. MELO LEOTE 262"
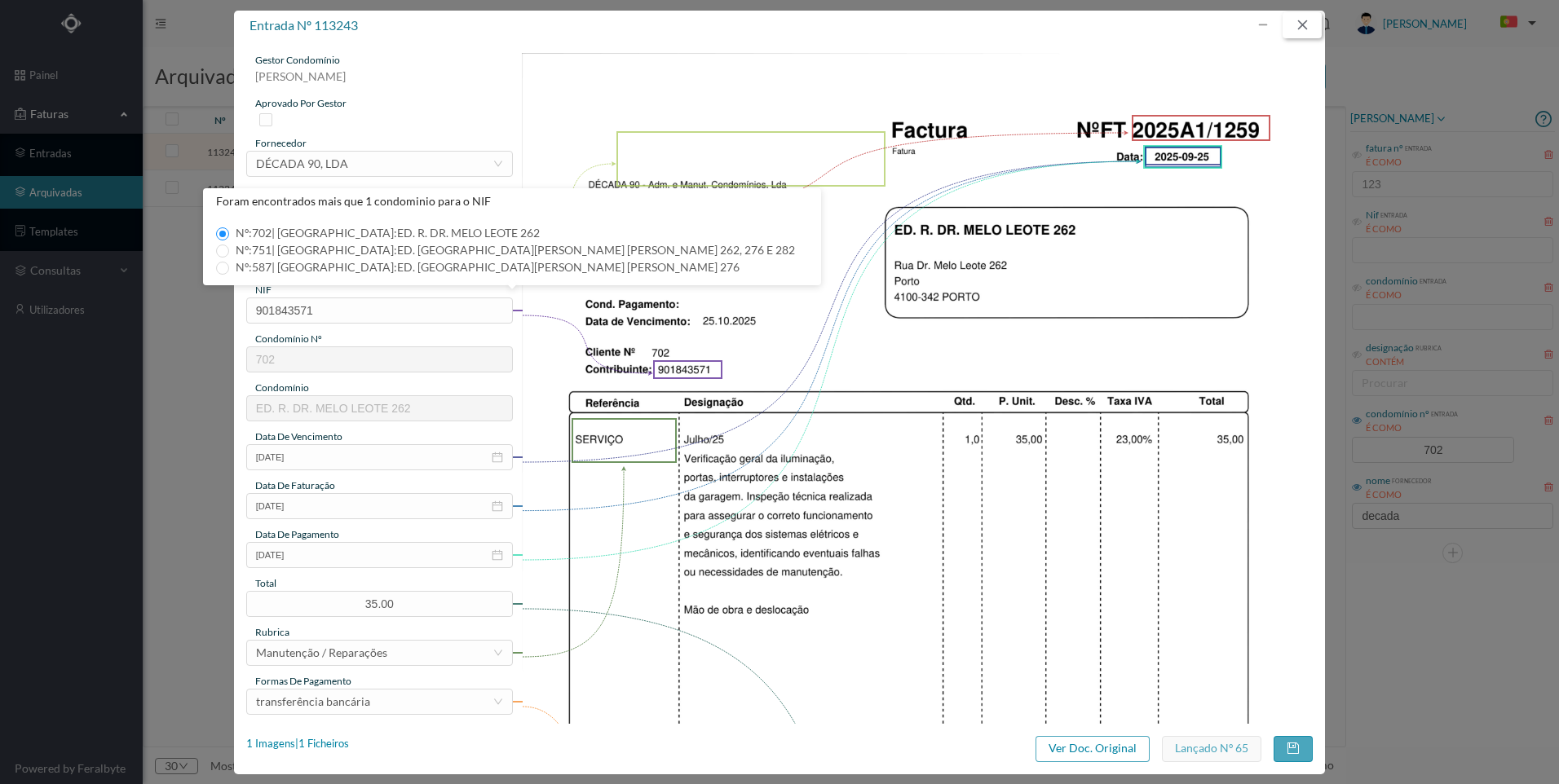
click at [1302, 22] on button "button" at bounding box center [1302, 25] width 39 height 26
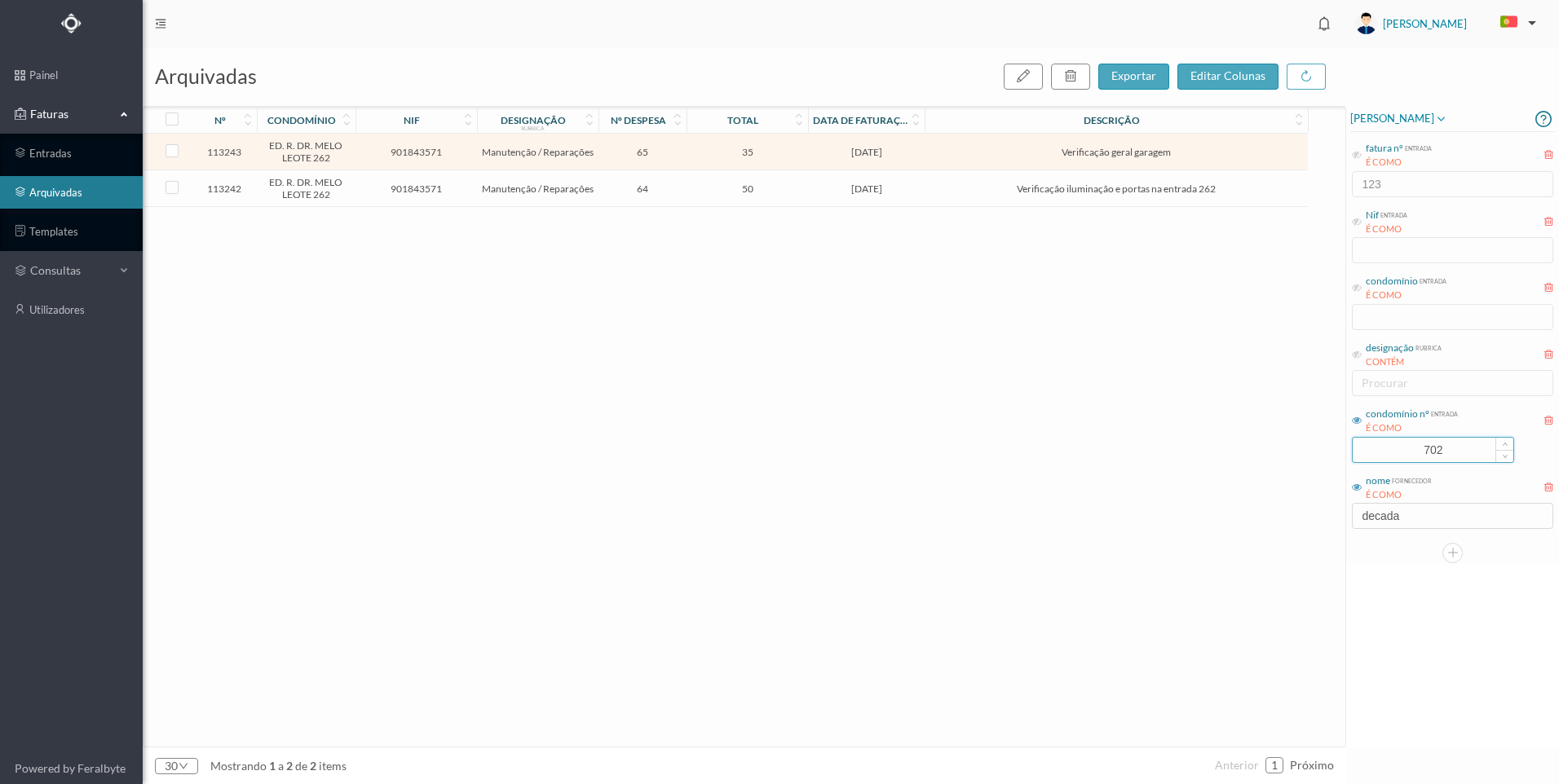
drag, startPoint x: 1427, startPoint y: 453, endPoint x: 1389, endPoint y: 445, distance: 38.8
click at [1389, 445] on input "702" at bounding box center [1432, 450] width 161 height 24
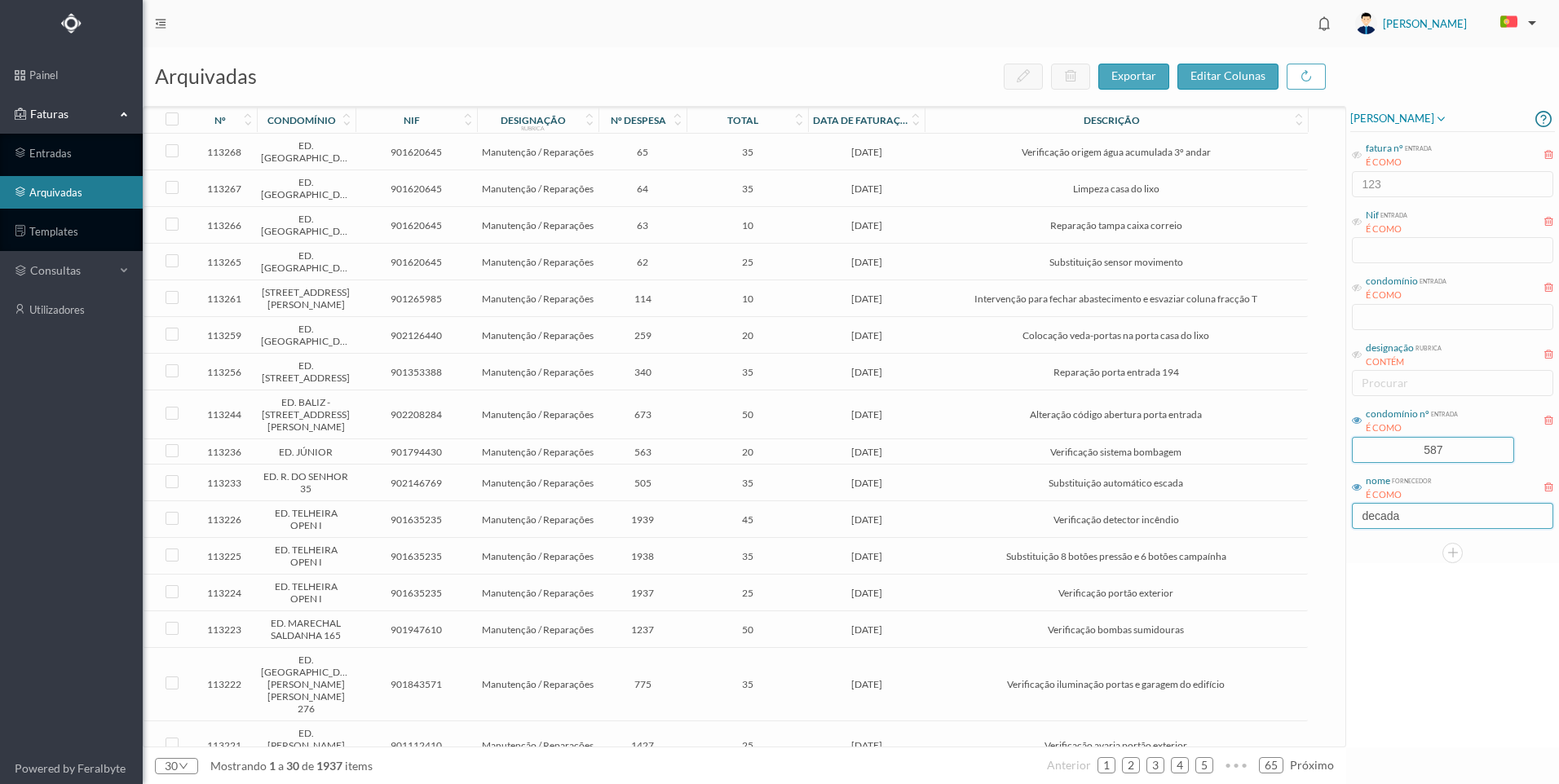
type input "587"
click at [1421, 510] on input "decada" at bounding box center [1452, 515] width 201 height 26
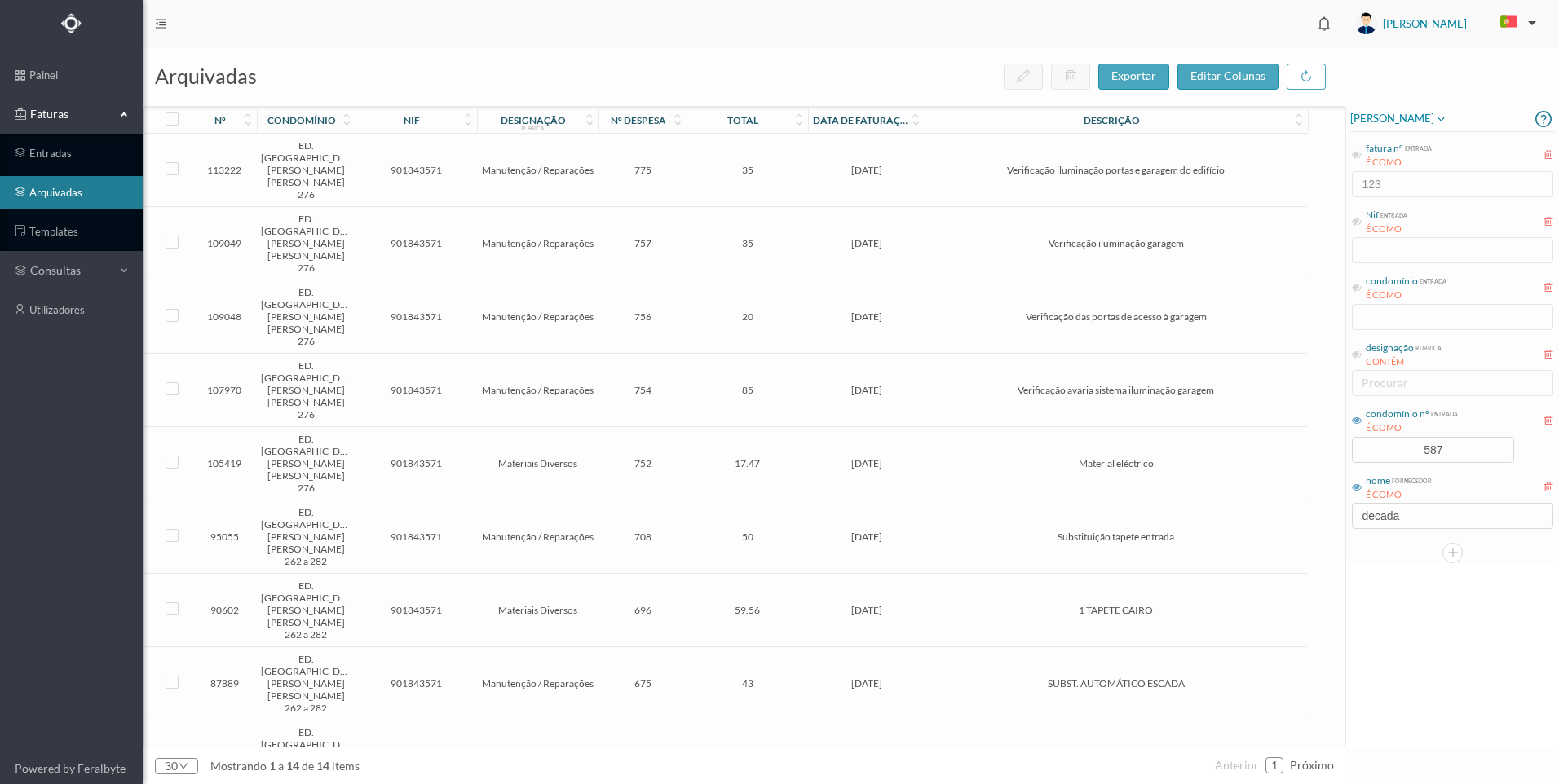
click at [939, 164] on span "Verificação iluminação portas e garagem do edifício" at bounding box center [1116, 170] width 374 height 12
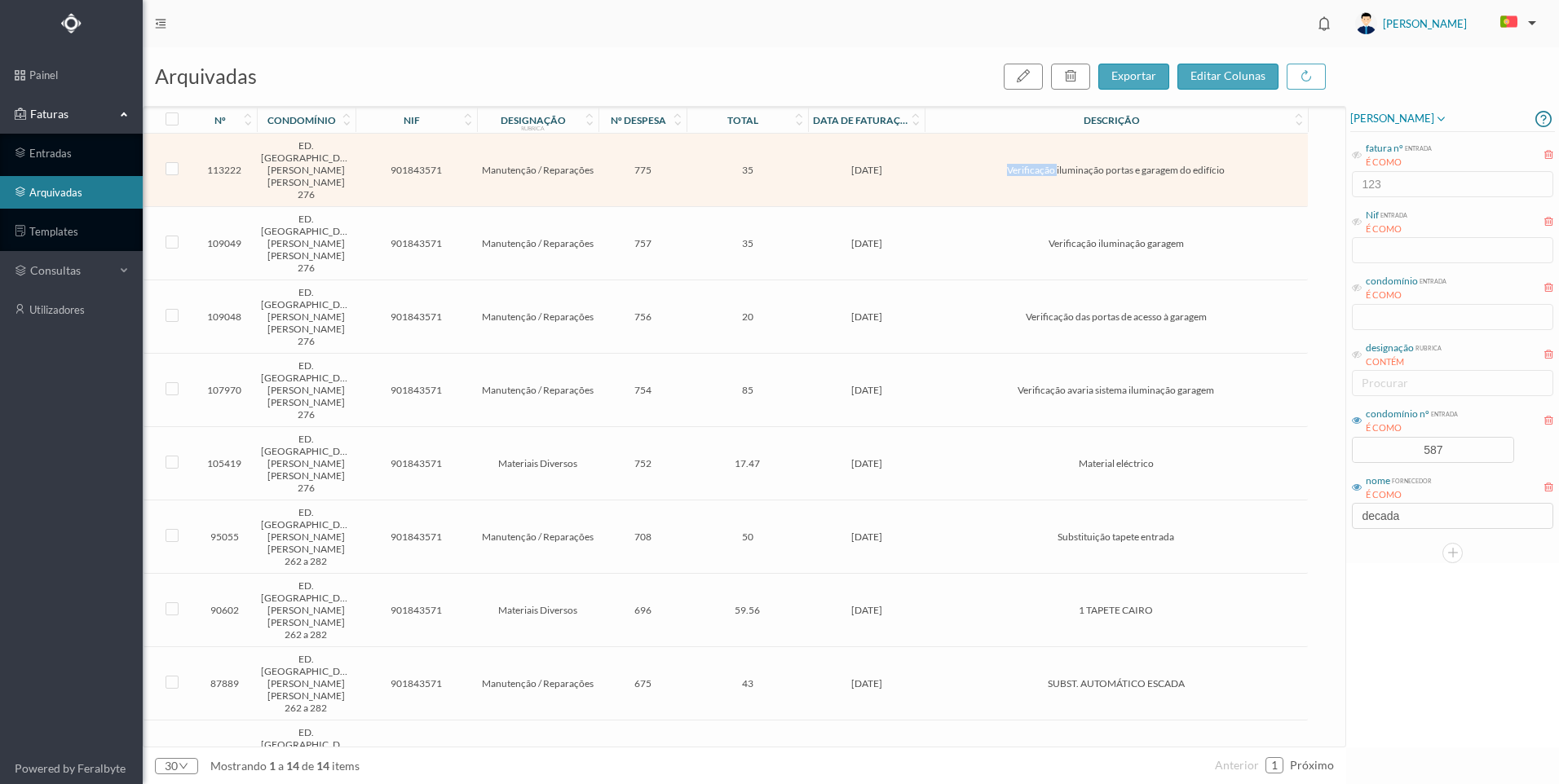
click at [939, 164] on span "Verificação iluminação portas e garagem do edifício" at bounding box center [1116, 170] width 374 height 12
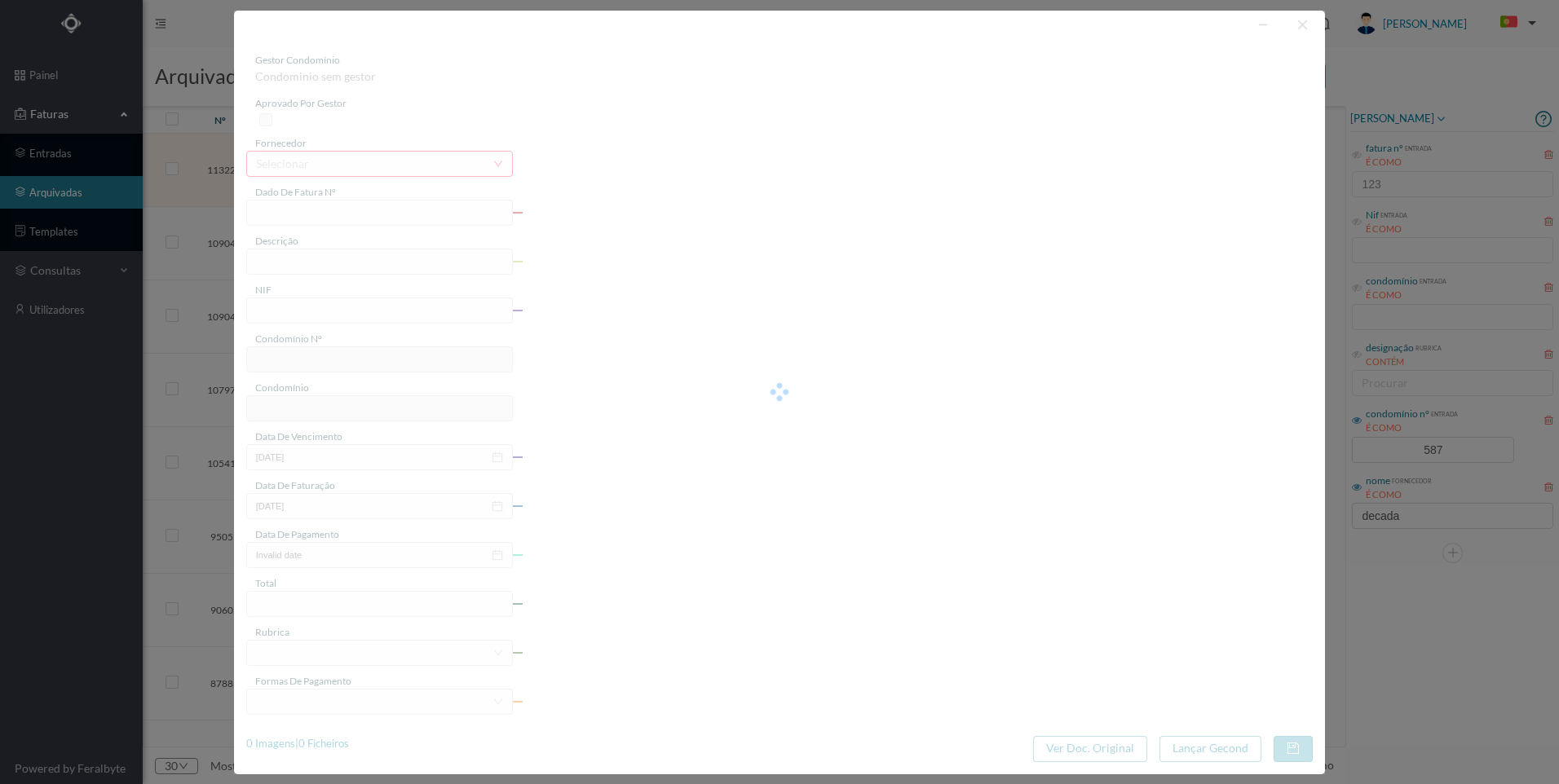
type input "FT 2025A1/1238"
type input "Verificação iluminação portas e garagem do edifício"
type input "901843571"
type input "[DATE]"
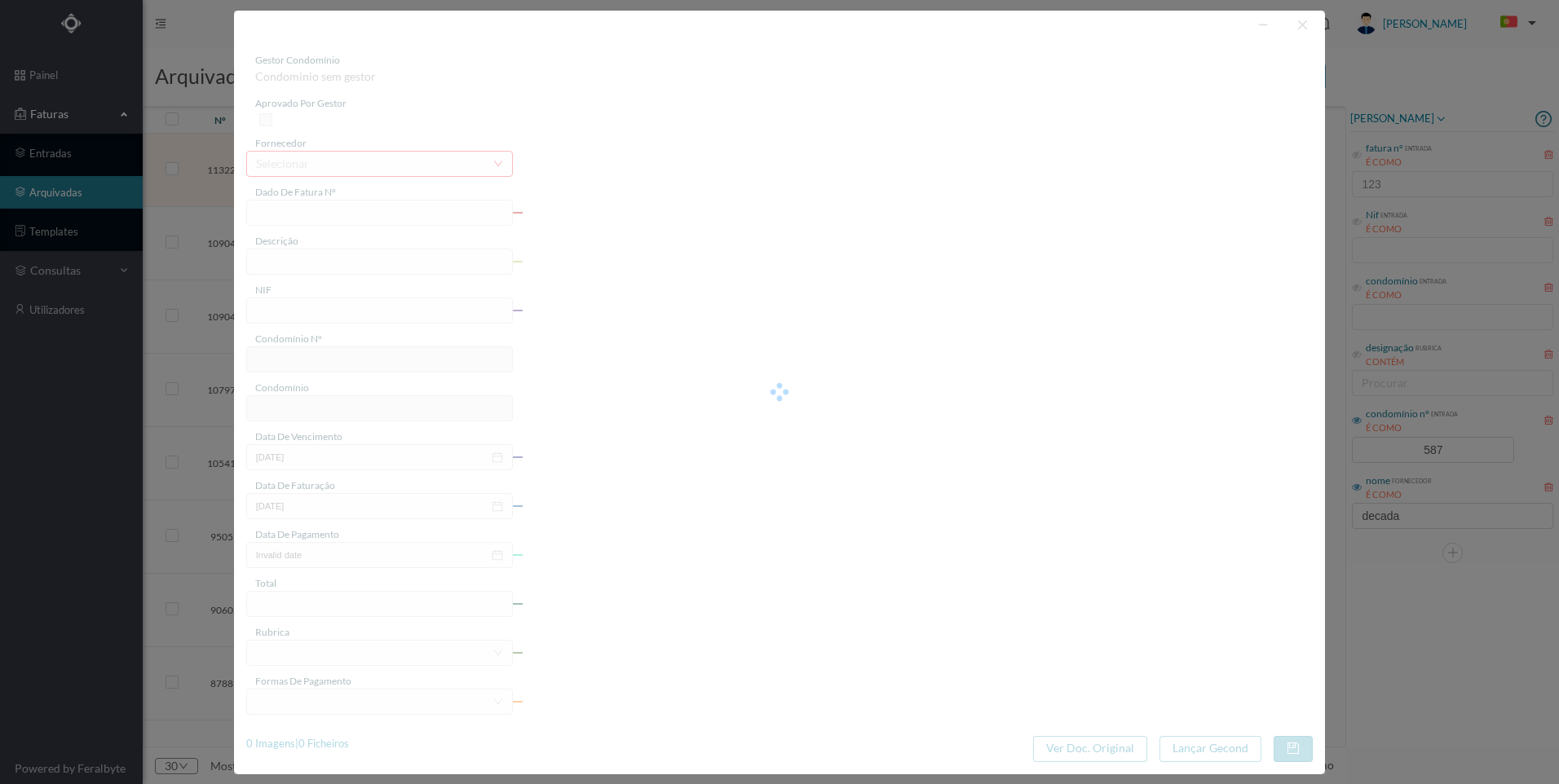
type input "[DATE]"
type input "35.00"
type input "587"
type input "ED. [GEOGRAPHIC_DATA][PERSON_NAME] [PERSON_NAME] 276"
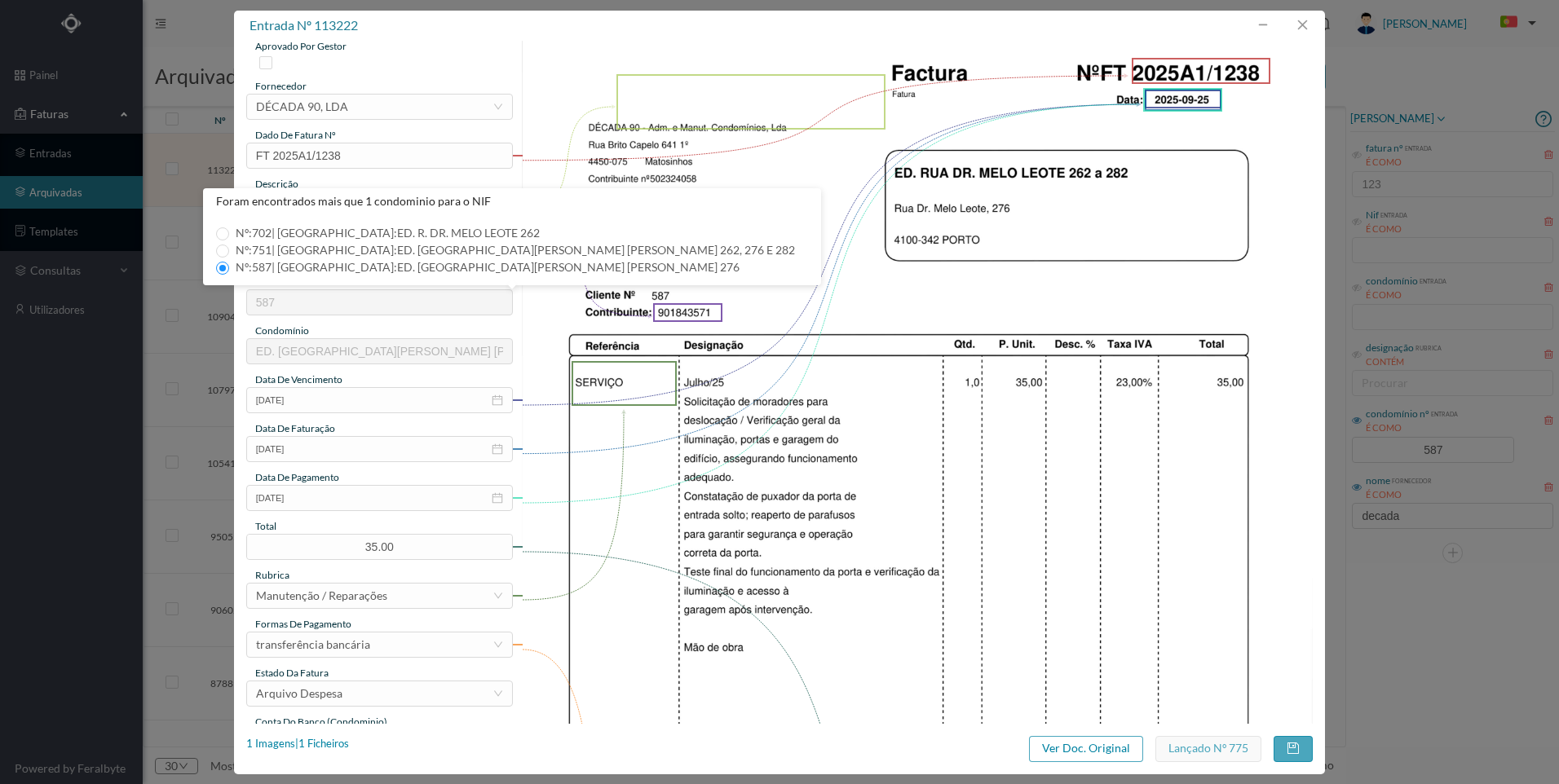
scroll to position [46, 0]
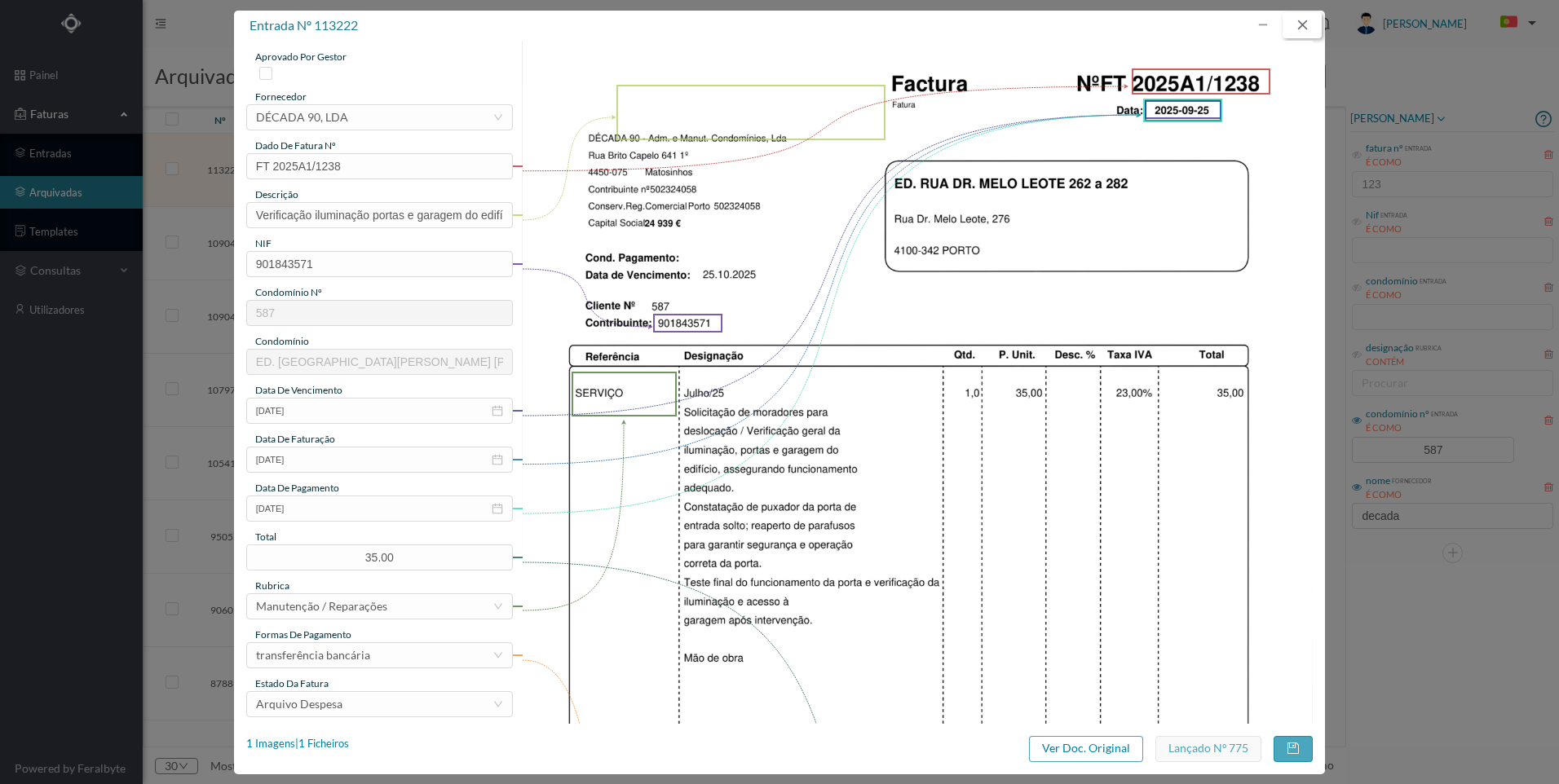
click at [1298, 28] on button "button" at bounding box center [1302, 25] width 39 height 26
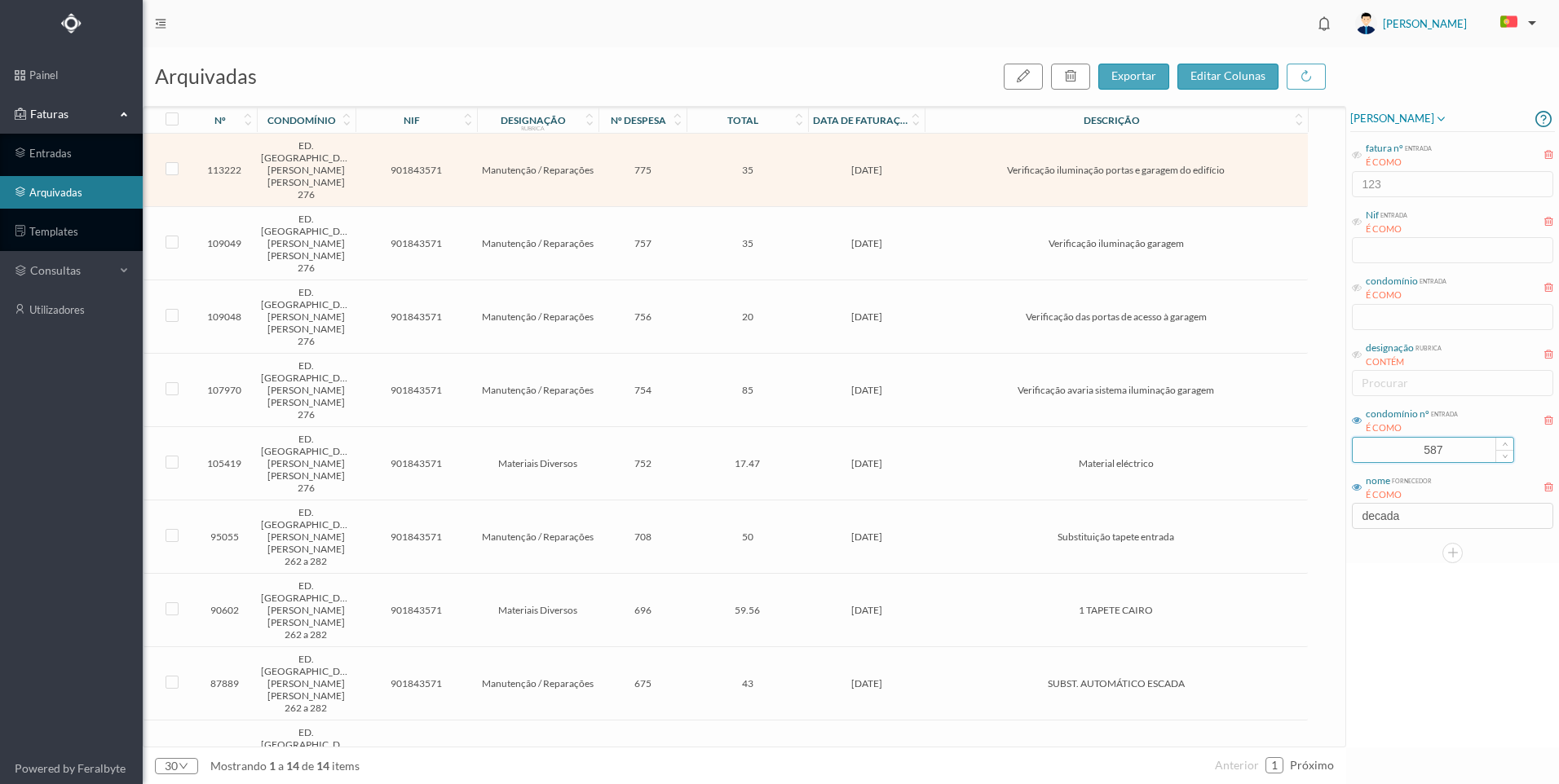
drag, startPoint x: 1462, startPoint y: 454, endPoint x: 1352, endPoint y: 444, distance: 110.5
click at [1352, 444] on input "587" at bounding box center [1432, 450] width 161 height 24
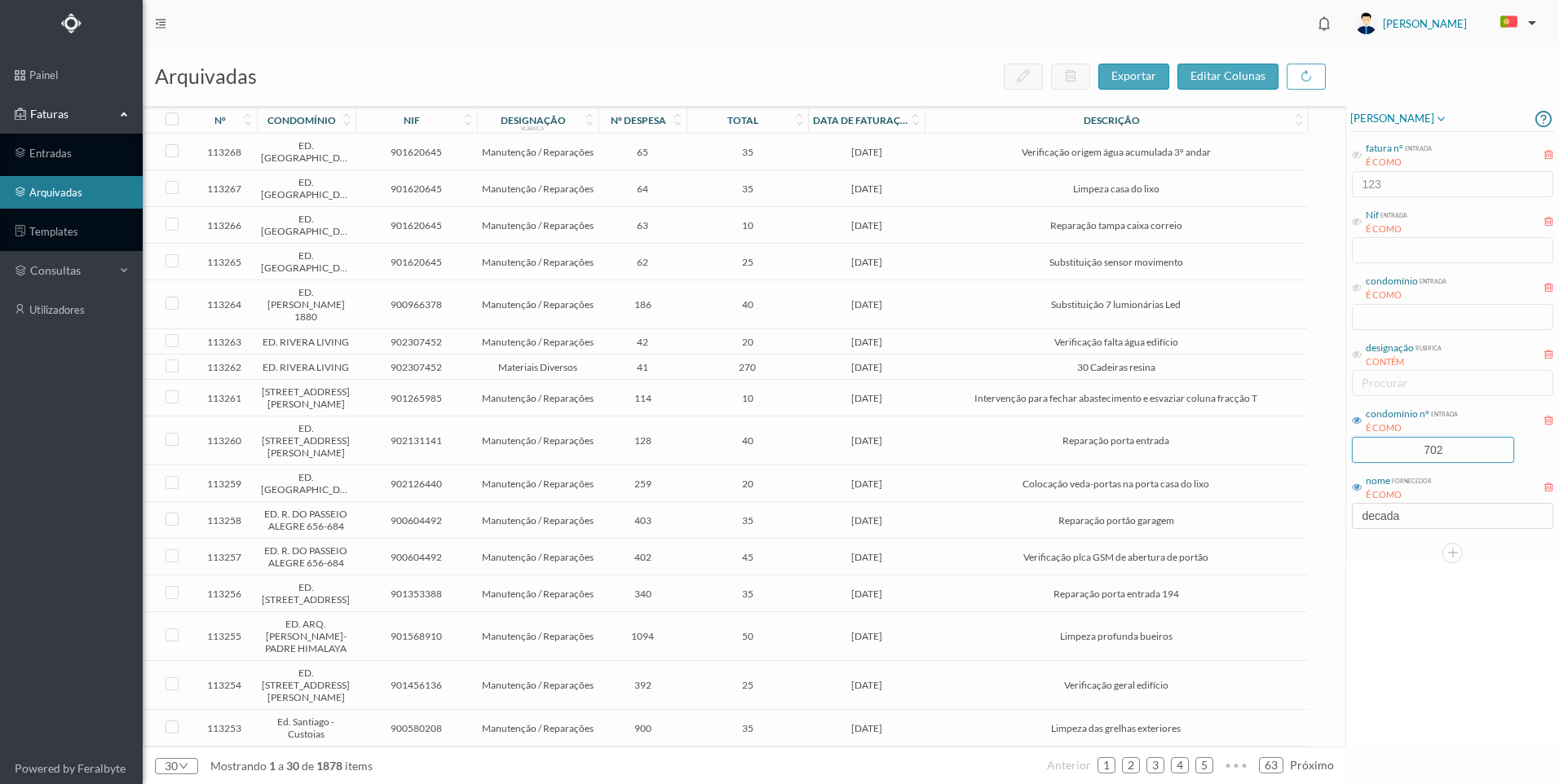
type input "702"
click at [1440, 576] on div "[PERSON_NAME] fatura nº entrada É COMO 123 Nif entrada É COMO condomínio entrad…" at bounding box center [1452, 426] width 213 height 641
click at [1395, 561] on div at bounding box center [1452, 553] width 205 height 21
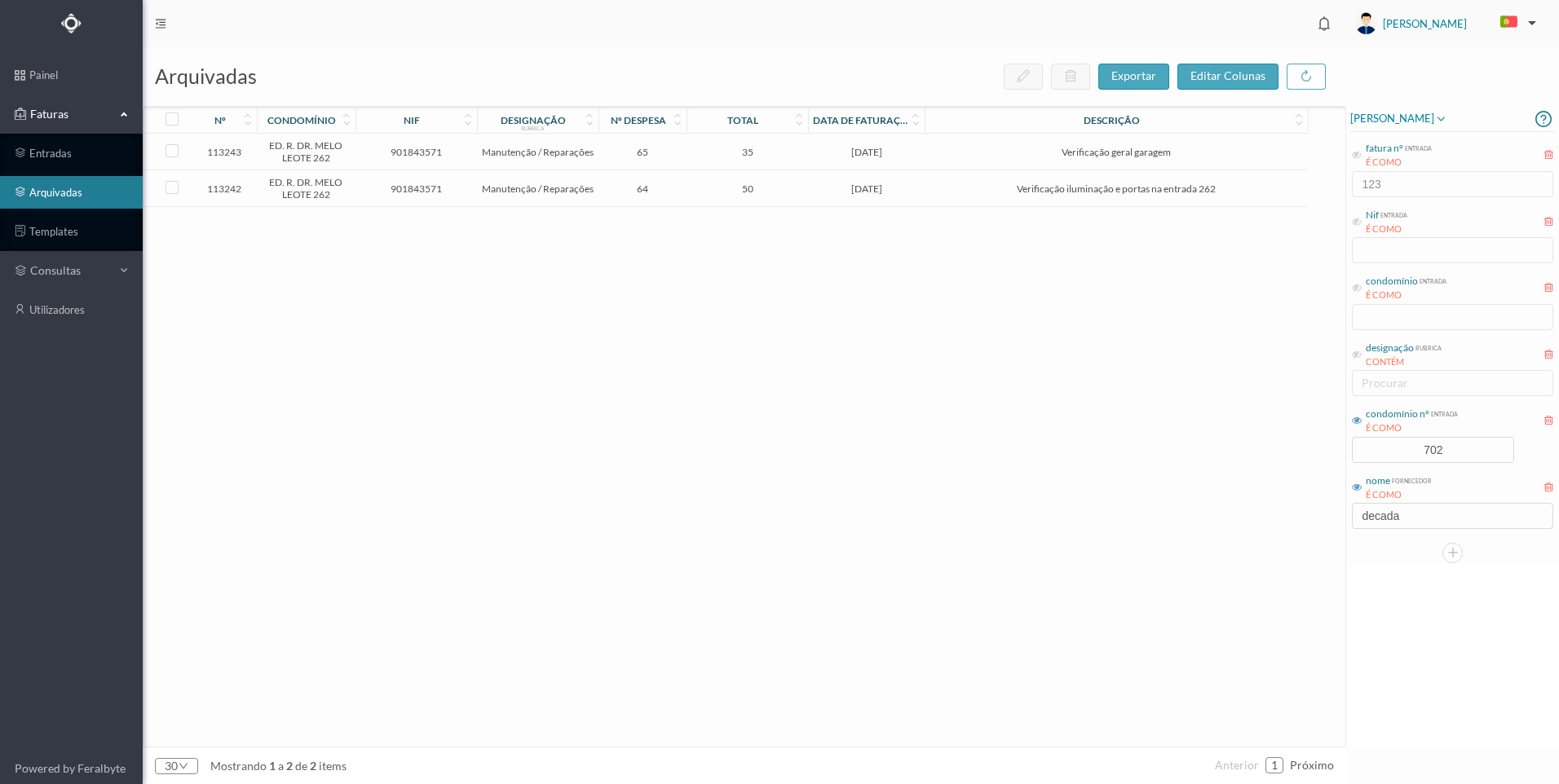
click at [968, 159] on td "Verificação geral garagem" at bounding box center [1116, 151] width 382 height 37
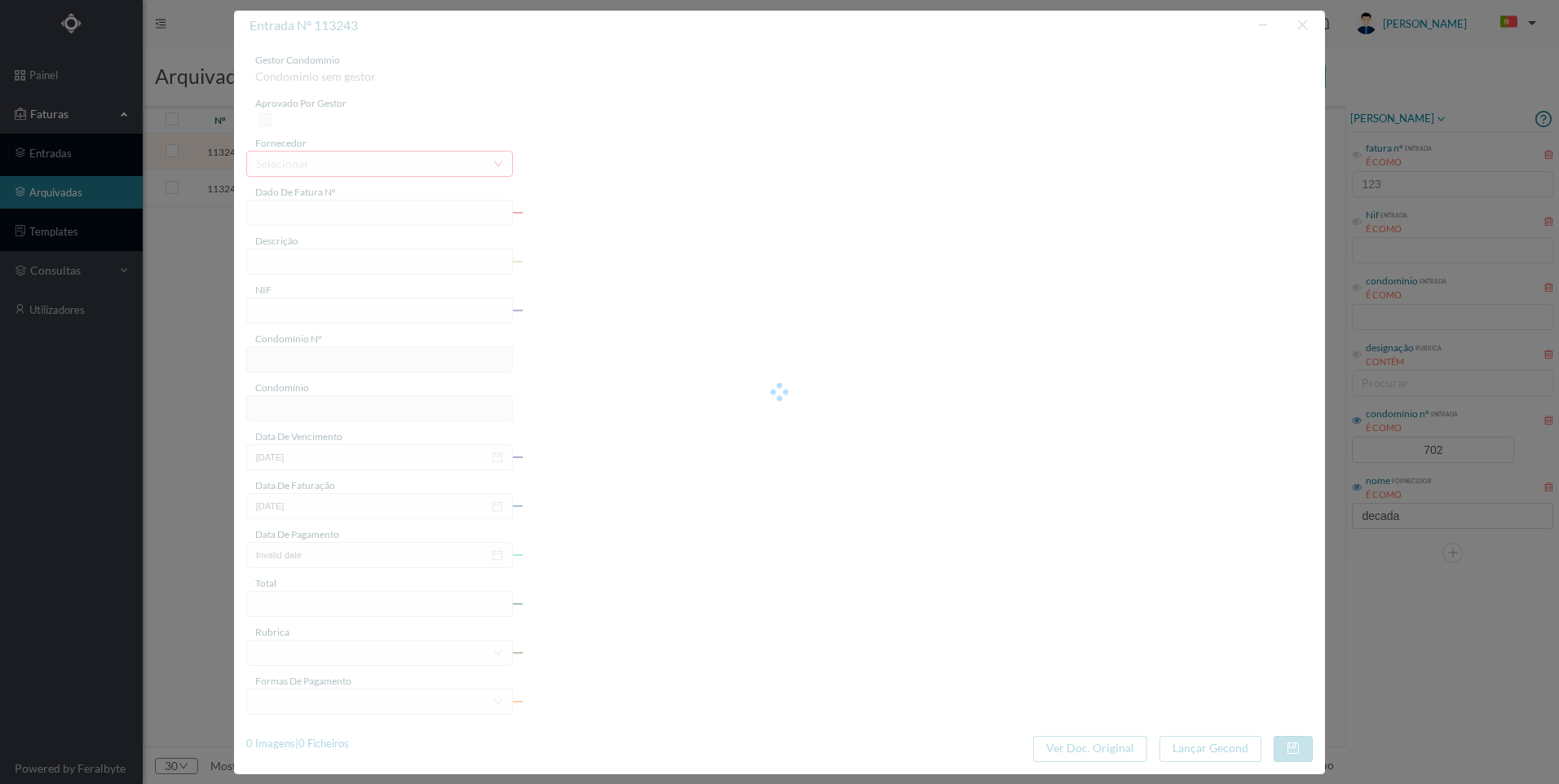
type input "FT 2025A1/1259"
type input "Verificação geral garagem"
type input "901843571"
type input "[DATE]"
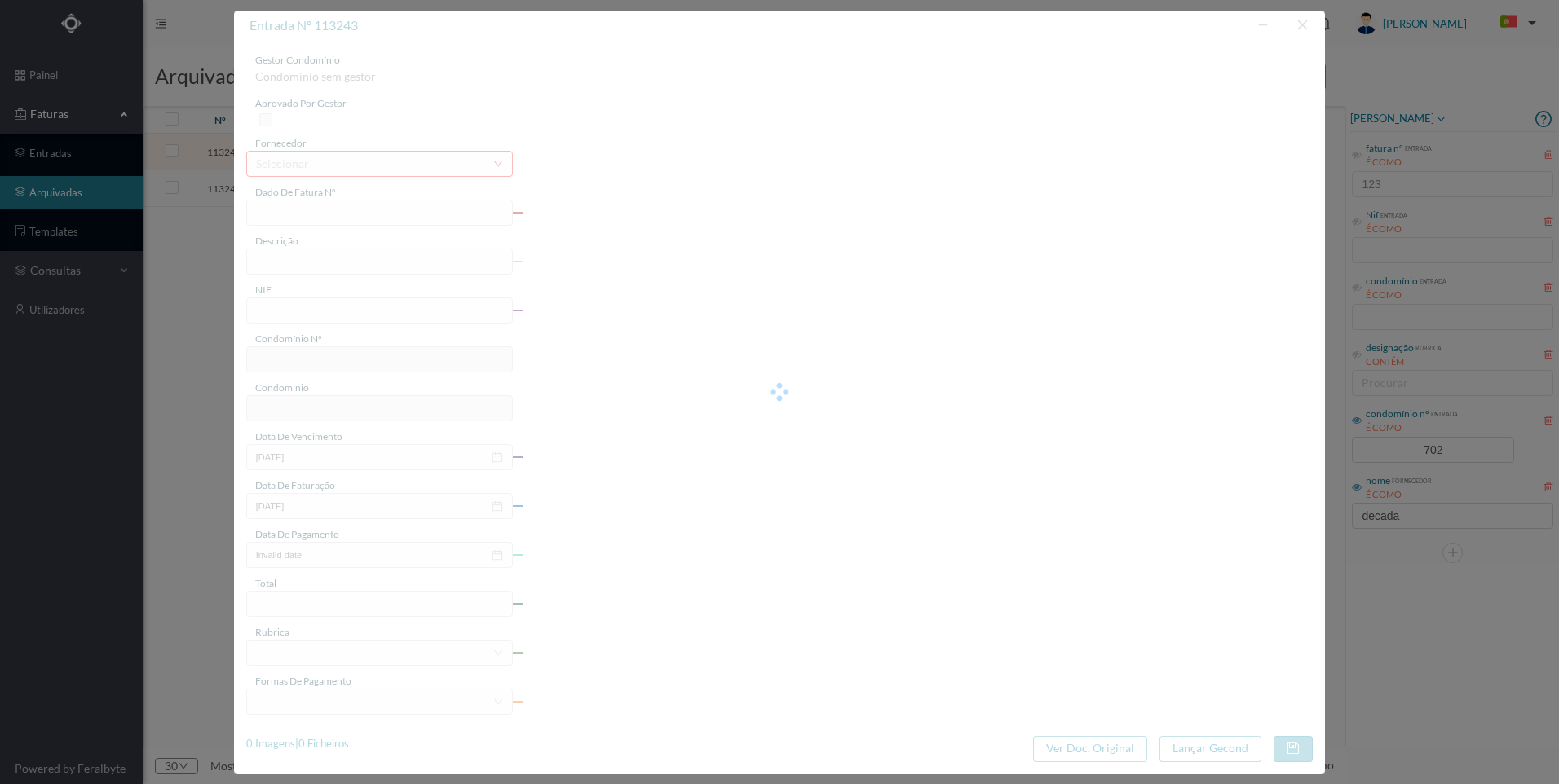
type input "[DATE]"
type input "35.00"
type input "702"
type input "ED. R. DR. MELO LEOTE 262"
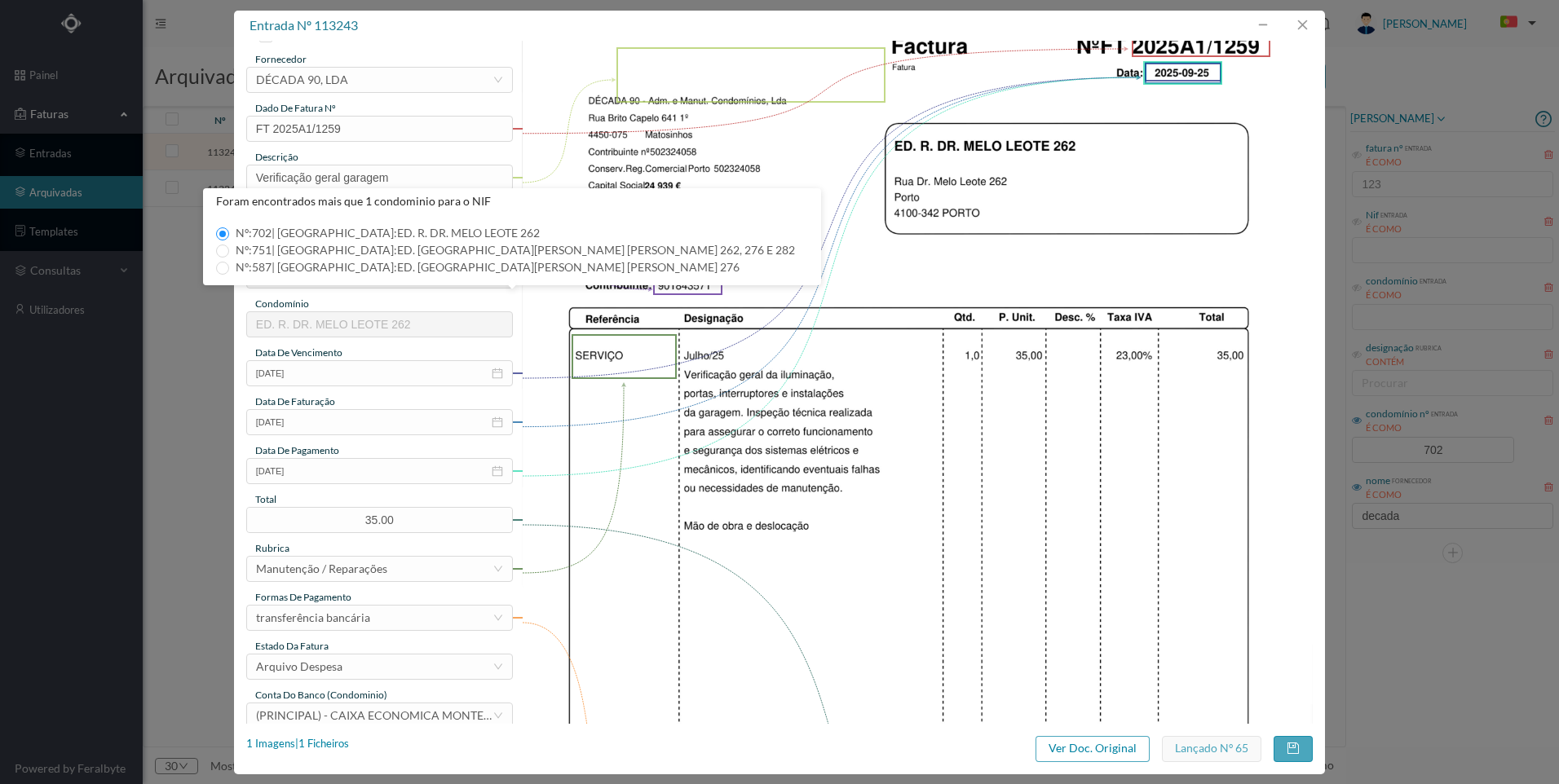
scroll to position [0, 0]
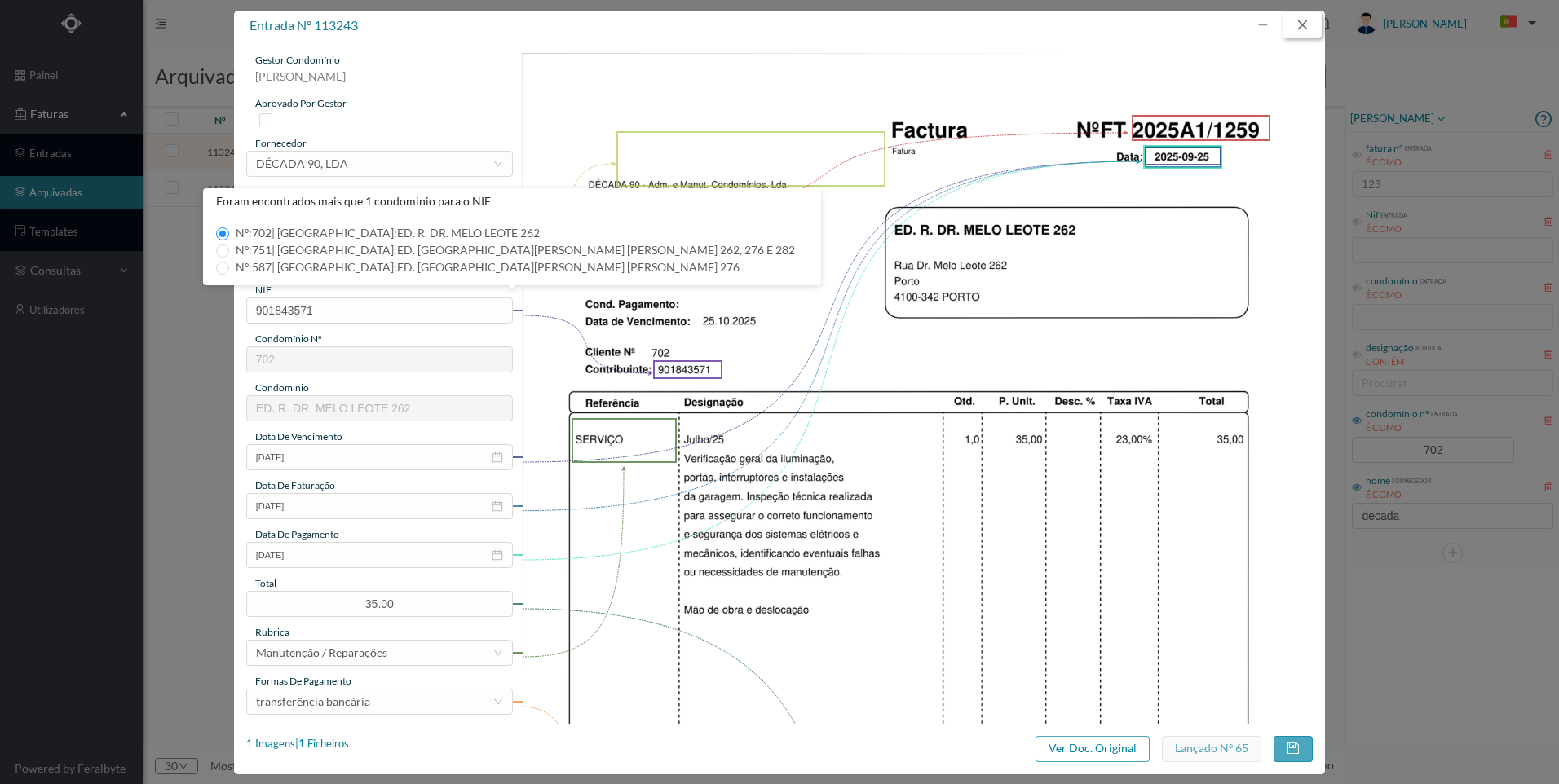
click at [1308, 32] on button "button" at bounding box center [1302, 25] width 39 height 26
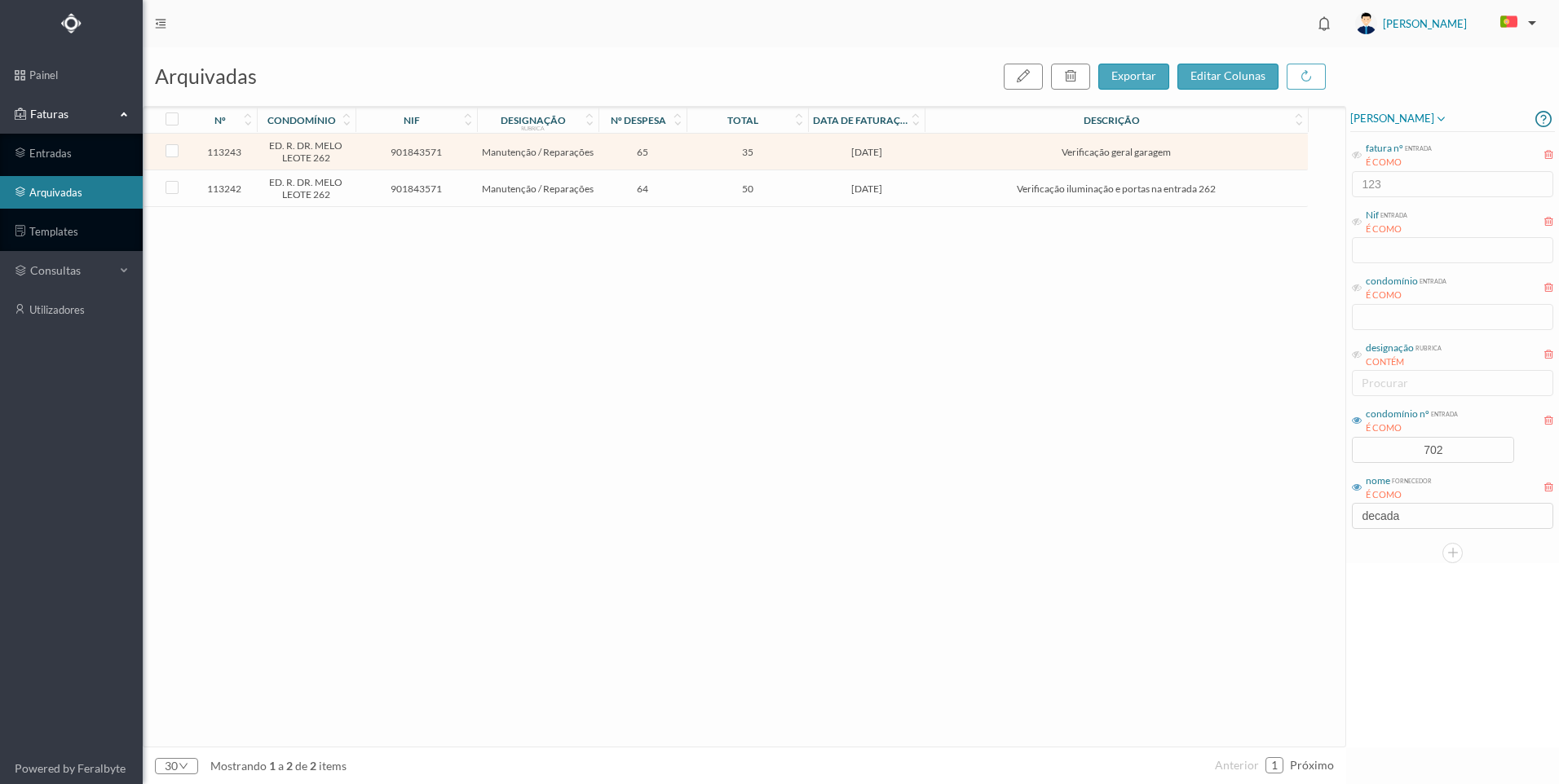
click at [818, 329] on div "113243 ED. R. [PERSON_NAME] [PERSON_NAME] 262 901843571 Manutenção / Reparações…" at bounding box center [726, 440] width 1164 height 613
click at [523, 530] on div "113243 ED. R. [PERSON_NAME] [PERSON_NAME] 262 901843571 Manutenção / Reparações…" at bounding box center [726, 440] width 1164 height 613
click at [1295, 371] on div "113243 ED. R. [PERSON_NAME] [PERSON_NAME] 262 901843571 Manutenção / Reparações…" at bounding box center [726, 440] width 1164 height 613
click at [937, 197] on td "Verificação iluminação e portas na entrada 262" at bounding box center [1116, 188] width 382 height 37
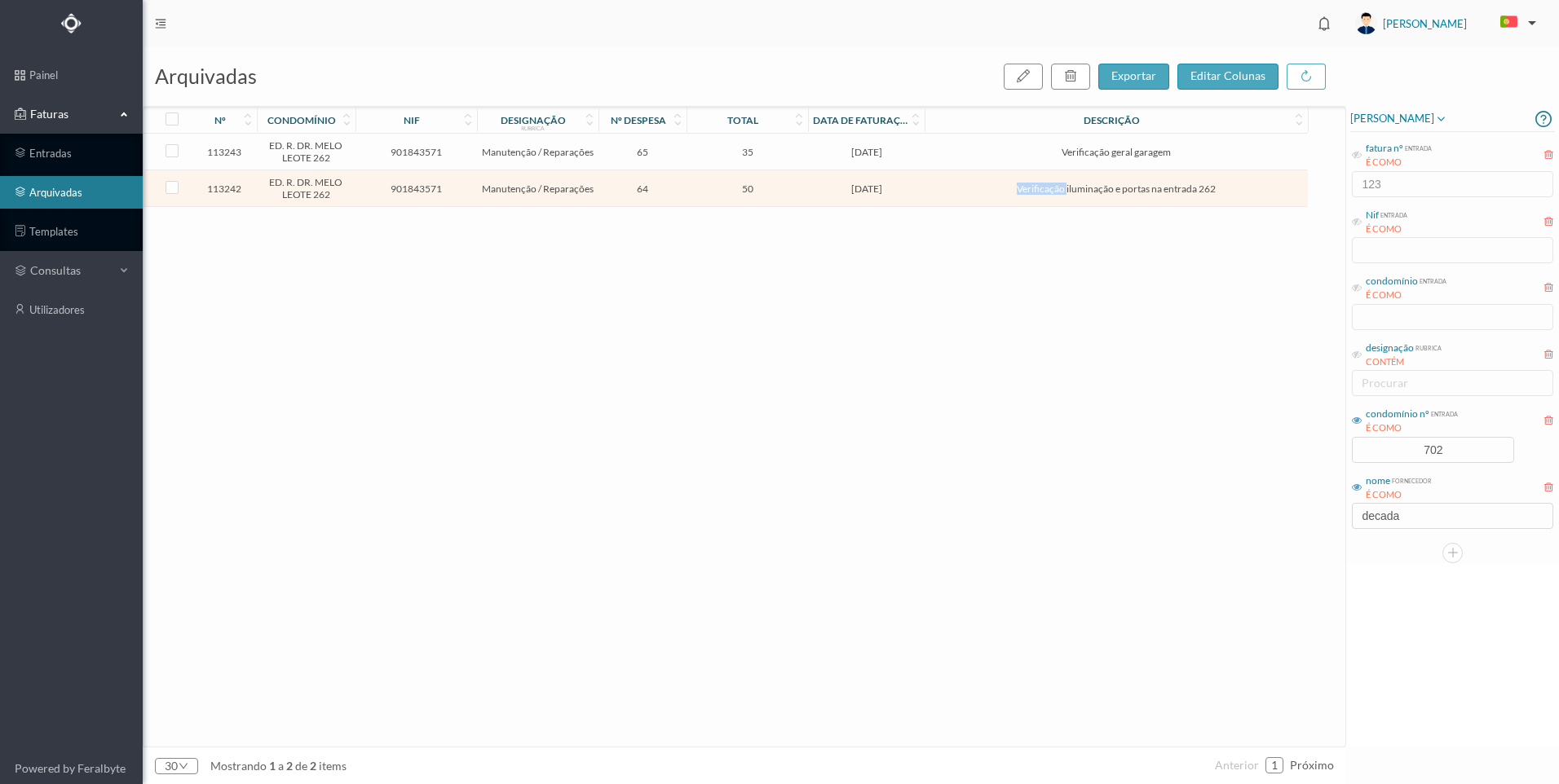
click at [937, 197] on td "Verificação iluminação e portas na entrada 262" at bounding box center [1116, 188] width 382 height 37
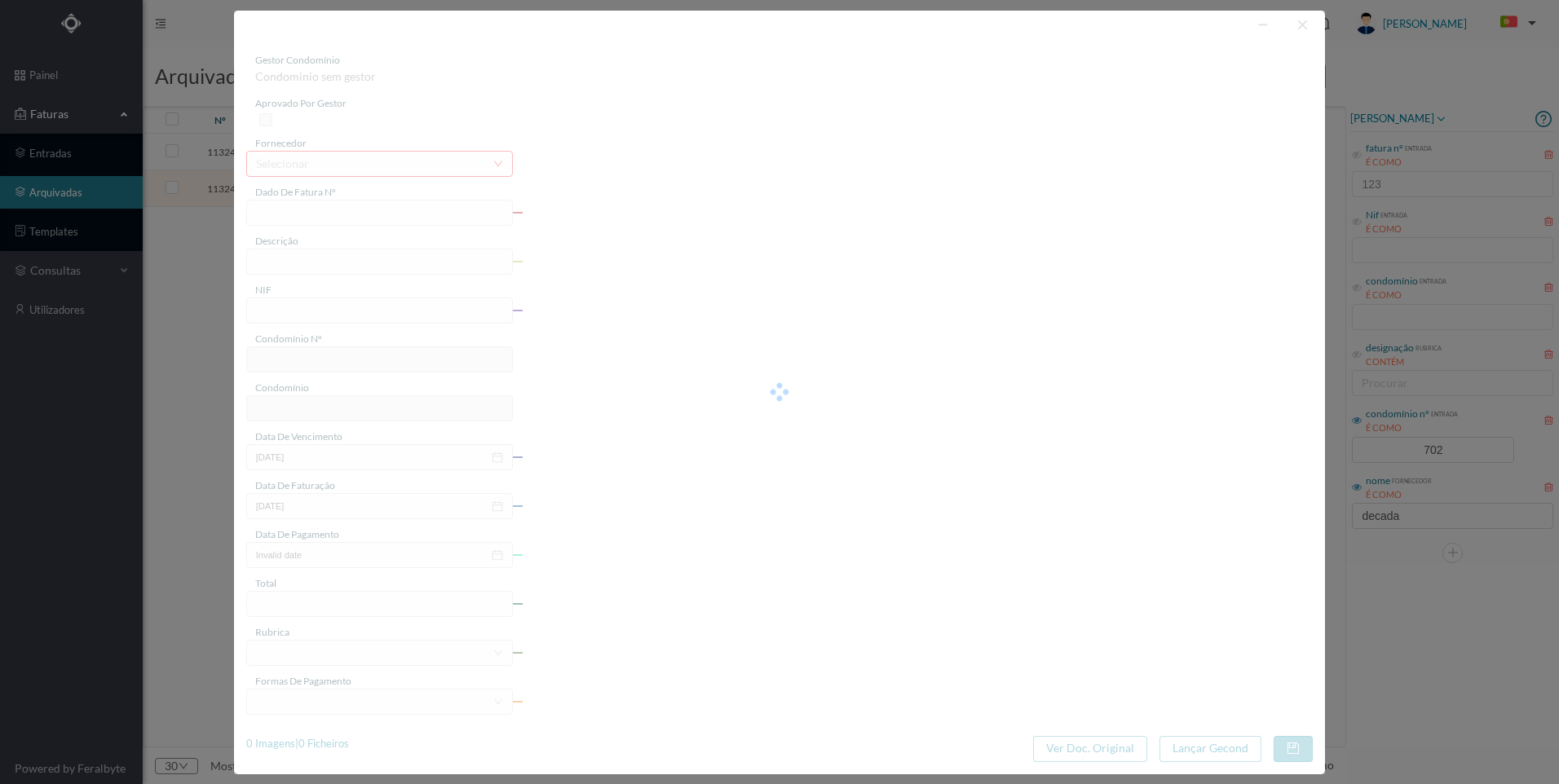
type input "FT 2025A1/1258"
type input "Verificação iluminação e portas na entrada 262"
type input "901843571"
type input "[DATE]"
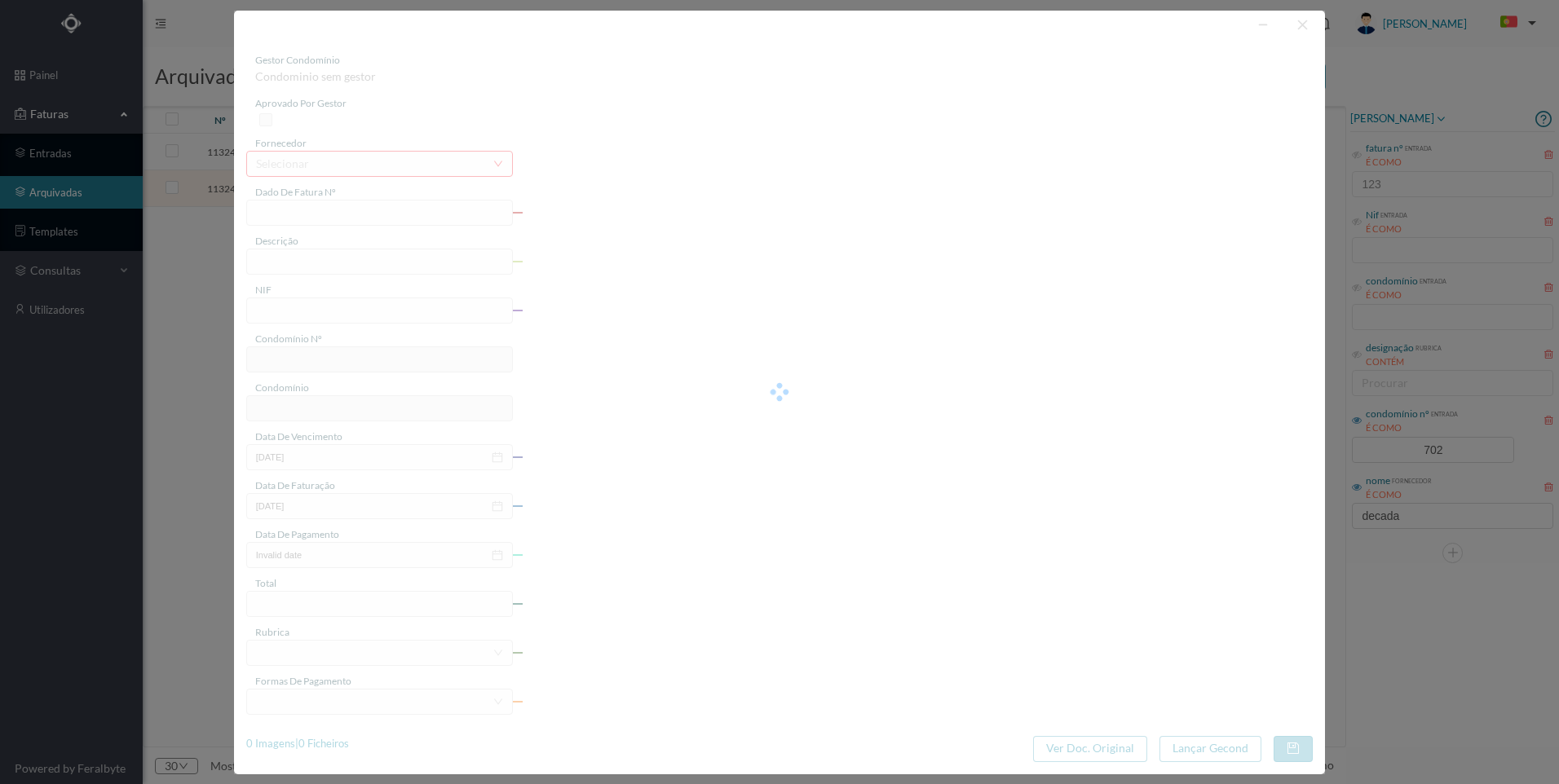
type input "[DATE]"
type input "50.00"
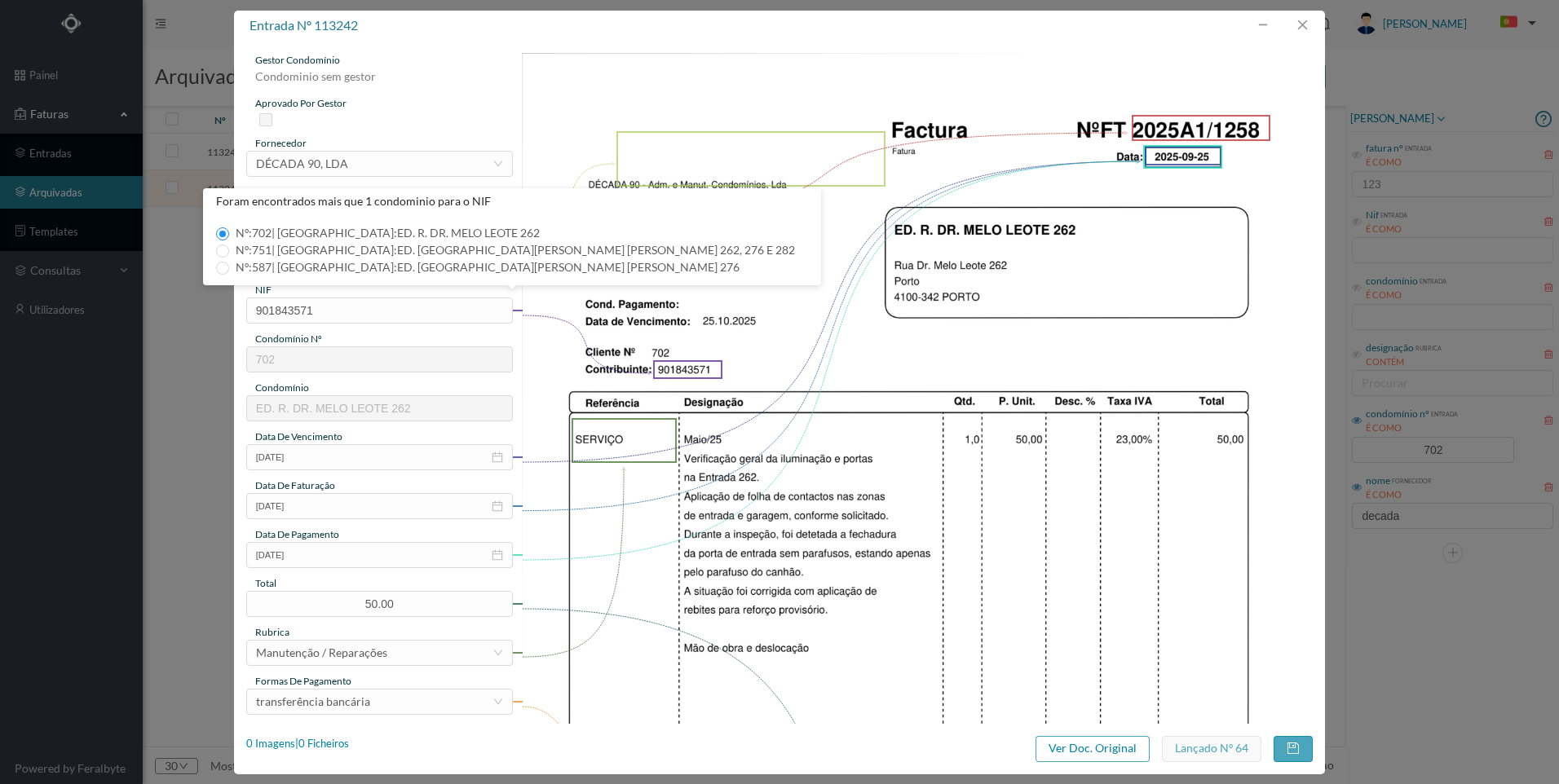
type input "702"
type input "ED. R. DR. MELO LEOTE 262"
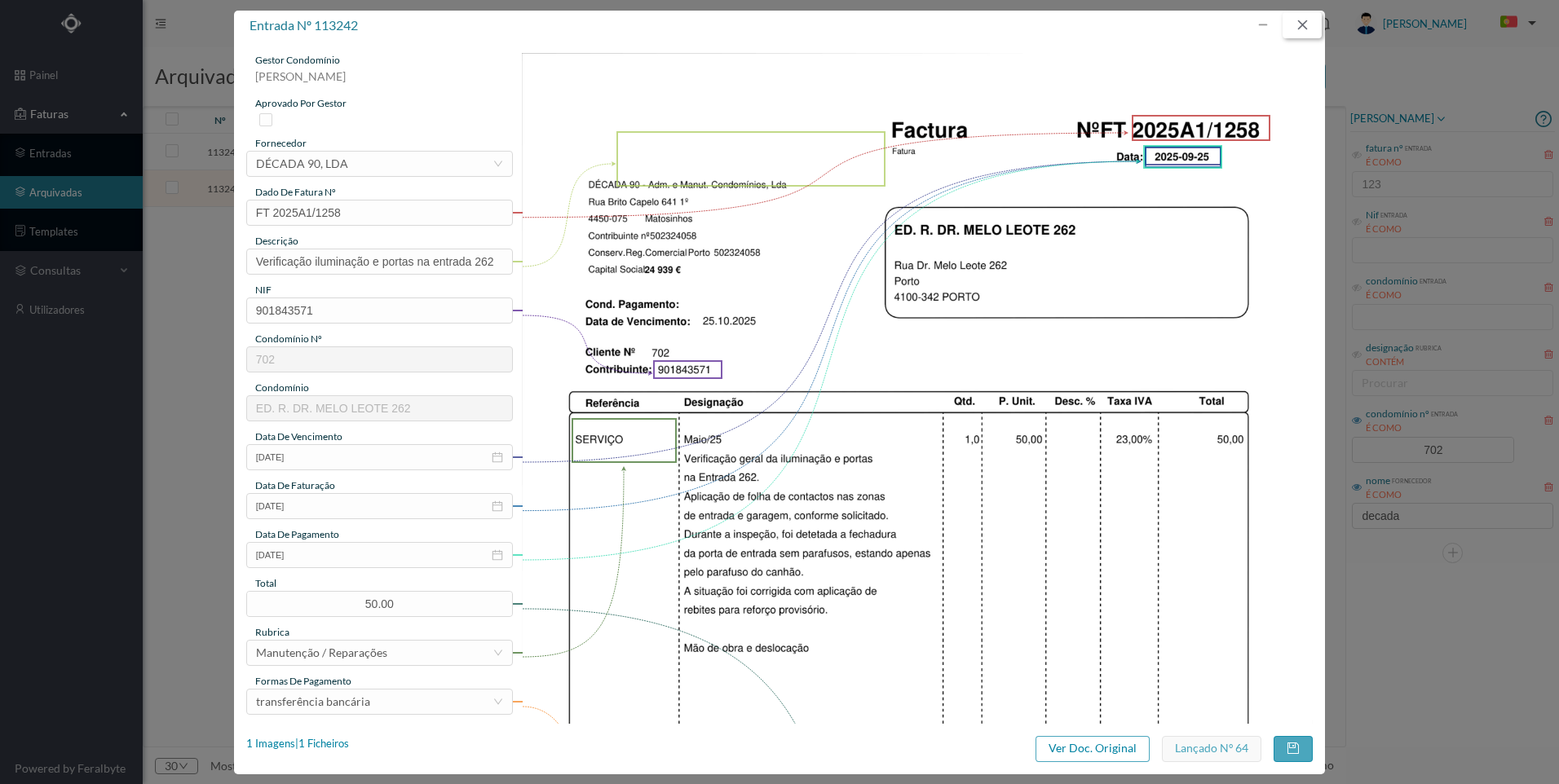
click at [1313, 23] on button "button" at bounding box center [1302, 25] width 39 height 26
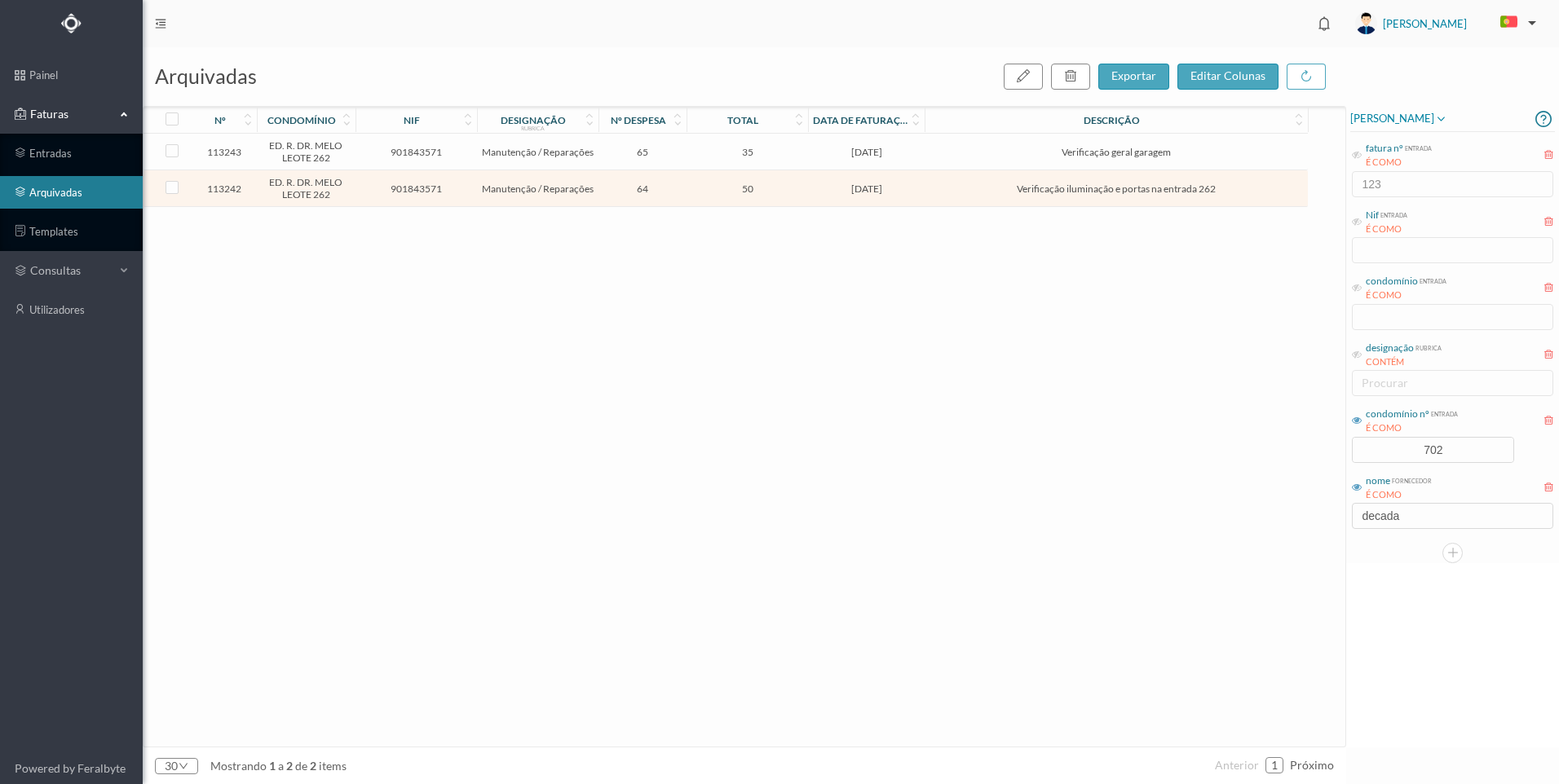
click at [869, 162] on td "[DATE]" at bounding box center [866, 151] width 116 height 37
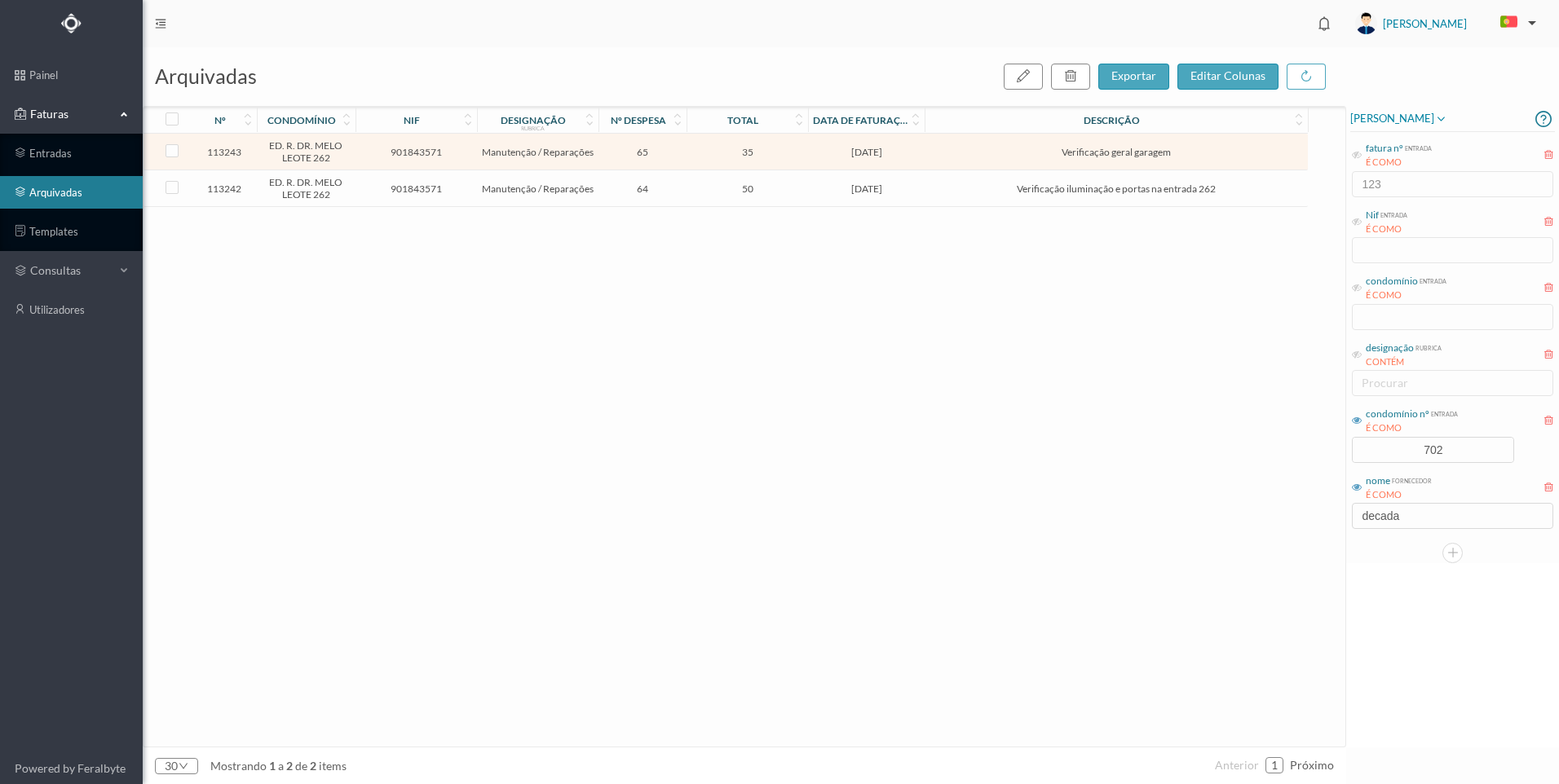
click at [869, 162] on td "[DATE]" at bounding box center [866, 151] width 116 height 37
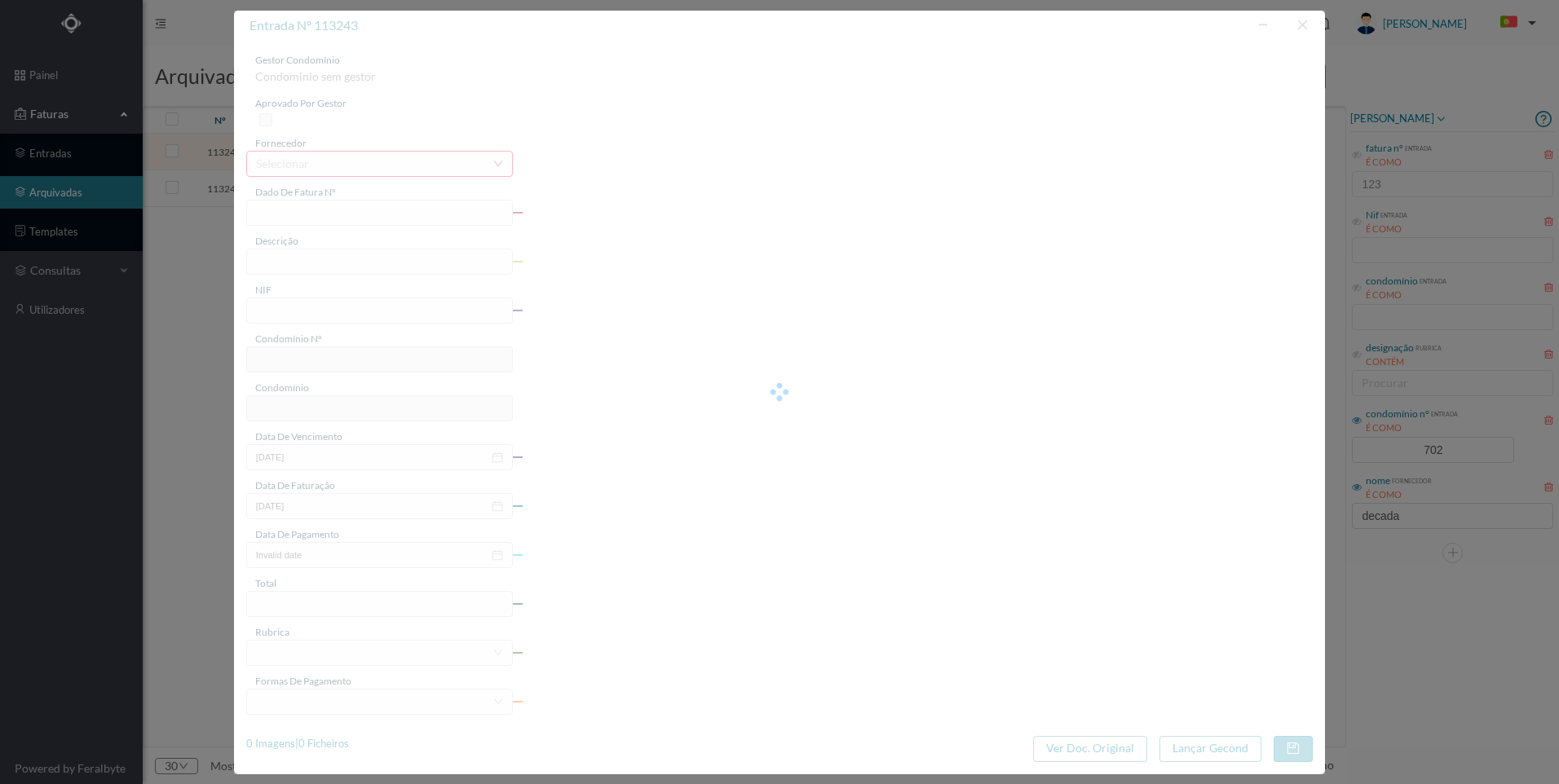
type input "FT 2025A1/1259"
type input "Verificação geral garagem"
type input "901843571"
type input "[DATE]"
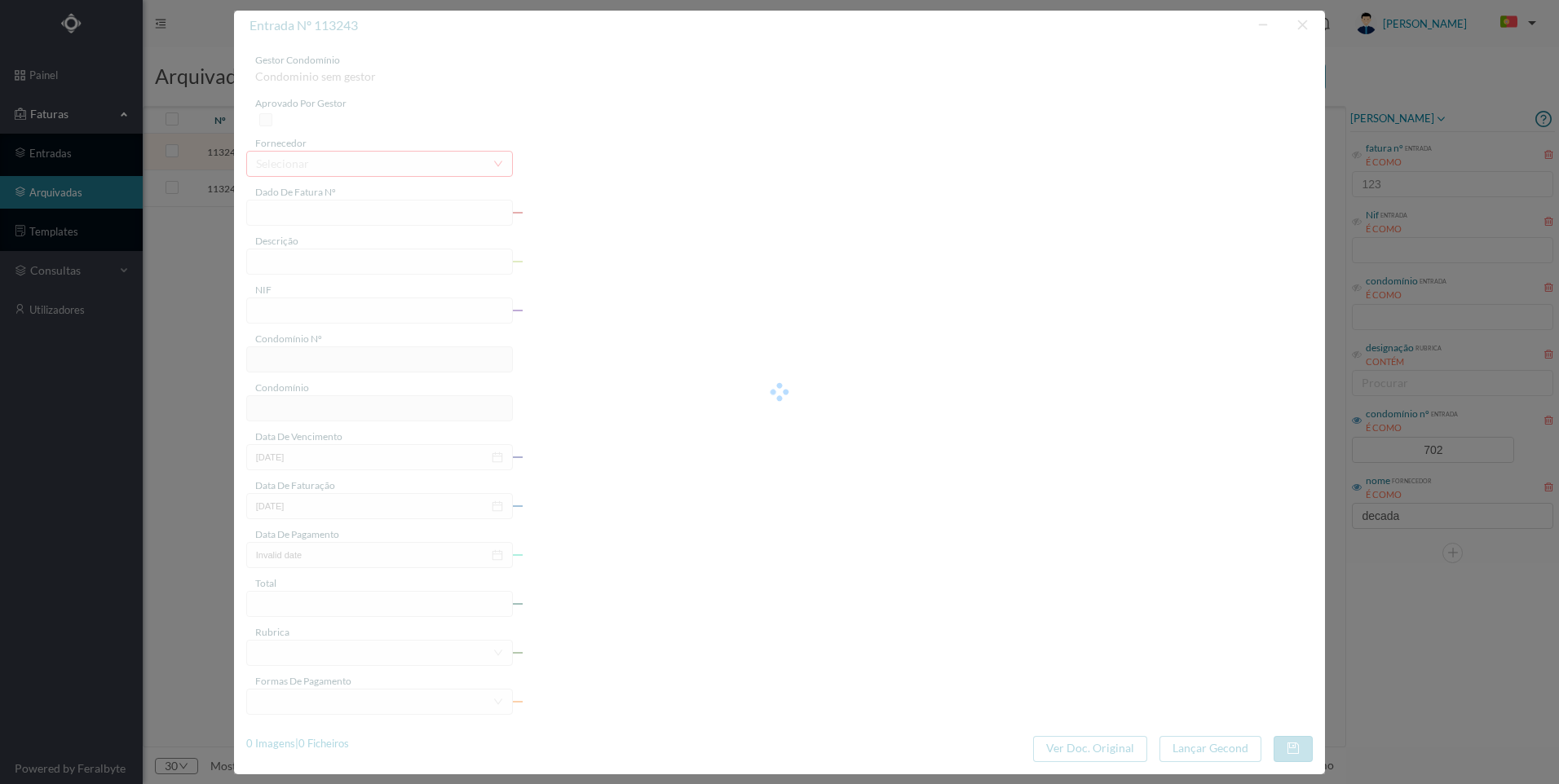
type input "[DATE]"
type input "35.00"
type input "702"
type input "ED. R. DR. MELO LEOTE 262"
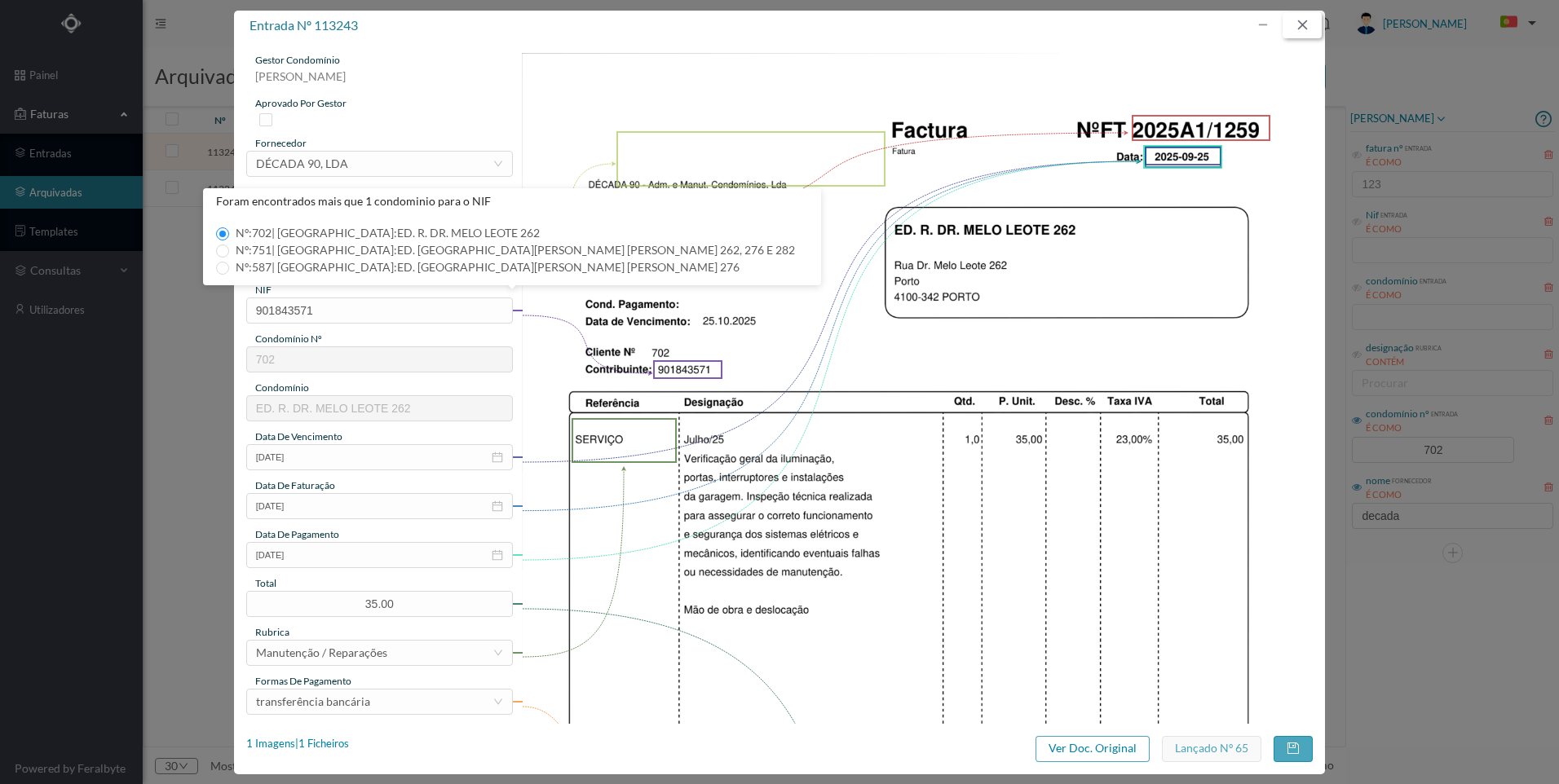
click at [1305, 31] on button "button" at bounding box center [1302, 25] width 39 height 26
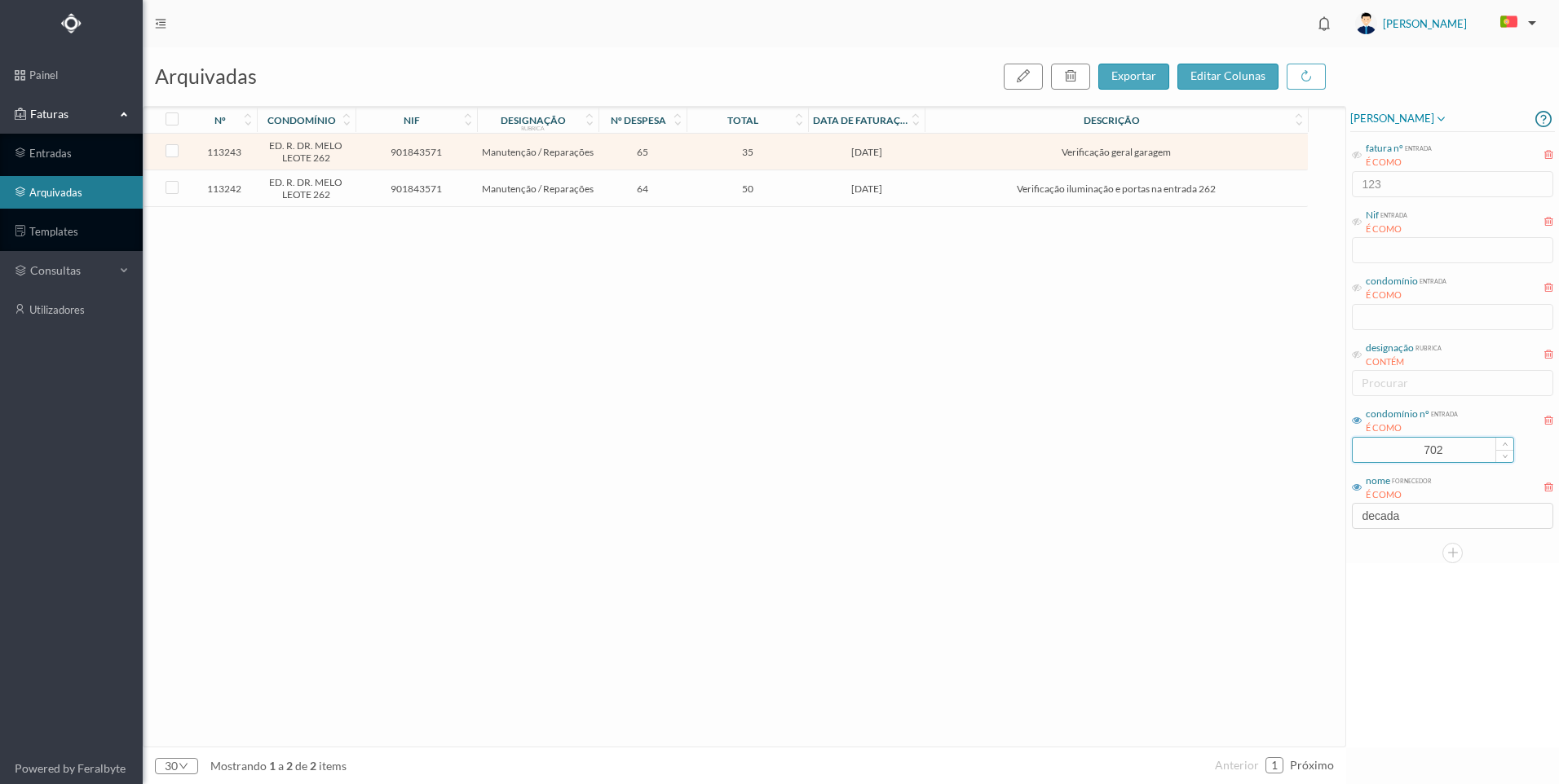
drag, startPoint x: 1385, startPoint y: 450, endPoint x: 1355, endPoint y: 449, distance: 30.0
click at [1355, 449] on input "702" at bounding box center [1432, 450] width 161 height 24
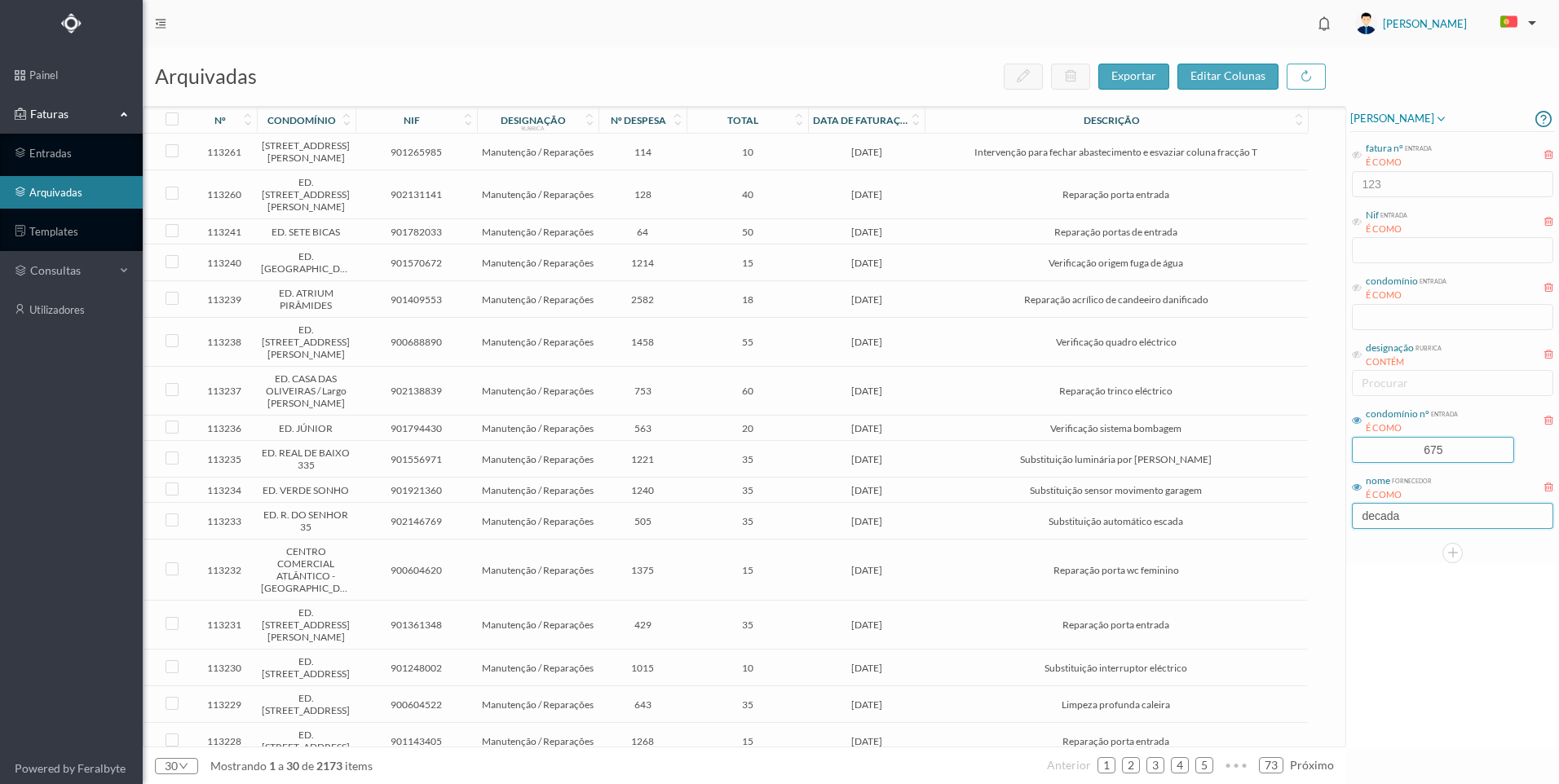
type input "675"
click at [1425, 518] on input "decada" at bounding box center [1452, 515] width 201 height 26
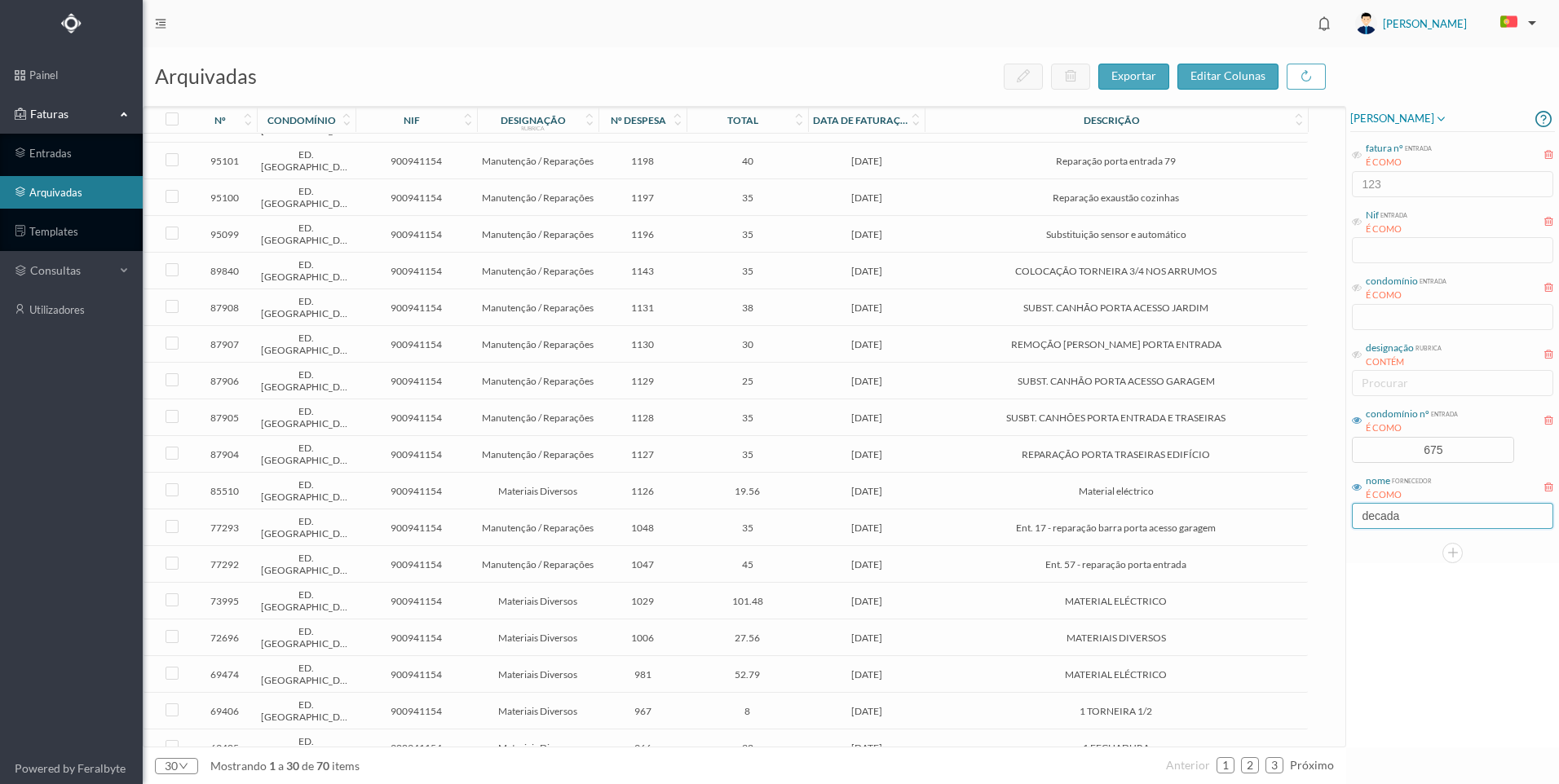
scroll to position [408, 0]
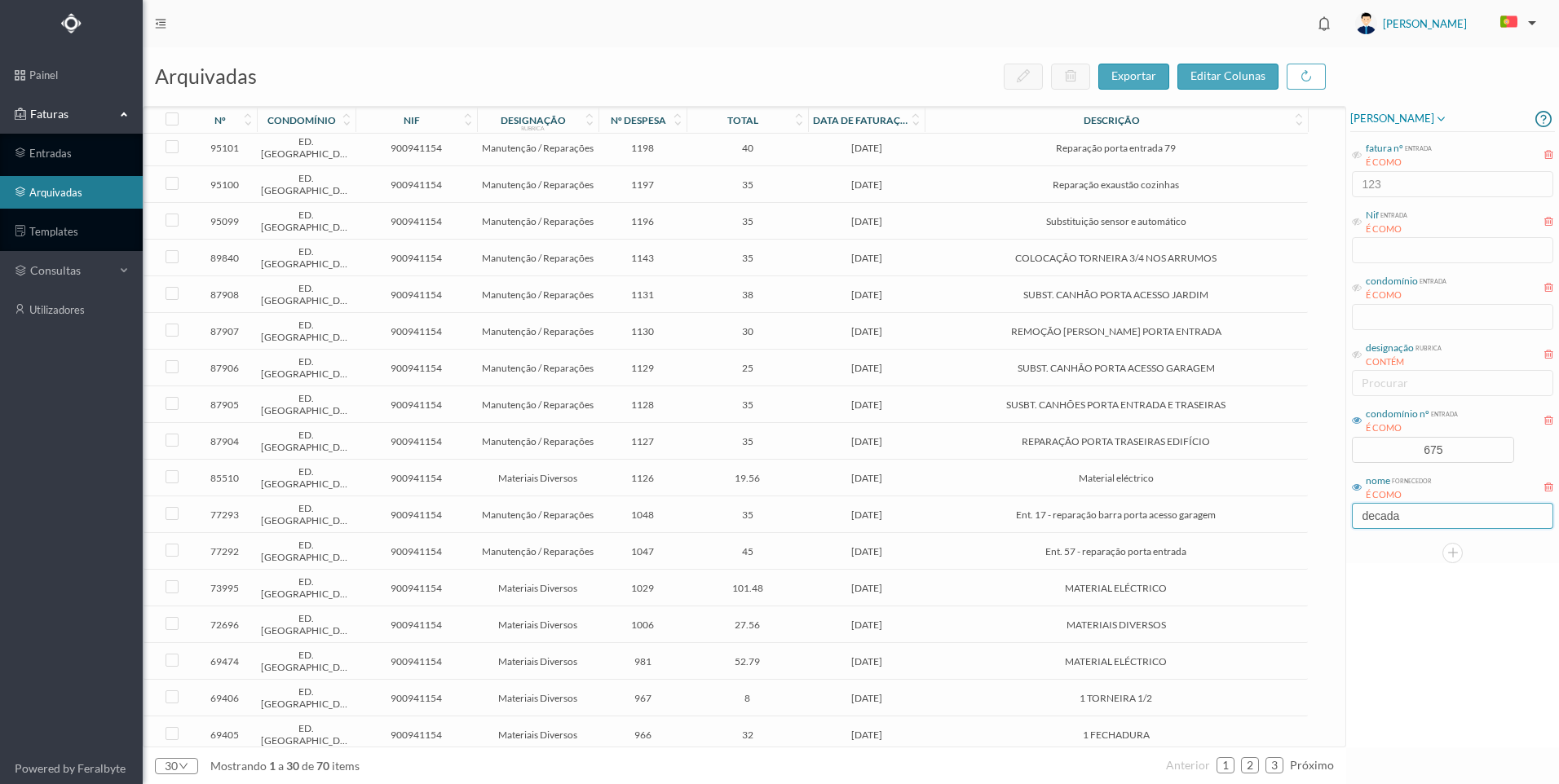
click at [1425, 521] on input "decada" at bounding box center [1452, 515] width 201 height 26
click at [1414, 593] on div "[PERSON_NAME] fatura nº entrada É COMO 123 Nif entrada É COMO condomínio entrad…" at bounding box center [1452, 426] width 213 height 641
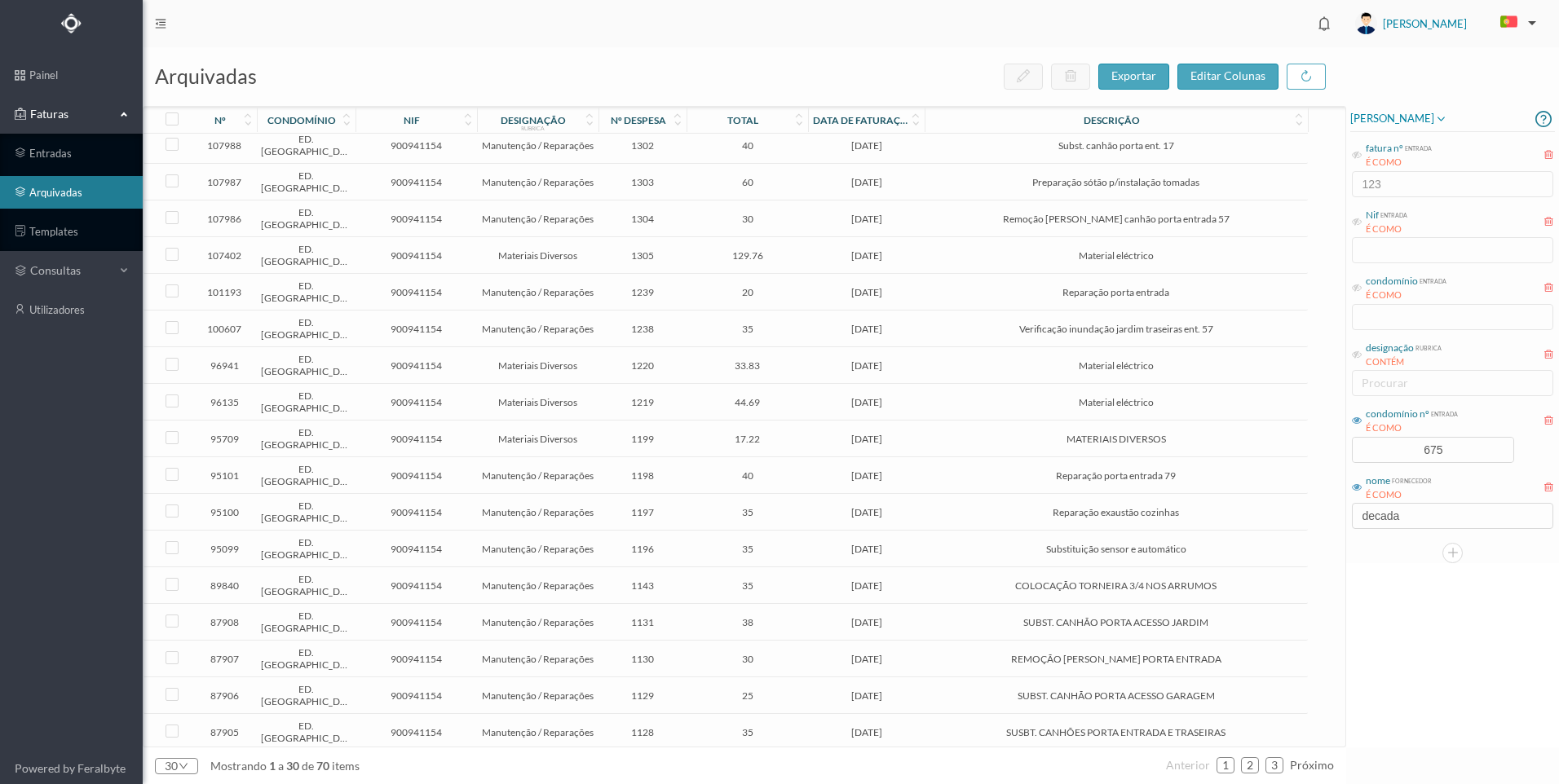
scroll to position [0, 0]
